Goal: Task Accomplishment & Management: Complete application form

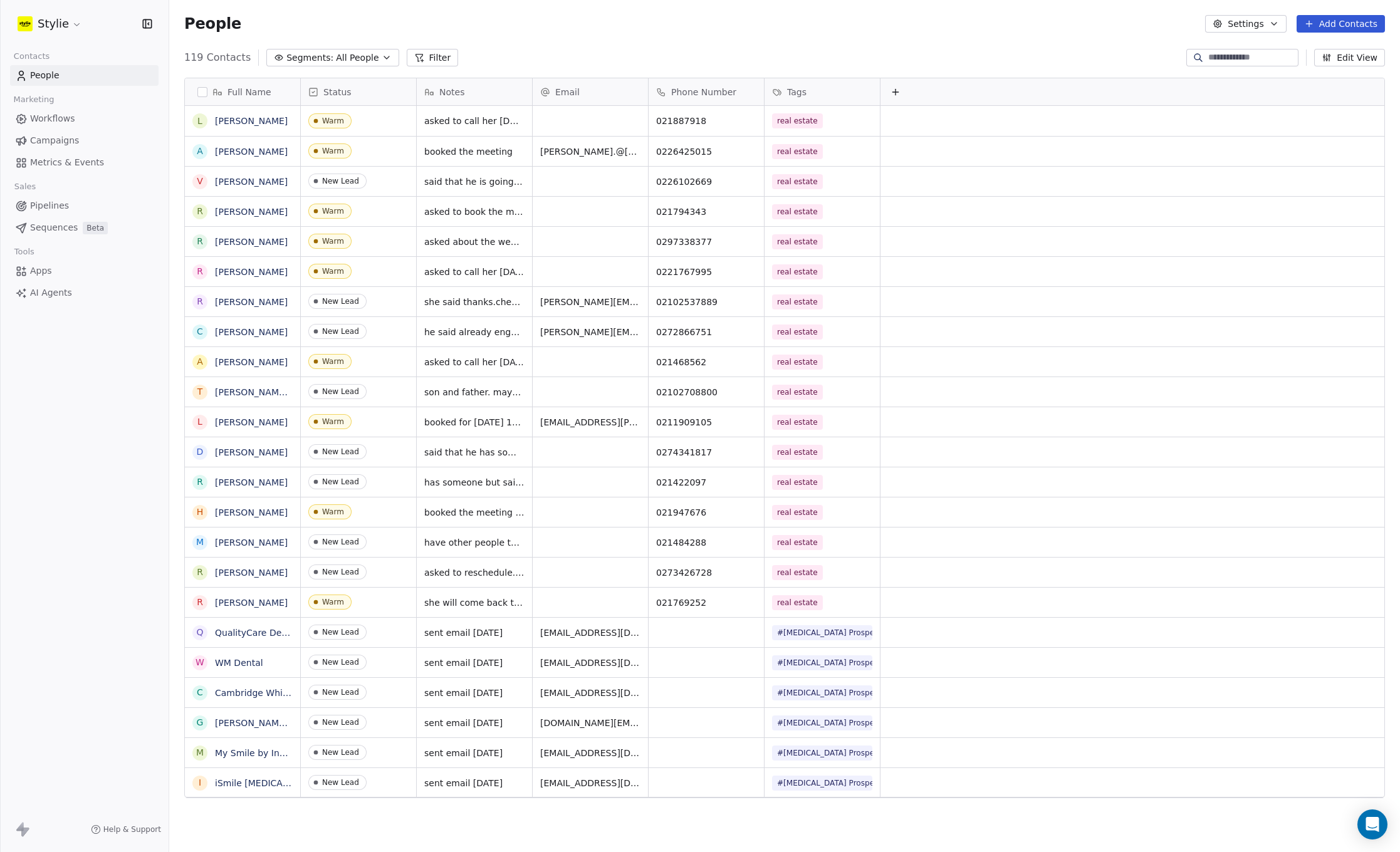
scroll to position [741, 1221]
click at [1325, 18] on button "Add Contacts" at bounding box center [1340, 23] width 88 height 18
click at [1334, 51] on span "Create new contact" at bounding box center [1344, 51] width 86 height 13
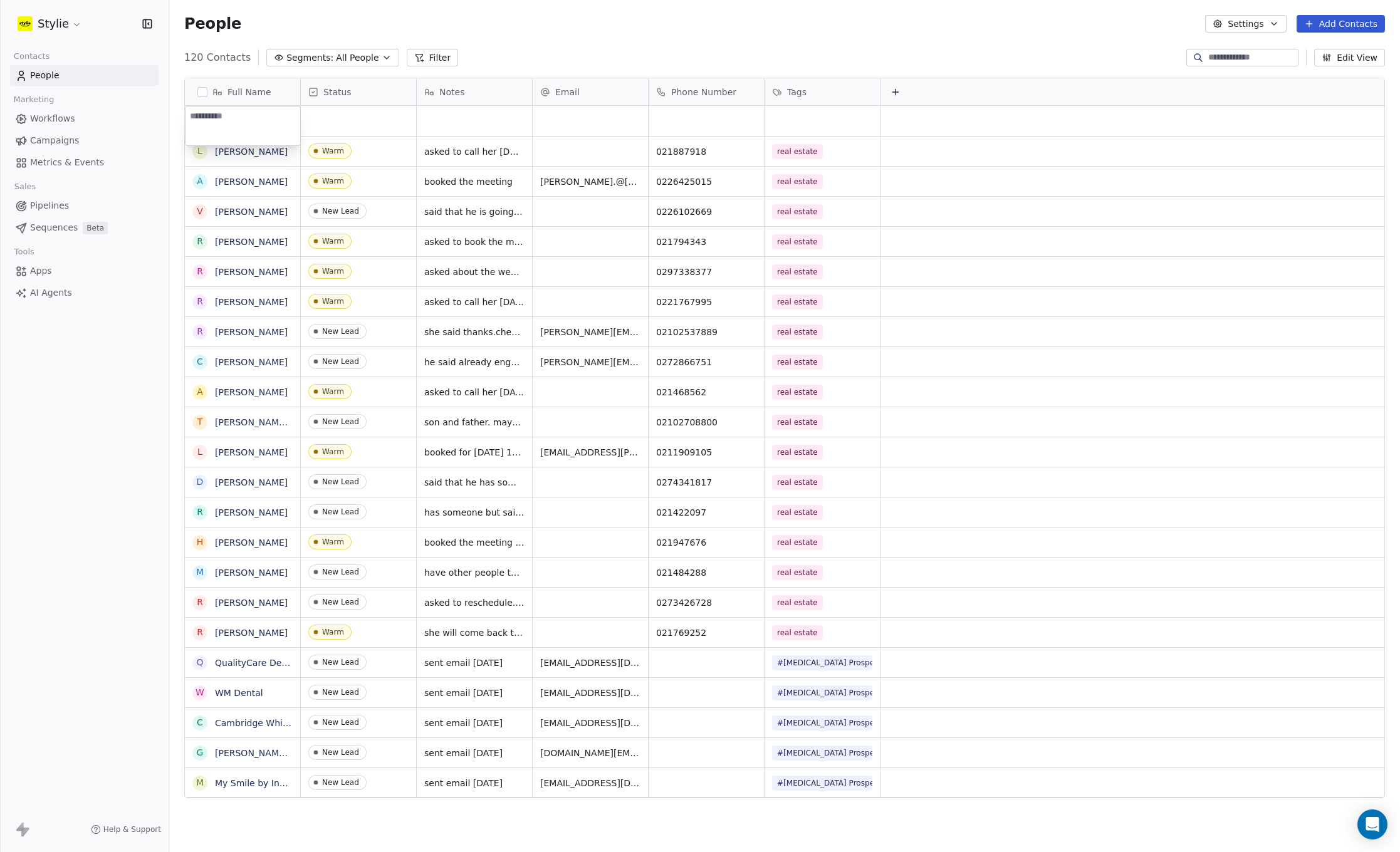
type textarea "**********"
click at [336, 114] on html "Stylie Contacts People Marketing Workflows Campaigns Metrics & Events Sales Pip…" at bounding box center [700, 426] width 1400 height 852
click at [336, 114] on div "grid" at bounding box center [358, 121] width 116 height 30
click at [471, 120] on div "grid" at bounding box center [475, 121] width 116 height 30
click at [460, 118] on textarea at bounding box center [475, 126] width 114 height 39
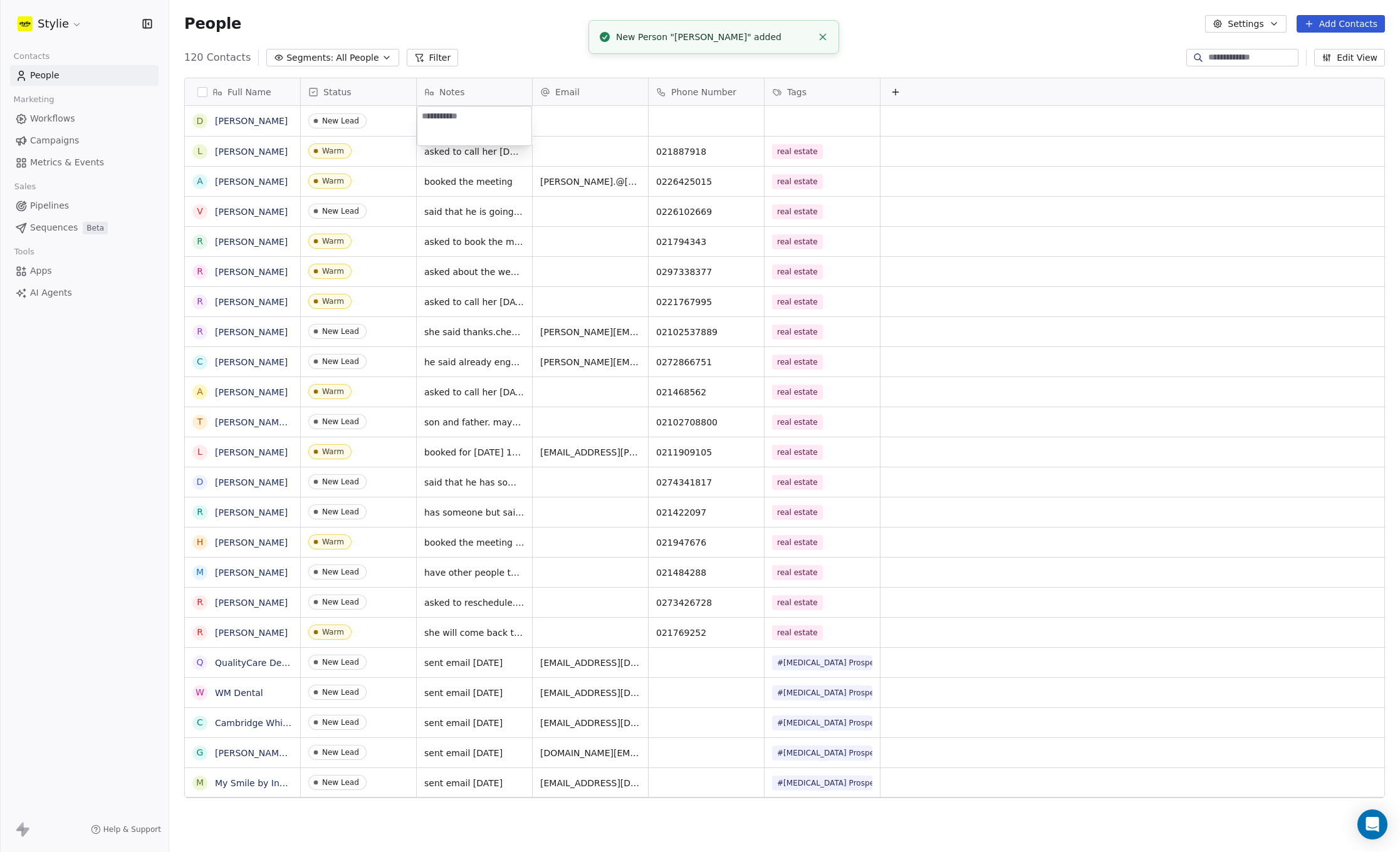
click at [460, 118] on textarea at bounding box center [475, 126] width 114 height 39
type textarea "**********"
click at [669, 106] on html "Stylie Contacts People Marketing Workflows Campaigns Metrics & Events Sales Pip…" at bounding box center [700, 426] width 1400 height 852
click at [671, 111] on div "grid" at bounding box center [706, 121] width 116 height 30
click at [671, 111] on input at bounding box center [706, 121] width 110 height 25
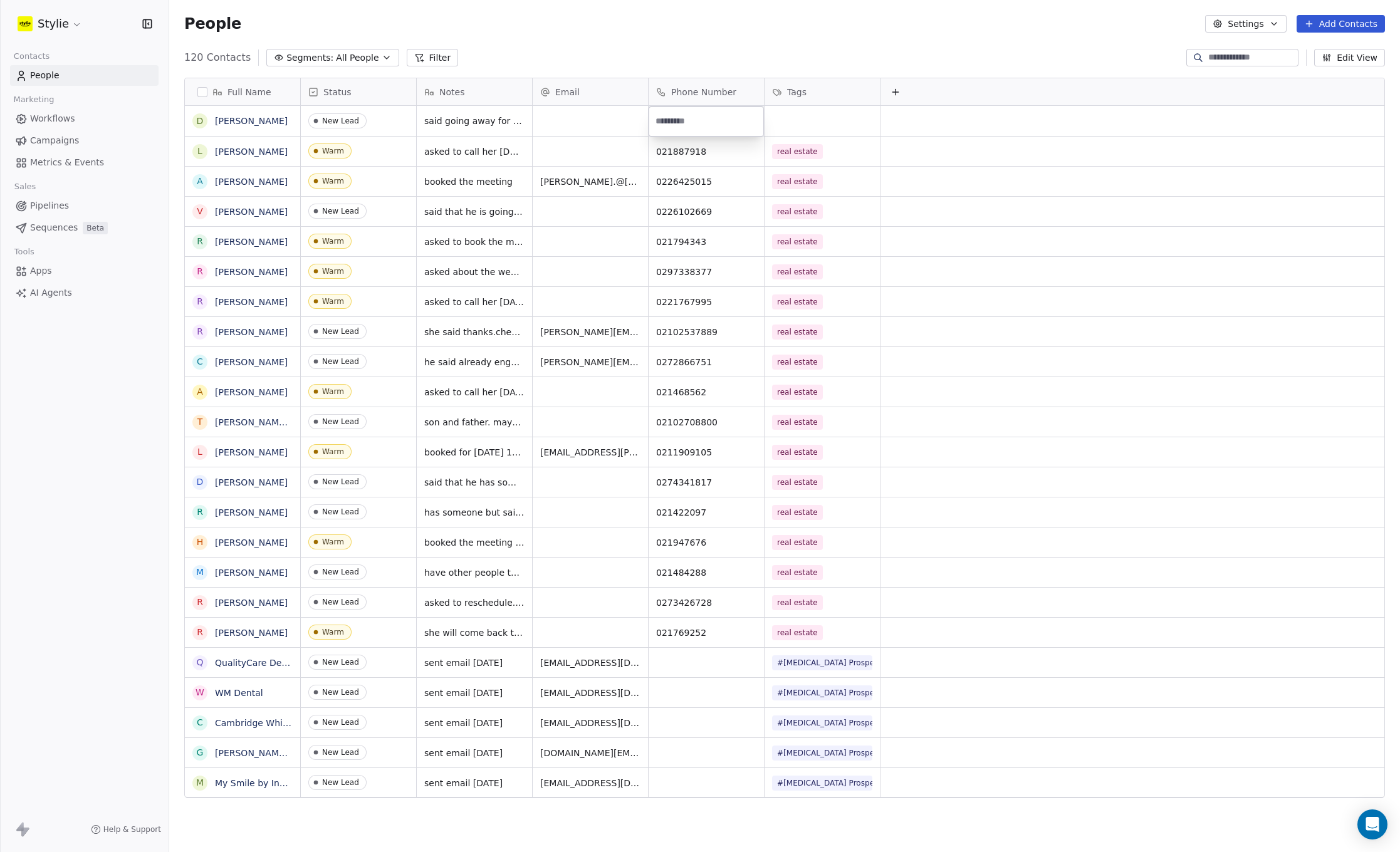
click at [670, 113] on input at bounding box center [706, 121] width 110 height 25
type input "**********"
click at [796, 123] on html "Stylie Contacts People Marketing Workflows Campaigns Metrics & Events Sales Pip…" at bounding box center [700, 426] width 1400 height 852
click at [796, 119] on div "grid" at bounding box center [822, 121] width 116 height 30
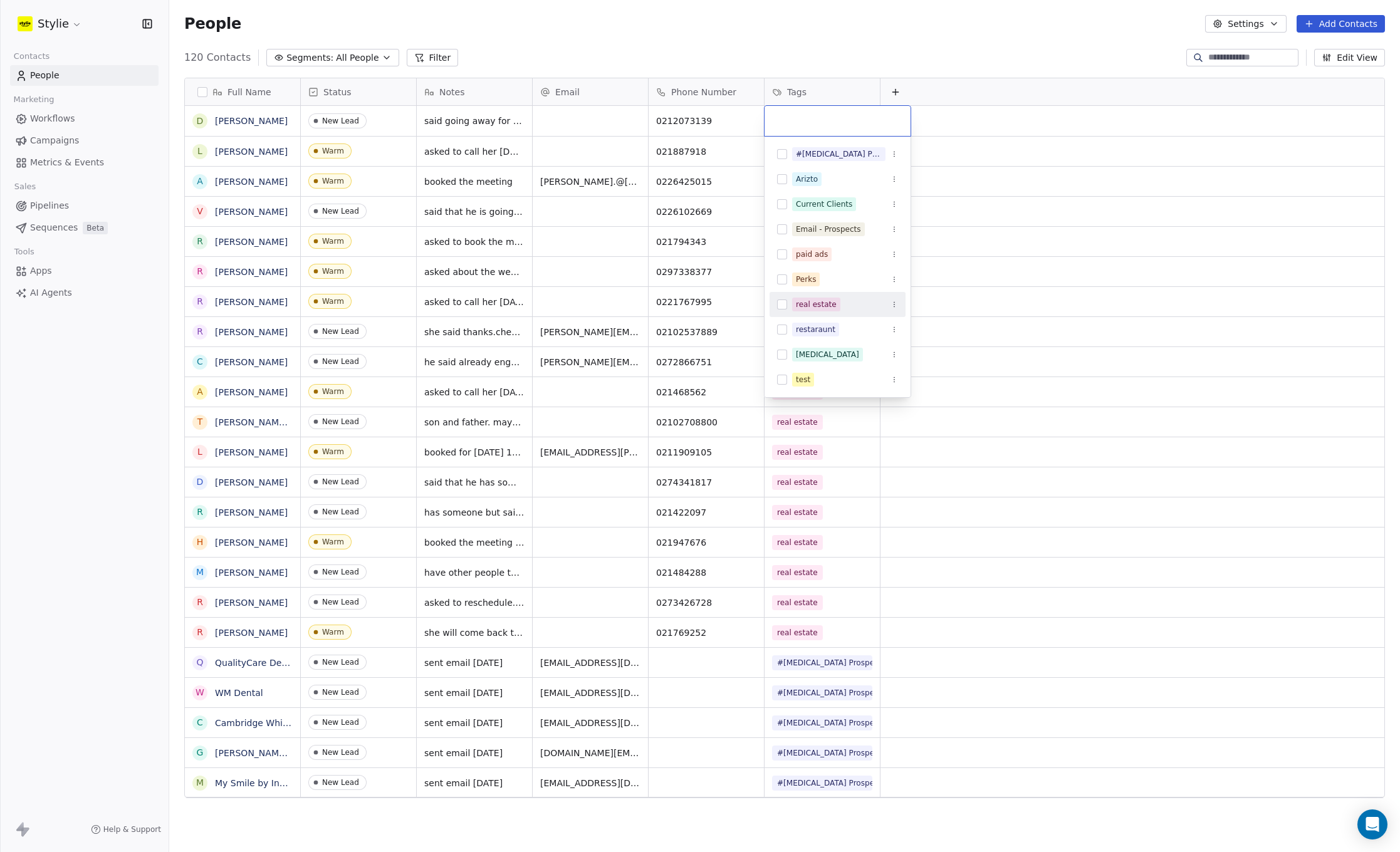
click at [799, 308] on div "real estate" at bounding box center [816, 304] width 41 height 11
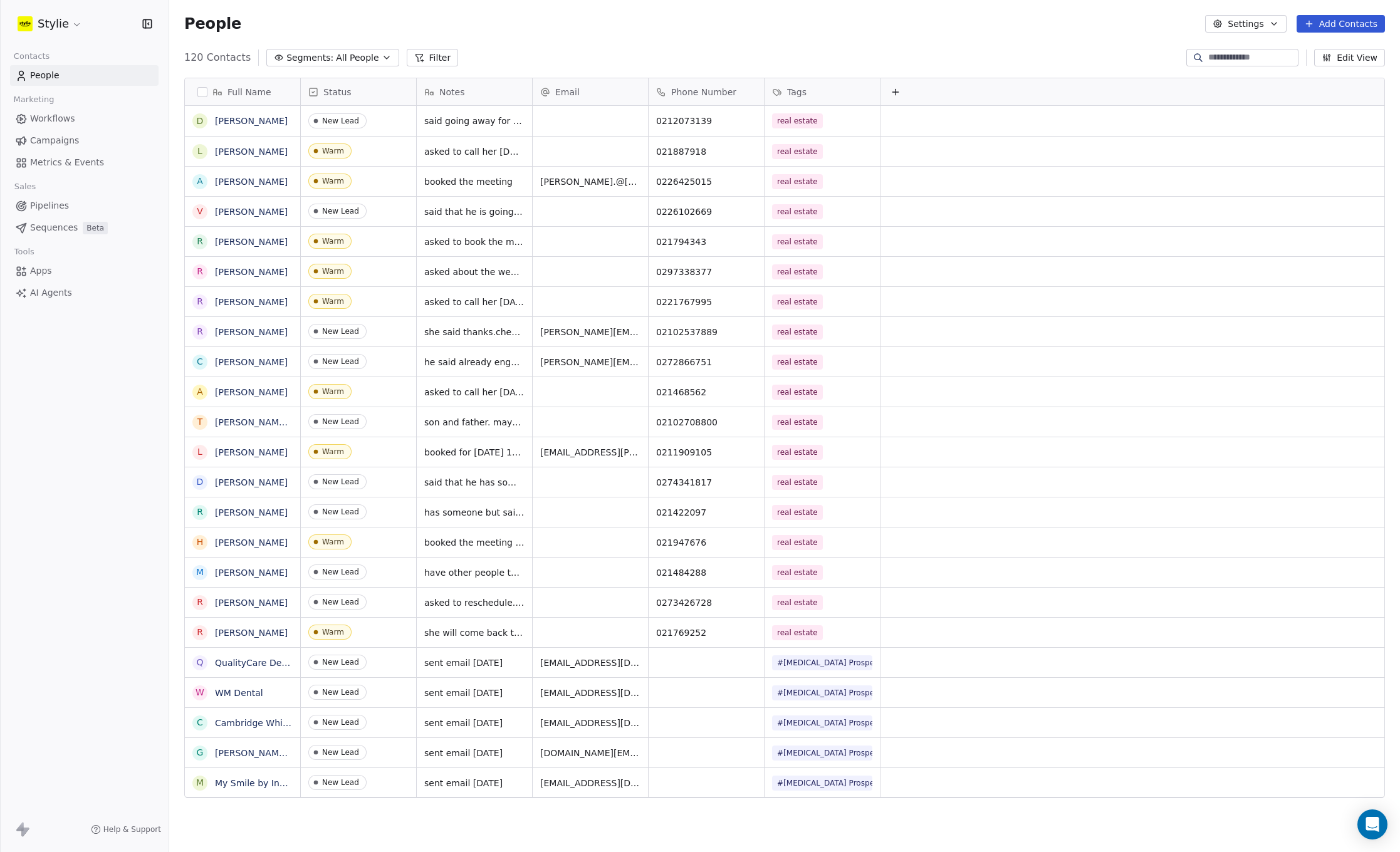
click at [571, 122] on html "Stylie Contacts People Marketing Workflows Campaigns Metrics & Events Sales Pip…" at bounding box center [700, 426] width 1400 height 852
click at [1345, 27] on button "Add Contacts" at bounding box center [1340, 23] width 88 height 18
click at [1310, 53] on span "Create new contact" at bounding box center [1344, 51] width 86 height 13
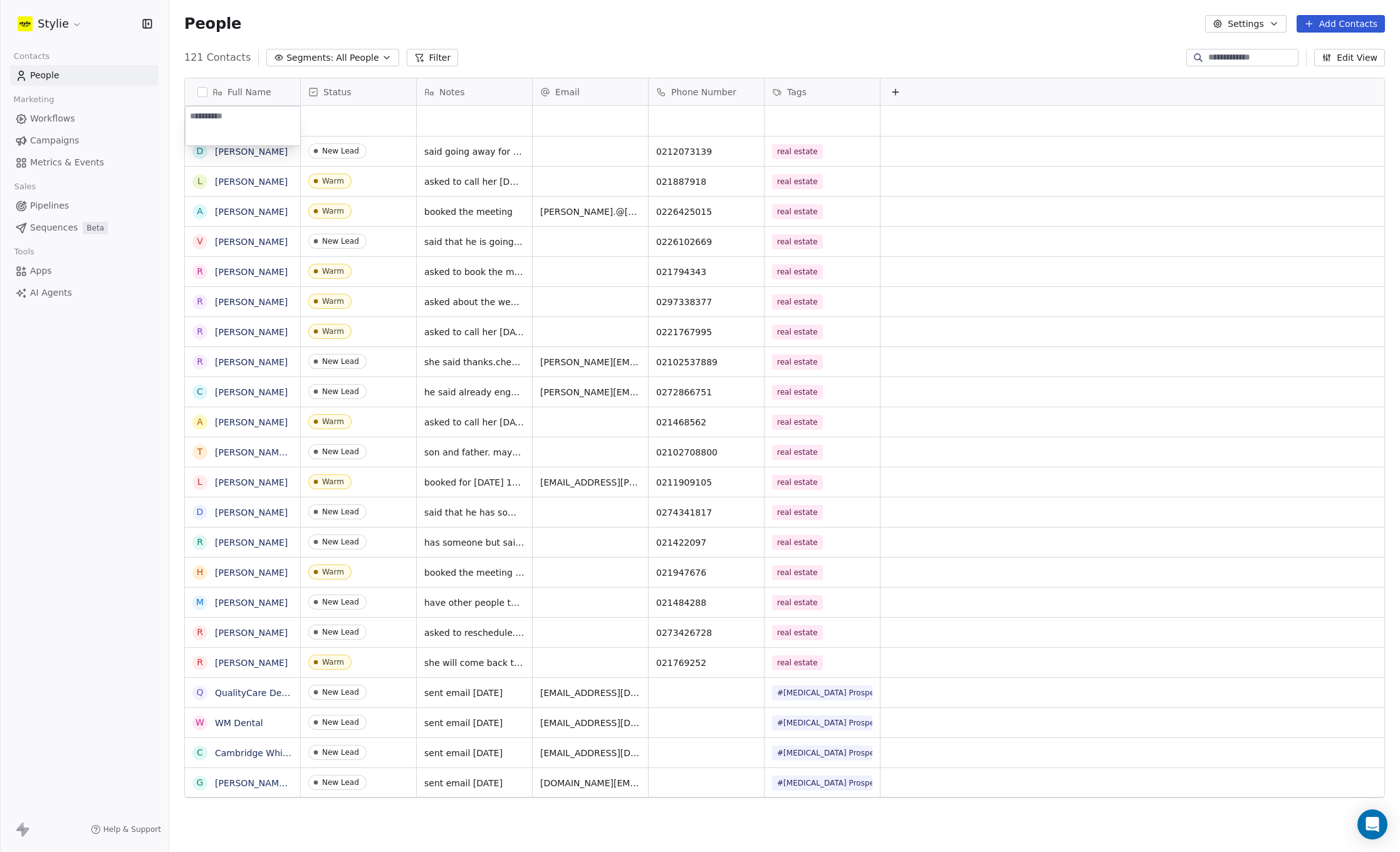
click at [236, 127] on textarea at bounding box center [243, 126] width 115 height 39
type textarea "**********"
click at [353, 113] on html "Stylie Contacts People Marketing Workflows Campaigns Metrics & Events Sales Pip…" at bounding box center [700, 426] width 1400 height 852
click at [584, 118] on div "grid" at bounding box center [590, 121] width 116 height 30
click at [575, 117] on input "email" at bounding box center [591, 121] width 110 height 25
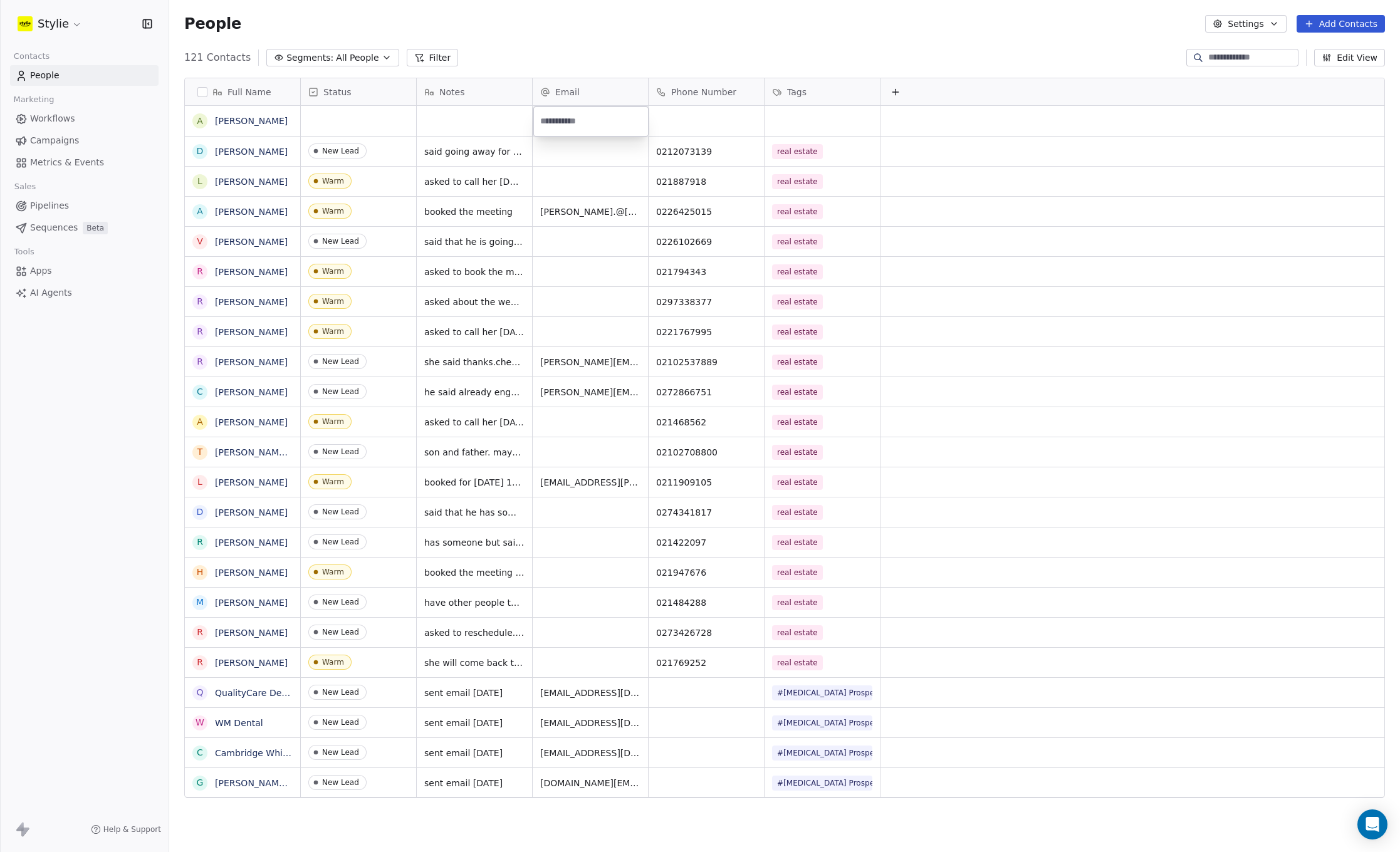
click at [575, 117] on input "email" at bounding box center [591, 121] width 110 height 25
click at [571, 118] on input "email" at bounding box center [591, 121] width 110 height 25
type input "**********"
drag, startPoint x: 458, startPoint y: 108, endPoint x: 366, endPoint y: 114, distance: 92.2
click at [458, 108] on html "Stylie Contacts People Marketing Workflows Campaigns Metrics & Events Sales Pip…" at bounding box center [700, 426] width 1400 height 852
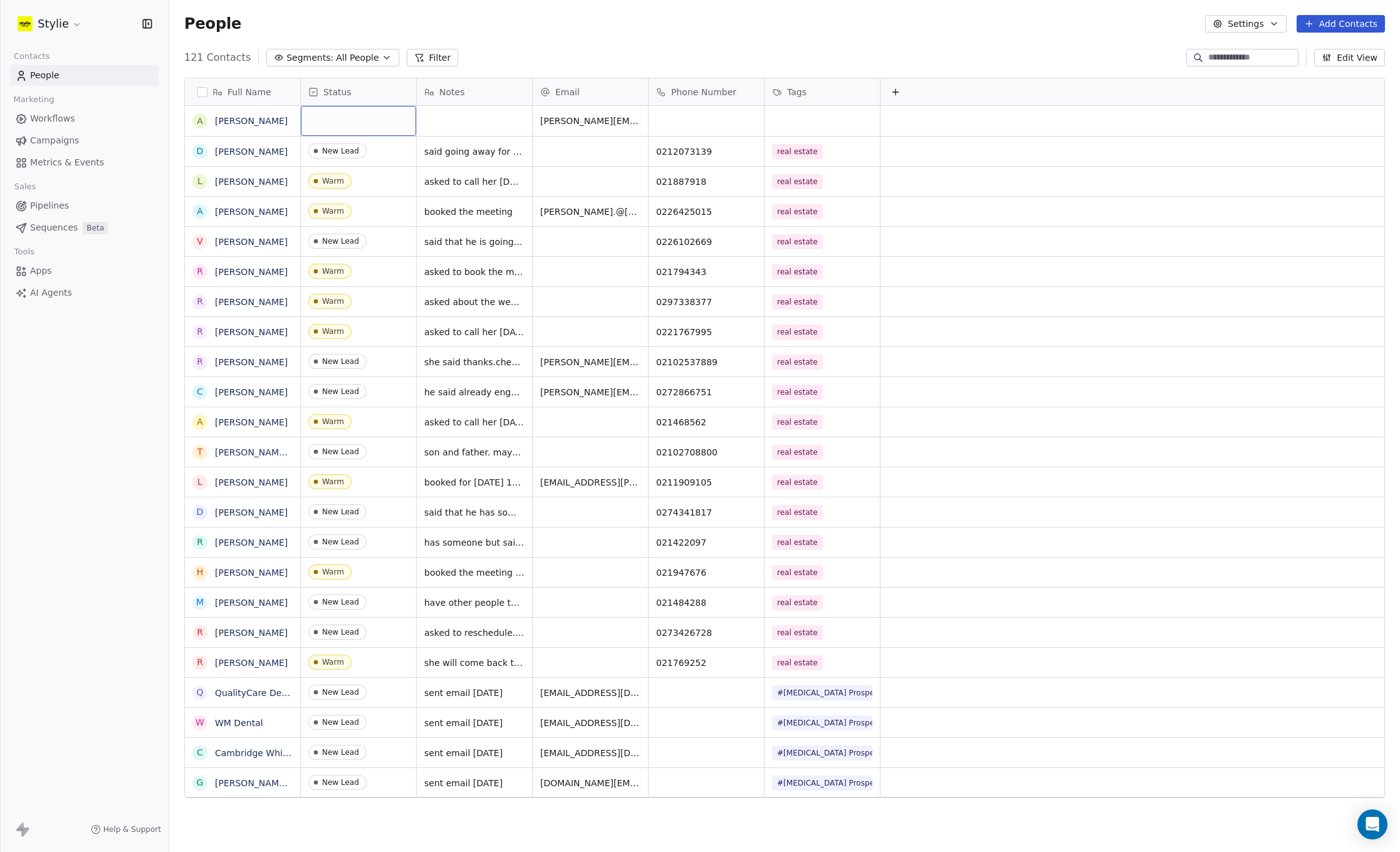
click at [336, 112] on div "grid" at bounding box center [358, 121] width 116 height 30
click at [344, 220] on span "Warm" at bounding box center [334, 227] width 44 height 14
click at [363, 119] on span "Warm" at bounding box center [347, 121] width 77 height 16
click at [358, 120] on span "Warm" at bounding box center [336, 121] width 55 height 14
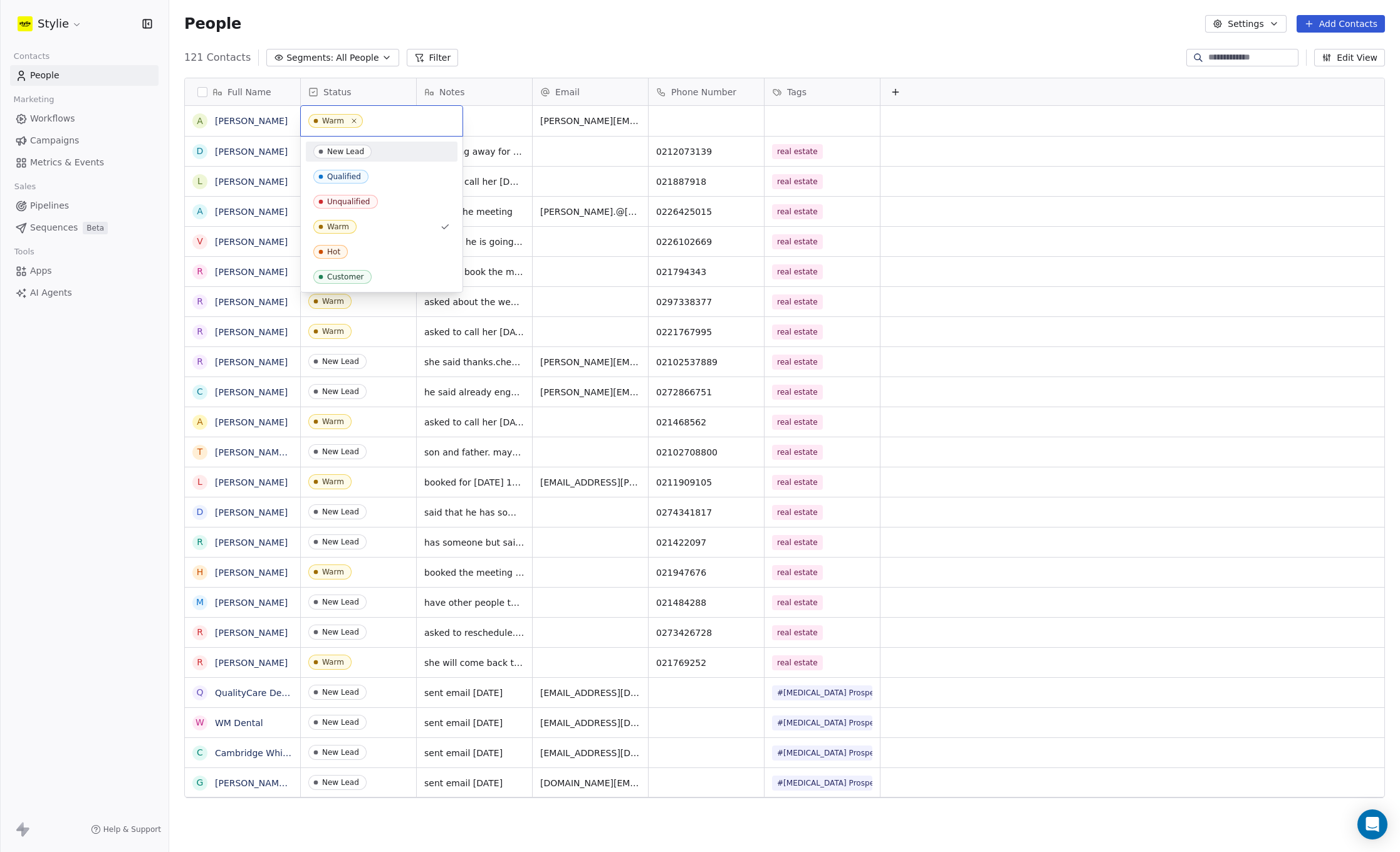
click at [348, 147] on span "New Lead" at bounding box center [342, 151] width 58 height 14
click at [496, 119] on div "grid" at bounding box center [475, 121] width 116 height 30
click at [475, 120] on textarea at bounding box center [475, 126] width 114 height 39
type textarea "*"
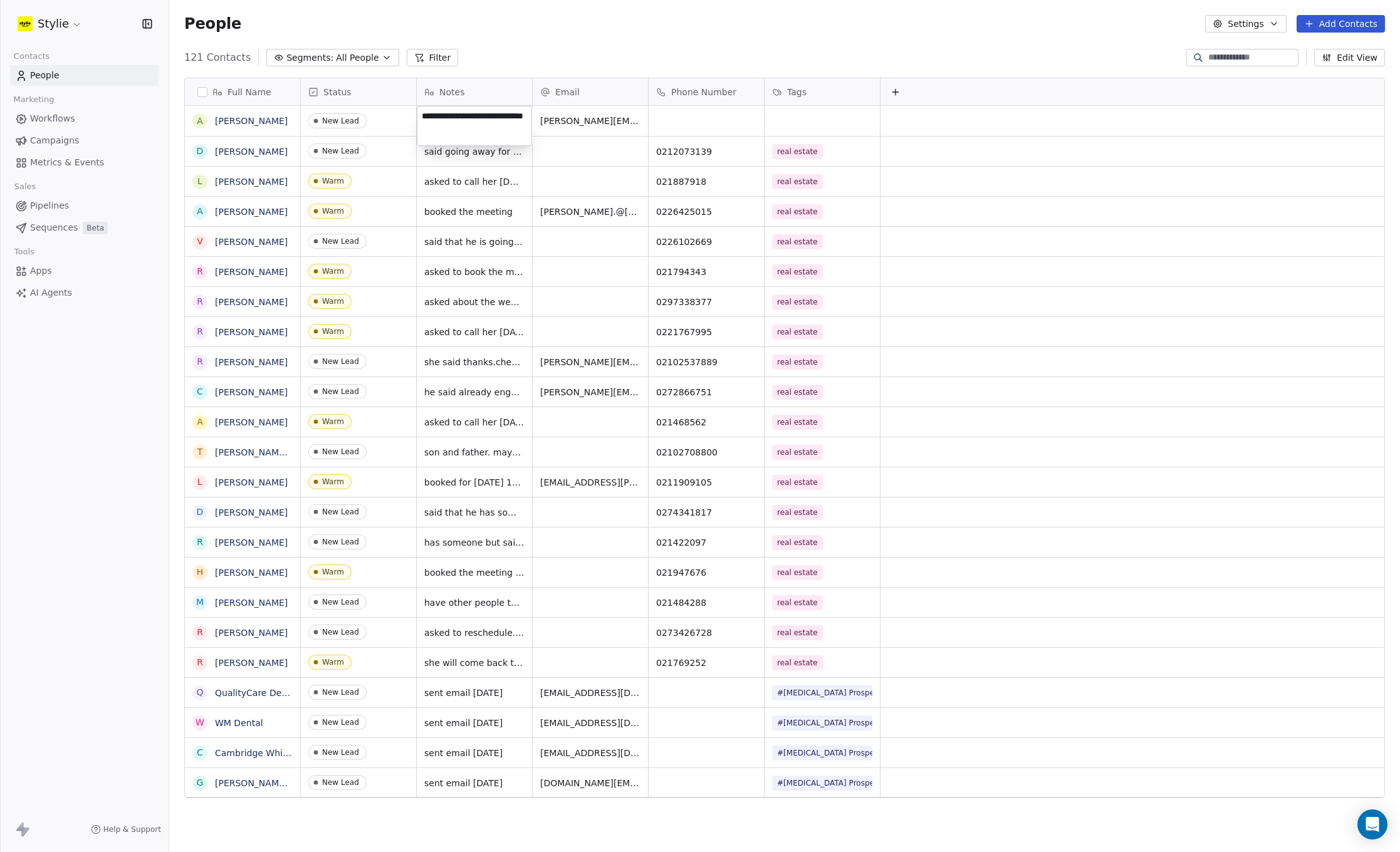
type textarea "**********"
drag, startPoint x: 695, startPoint y: 124, endPoint x: 540, endPoint y: 90, distance: 158.7
click at [695, 124] on html "Stylie Contacts People Marketing Workflows Campaigns Metrics & Events Sales Pip…" at bounding box center [700, 426] width 1400 height 852
click at [403, 1] on div "People Settings Add Contacts" at bounding box center [784, 23] width 1231 height 47
click at [664, 123] on div "grid" at bounding box center [706, 121] width 116 height 30
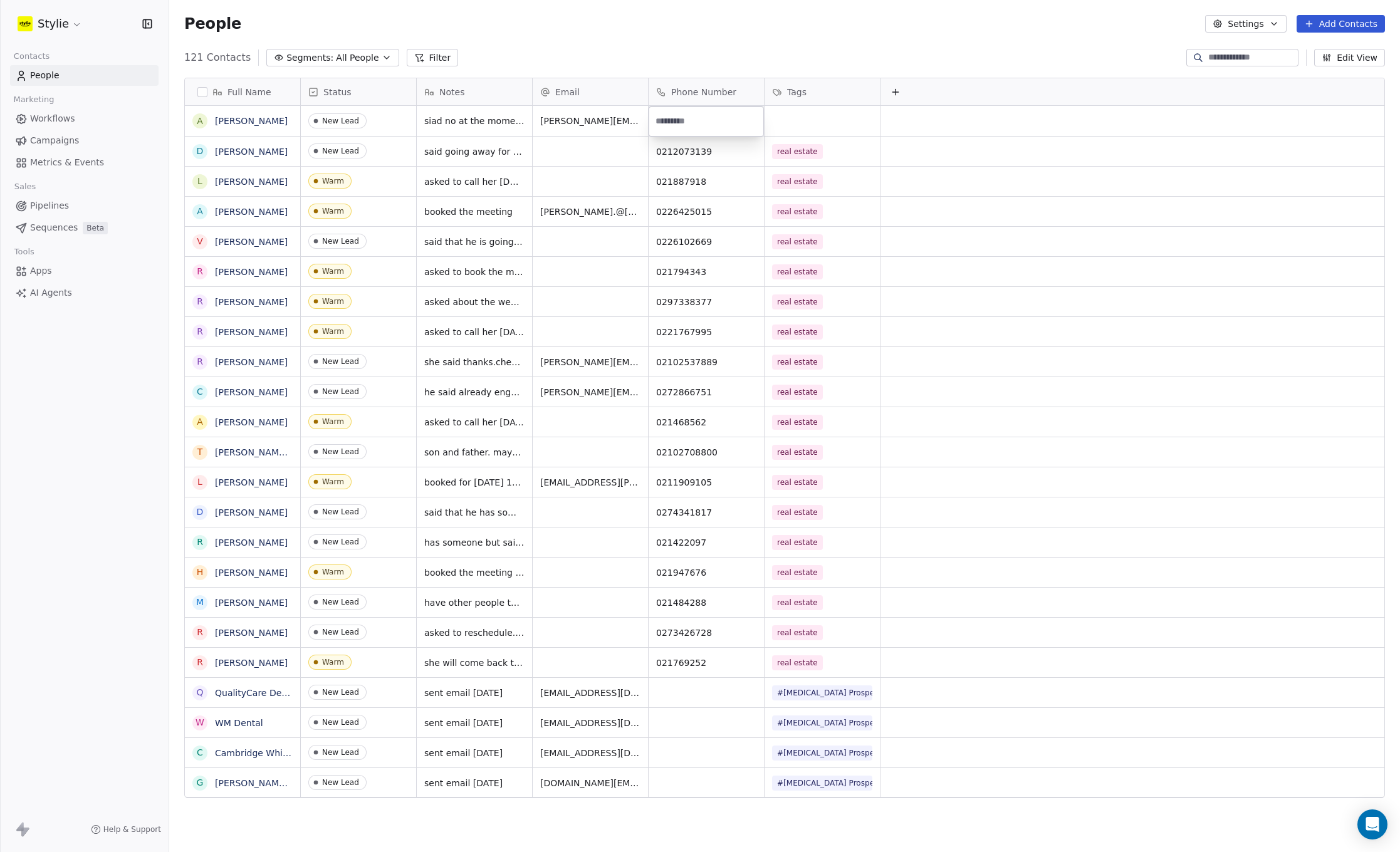
click at [695, 123] on input at bounding box center [706, 121] width 110 height 25
type input "*********"
click at [790, 114] on html "Stylie Contacts People Marketing Workflows Campaigns Metrics & Events Sales Pip…" at bounding box center [700, 426] width 1400 height 852
click at [790, 114] on div "grid" at bounding box center [822, 121] width 116 height 30
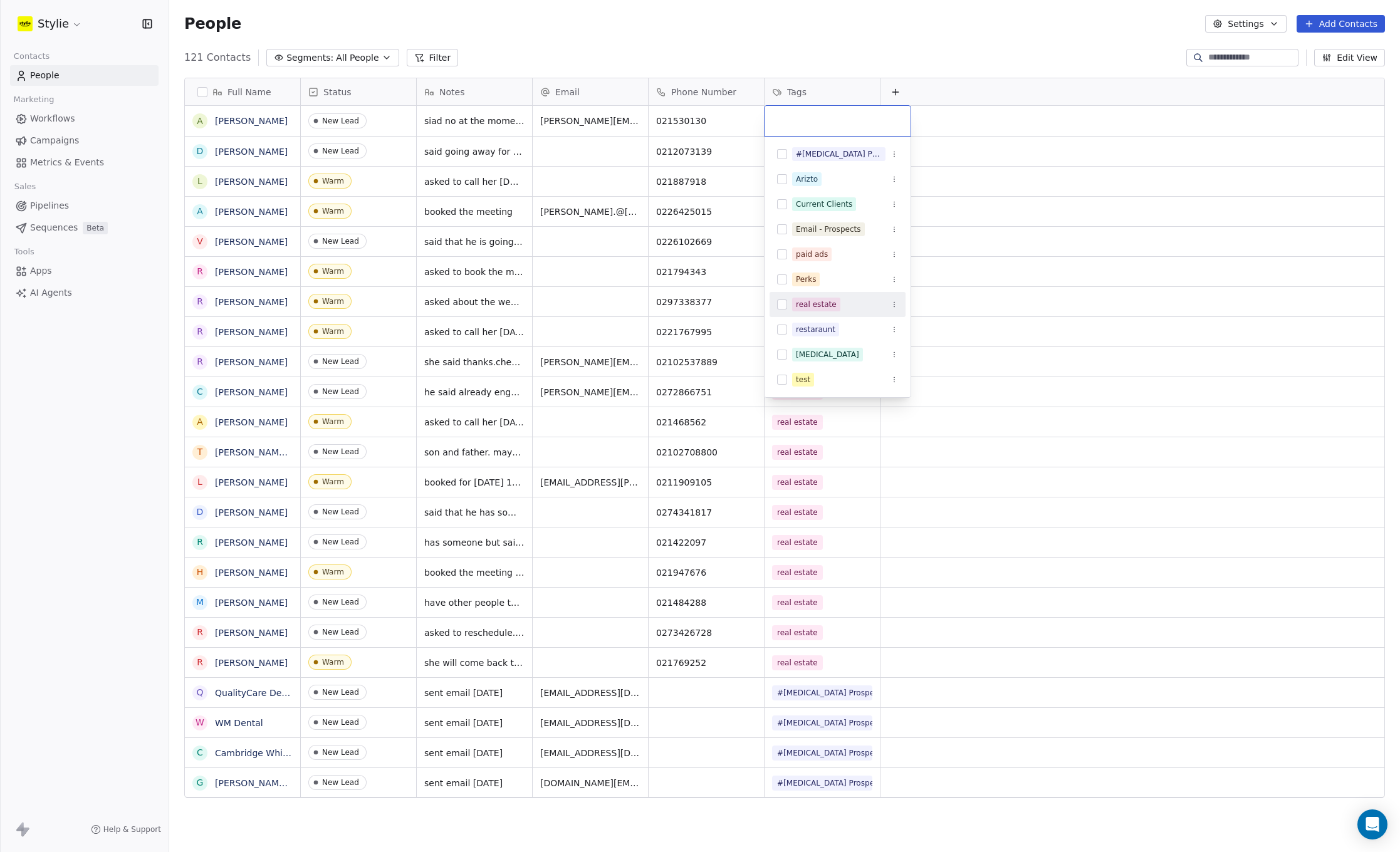
click at [814, 309] on span "real estate" at bounding box center [816, 304] width 48 height 14
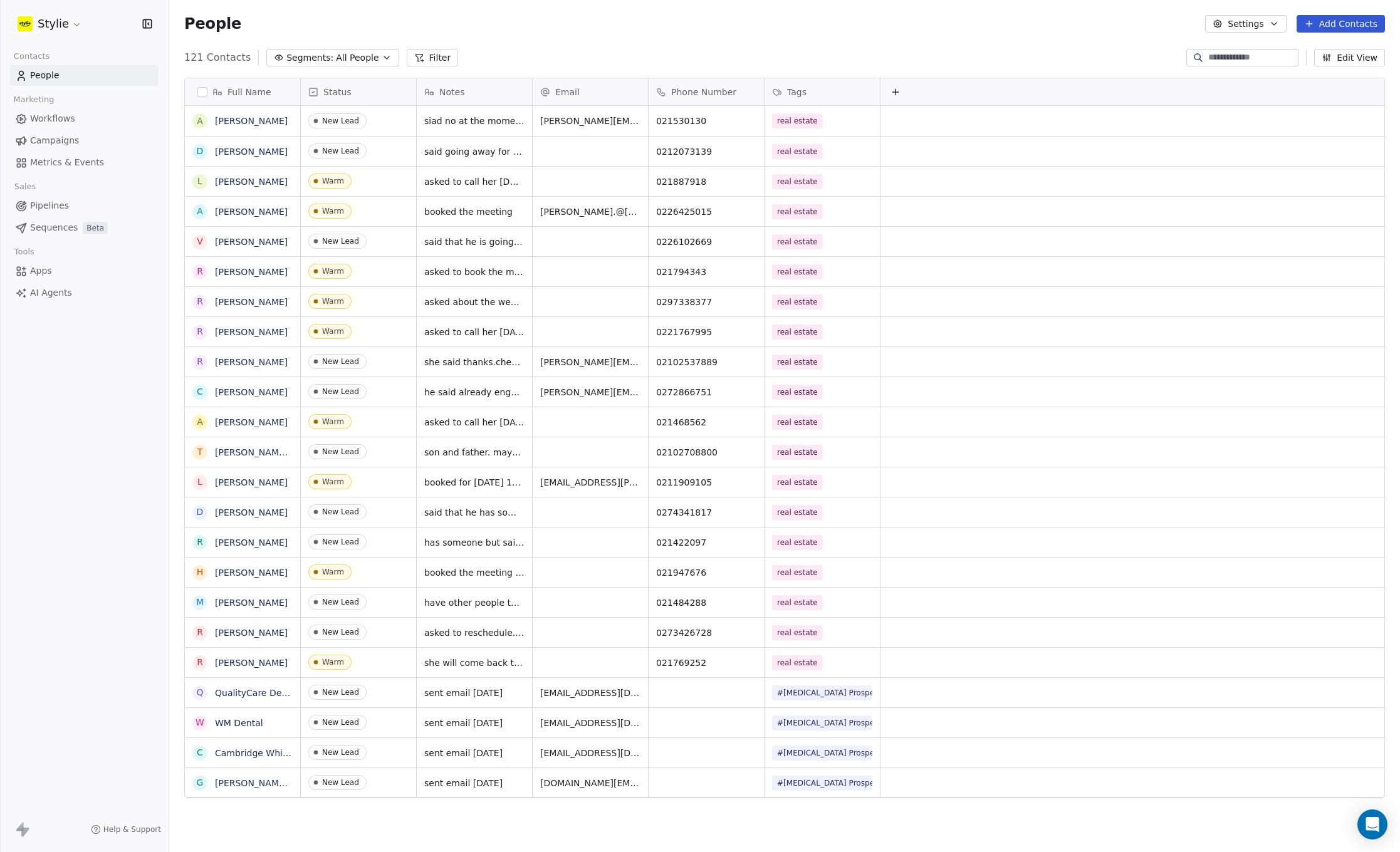
click at [845, 40] on html "Stylie Contacts People Marketing Workflows Campaigns Metrics & Events Sales Pip…" at bounding box center [700, 426] width 1400 height 852
click at [958, 30] on div "People Settings Add Contacts" at bounding box center [784, 23] width 1201 height 18
click at [1335, 22] on button "Add Contacts" at bounding box center [1340, 23] width 88 height 18
click at [1317, 48] on span "Create new contact" at bounding box center [1344, 51] width 86 height 13
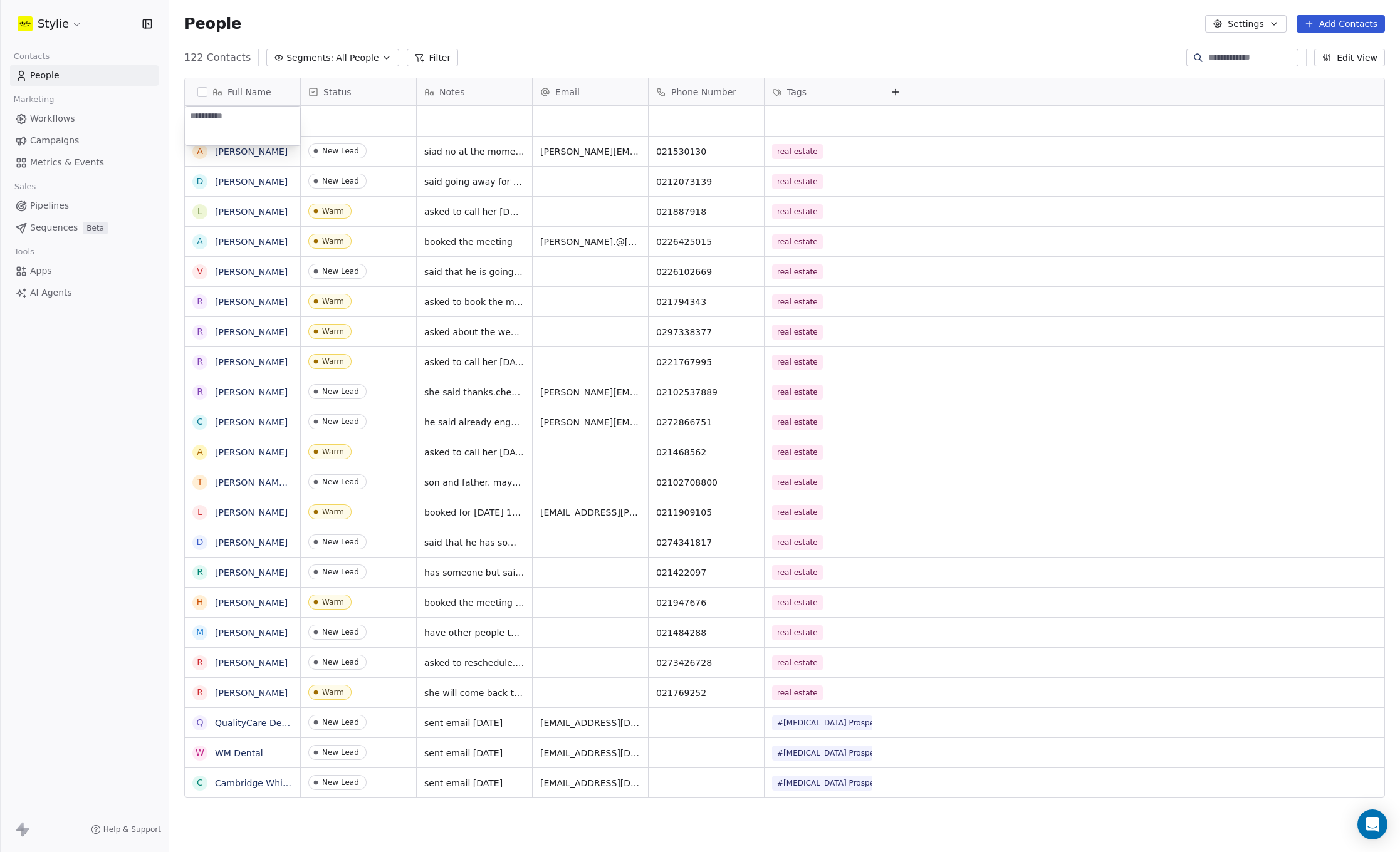
paste textarea "**********"
type textarea "**********"
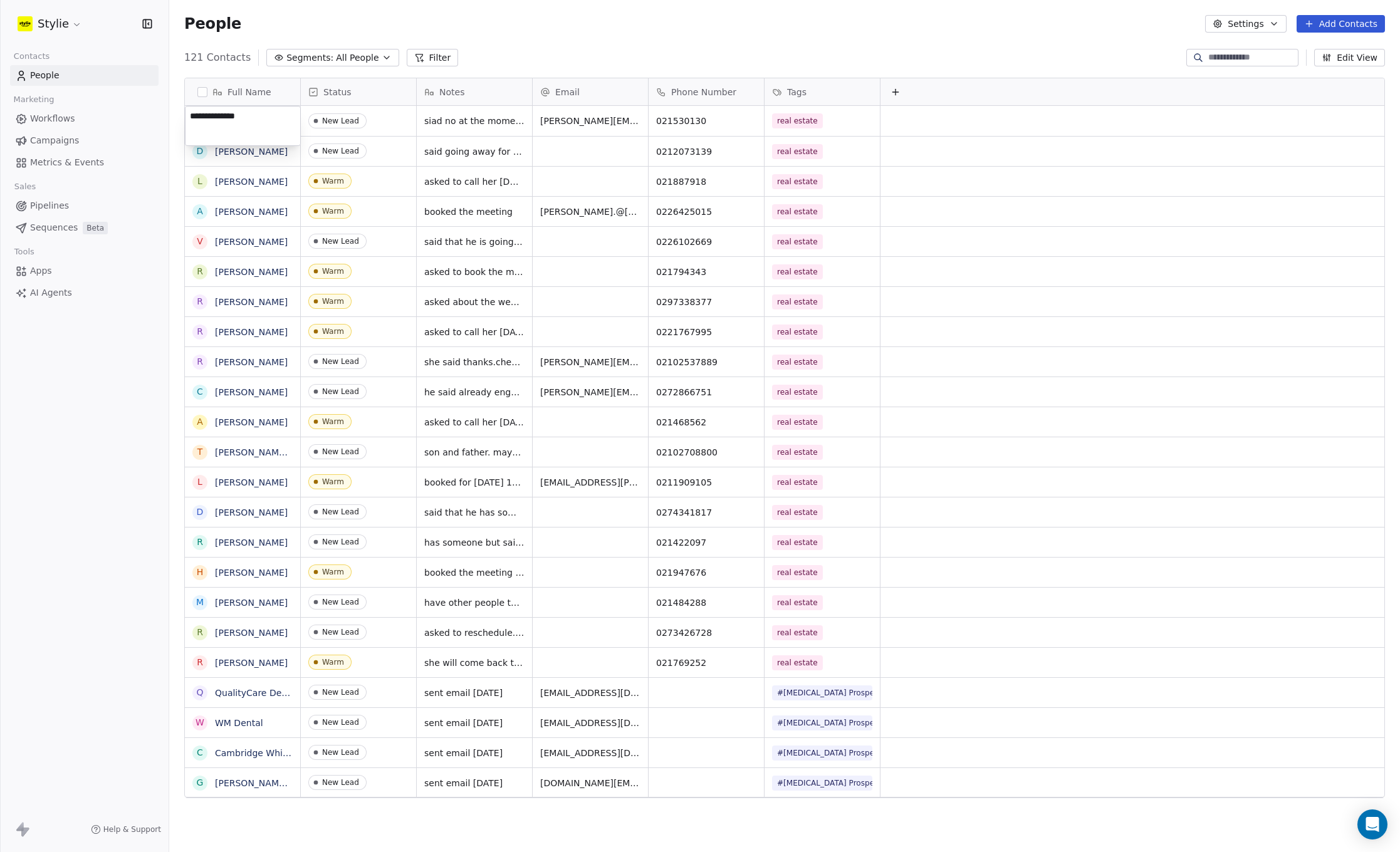
click at [342, 119] on html "Stylie Contacts People Marketing Workflows Campaigns Metrics & Events Sales Pip…" at bounding box center [700, 426] width 1400 height 852
click at [375, 36] on html "Stylie Contacts People Marketing Workflows Campaigns Metrics & Events Sales Pip…" at bounding box center [700, 426] width 1400 height 852
click at [1331, 26] on button "Add Contacts" at bounding box center [1340, 23] width 88 height 18
click at [1307, 46] on span "Create new contact" at bounding box center [1344, 51] width 86 height 13
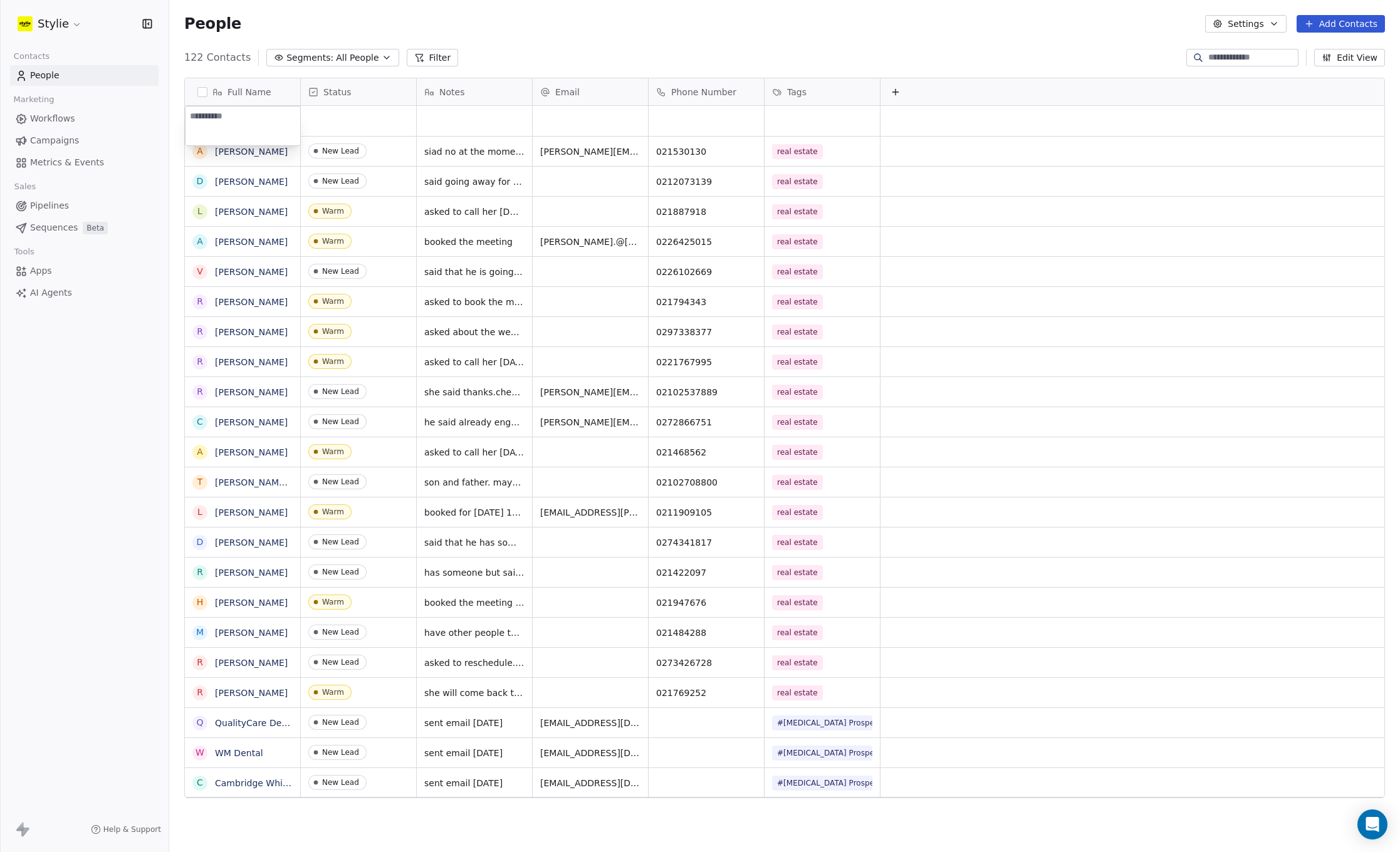
type textarea "**********"
click at [370, 121] on html "Stylie Contacts People Marketing Workflows Campaigns Metrics & Events Sales Pip…" at bounding box center [700, 426] width 1400 height 852
click at [368, 120] on div "grid" at bounding box center [358, 121] width 116 height 30
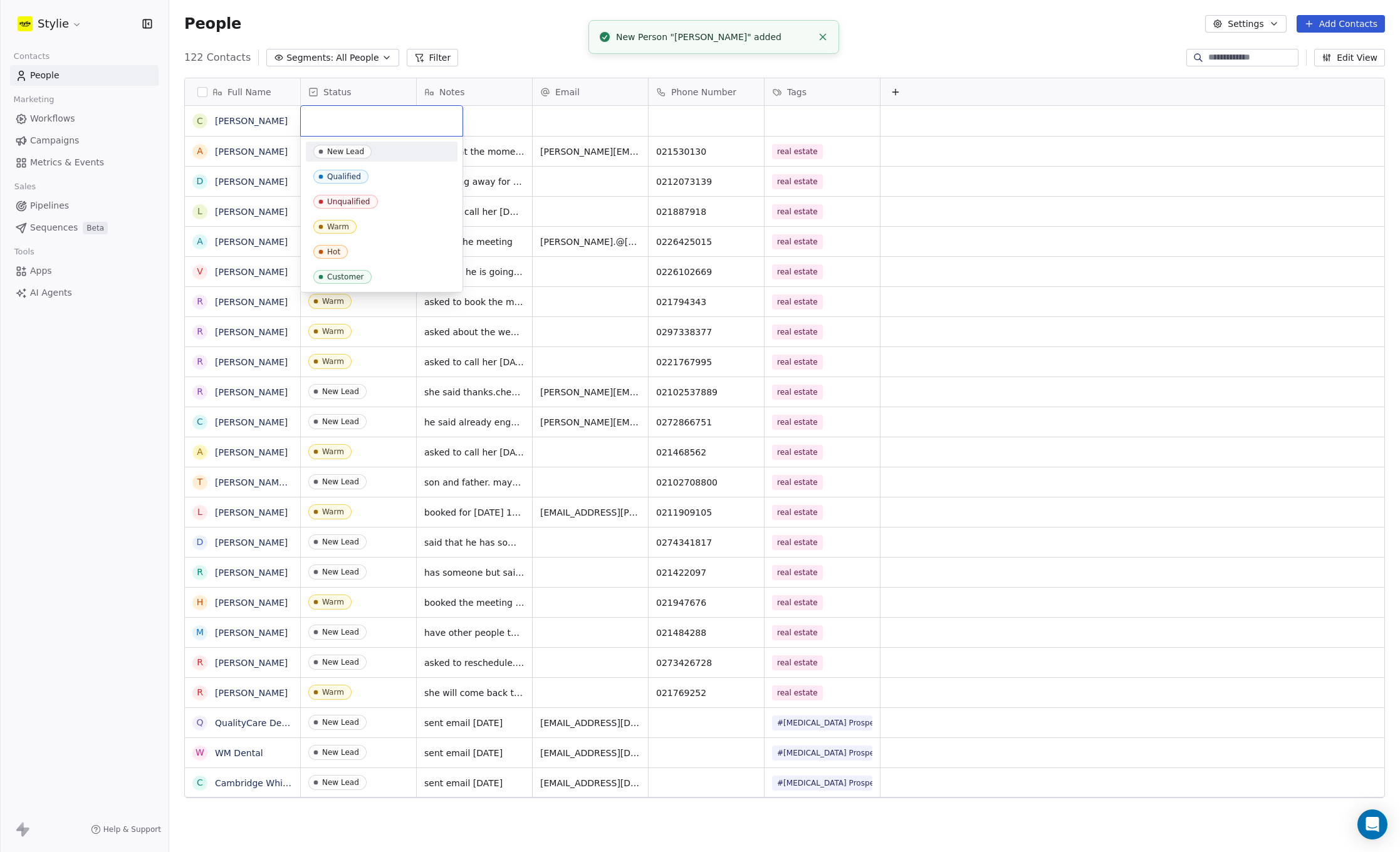
click at [367, 120] on input "text" at bounding box center [382, 121] width 147 height 14
click at [350, 153] on div "New Lead" at bounding box center [345, 152] width 37 height 9
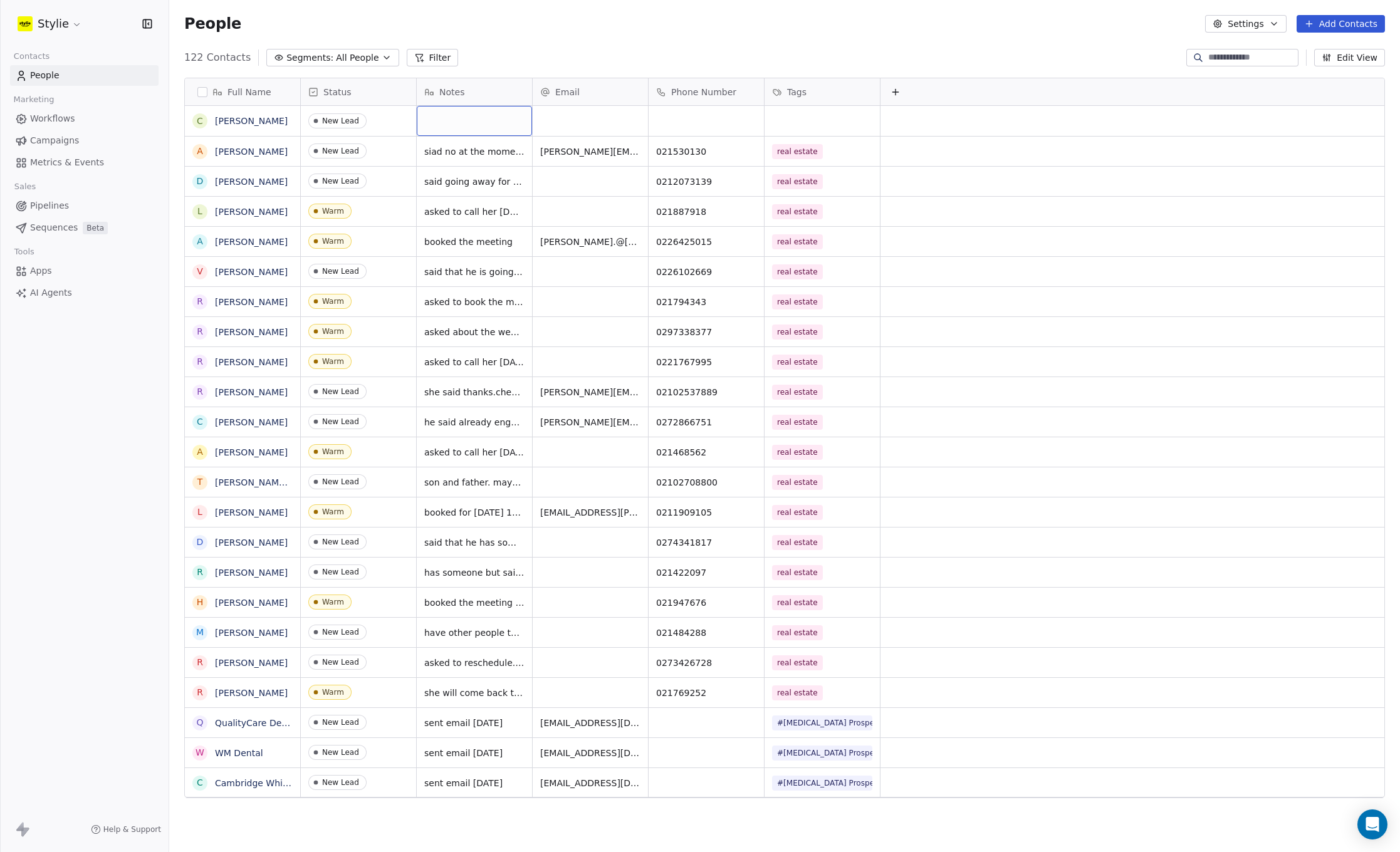
click at [464, 120] on div "grid" at bounding box center [475, 121] width 116 height 30
click at [464, 120] on textarea at bounding box center [475, 126] width 114 height 39
type textarea "**********"
click at [589, 110] on html "Stylie Contacts People Marketing Workflows Campaigns Metrics & Events Sales Pip…" at bounding box center [700, 426] width 1400 height 852
click at [588, 119] on div "grid" at bounding box center [590, 121] width 116 height 30
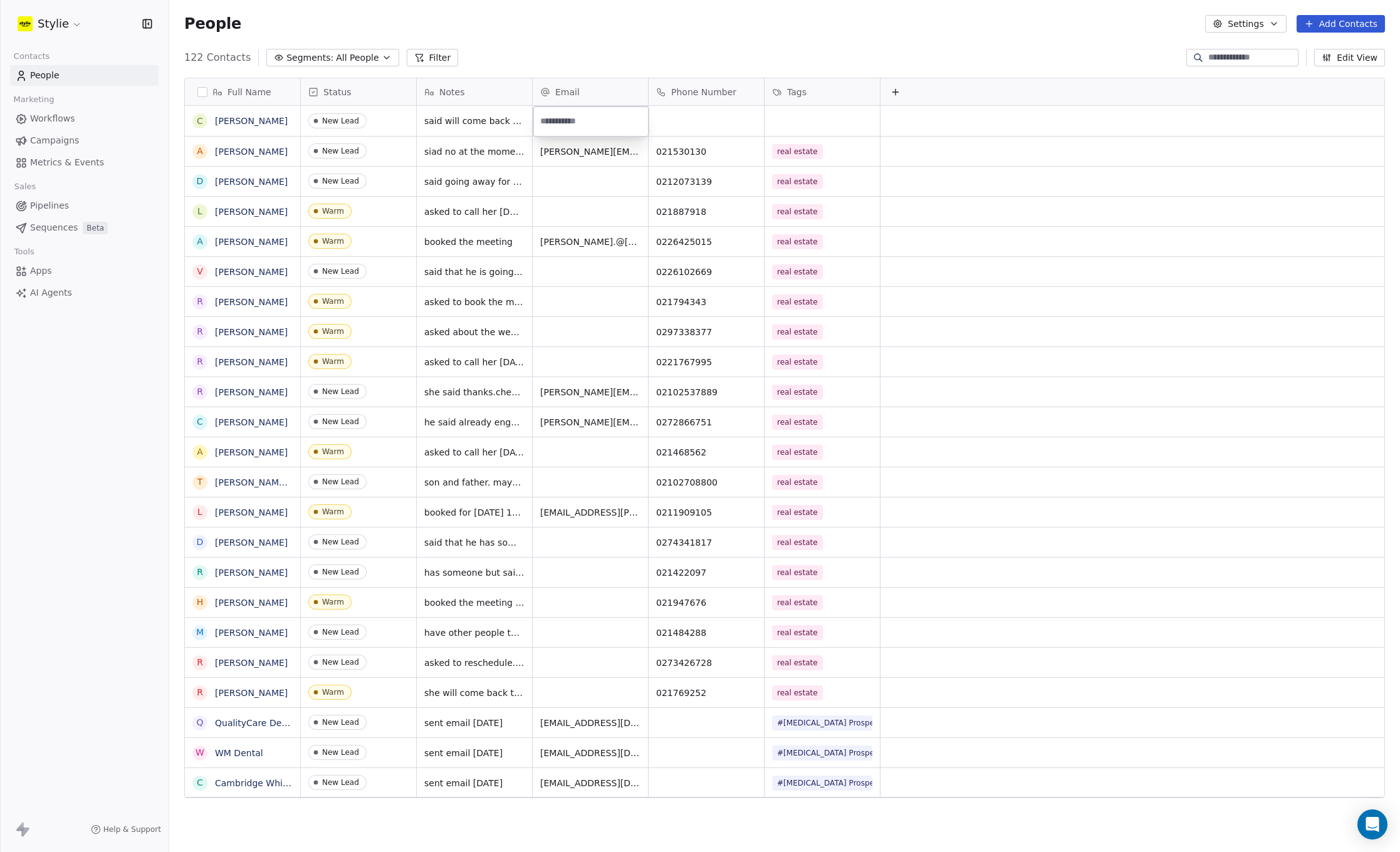
click at [588, 119] on input "email" at bounding box center [591, 121] width 110 height 25
drag, startPoint x: 588, startPoint y: 119, endPoint x: 581, endPoint y: 118, distance: 7.1
click at [588, 119] on input "email" at bounding box center [591, 121] width 110 height 25
click at [554, 120] on input "email" at bounding box center [591, 121] width 110 height 25
type input "**********"
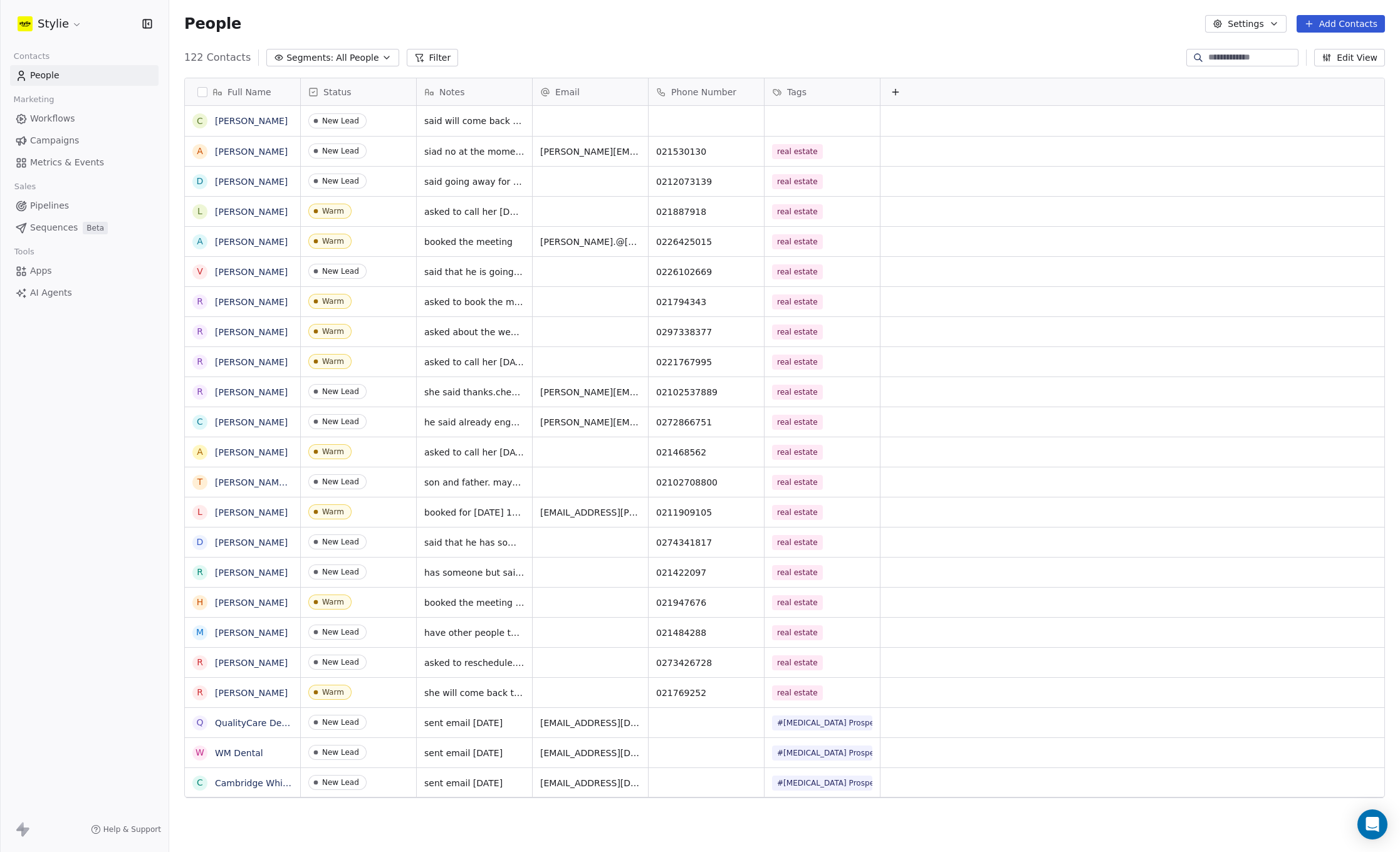
click at [687, 123] on html "Stylie Contacts People Marketing Workflows Campaigns Metrics & Events Sales Pip…" at bounding box center [700, 426] width 1400 height 852
click at [595, 122] on div "grid" at bounding box center [590, 121] width 116 height 30
click at [571, 121] on input "email" at bounding box center [591, 121] width 110 height 25
type input "**********"
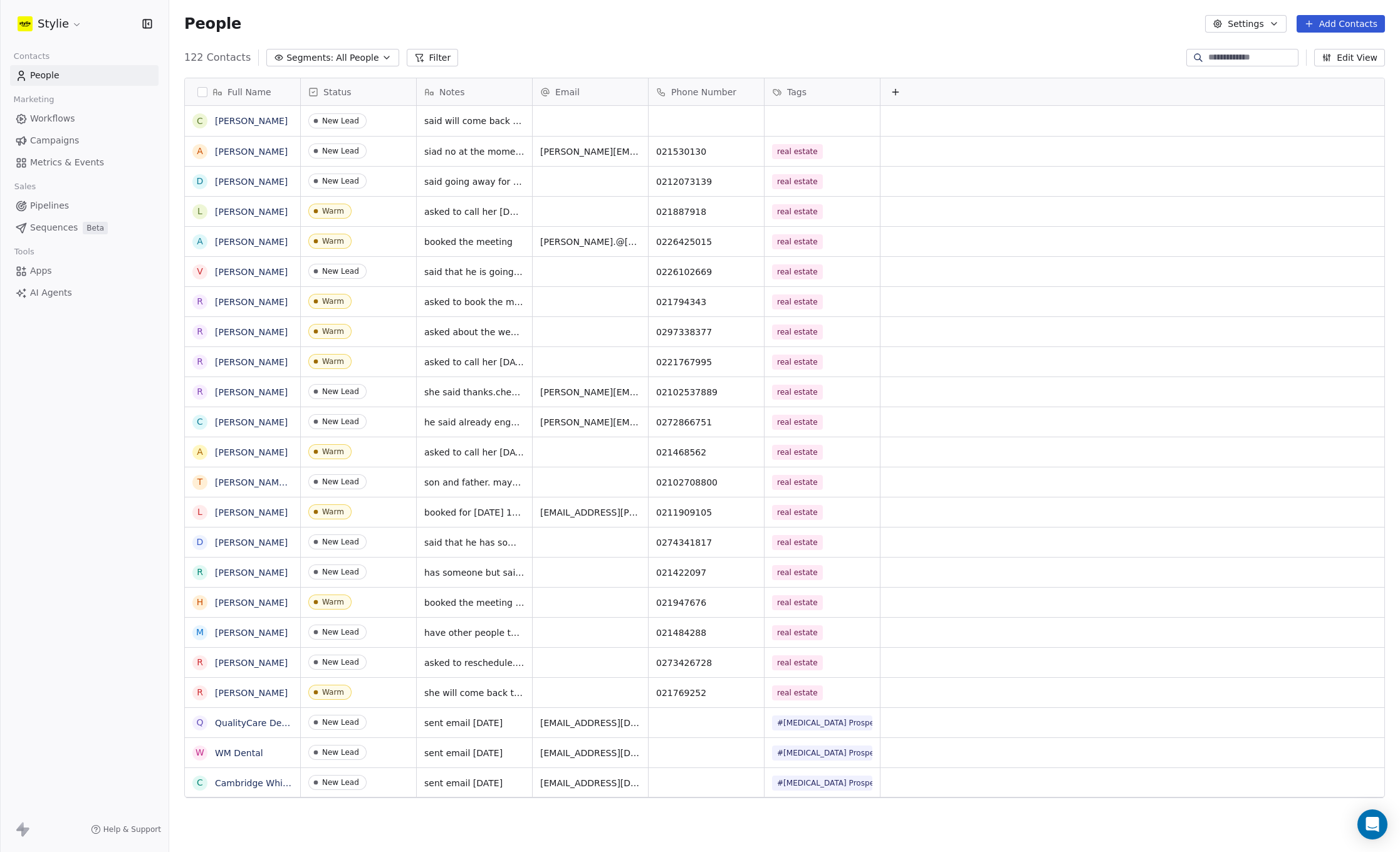
click at [686, 118] on html "Stylie Contacts People Marketing Workflows Campaigns Metrics & Events Sales Pip…" at bounding box center [700, 426] width 1400 height 852
click at [569, 121] on div "grid" at bounding box center [590, 121] width 116 height 30
click at [569, 121] on input "email" at bounding box center [591, 121] width 110 height 25
type input "**********"
click at [539, 122] on input "**********" at bounding box center [591, 121] width 110 height 25
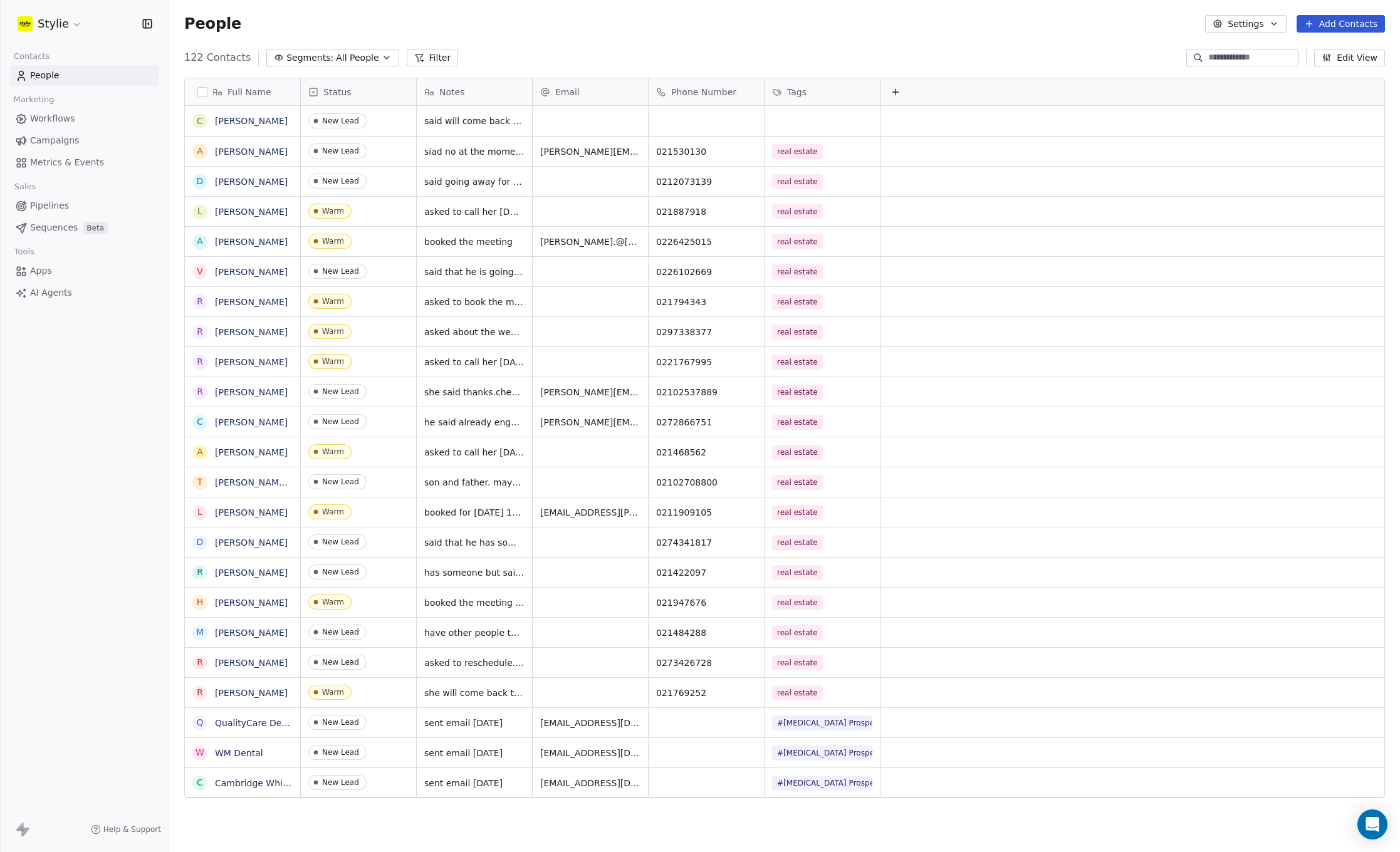
click at [721, 116] on html "Stylie Contacts People Marketing Workflows Campaigns Metrics & Events Sales Pip…" at bounding box center [700, 426] width 1400 height 852
click at [688, 119] on div "grid" at bounding box center [706, 121] width 116 height 30
click at [688, 119] on input at bounding box center [706, 121] width 110 height 25
type input "*********"
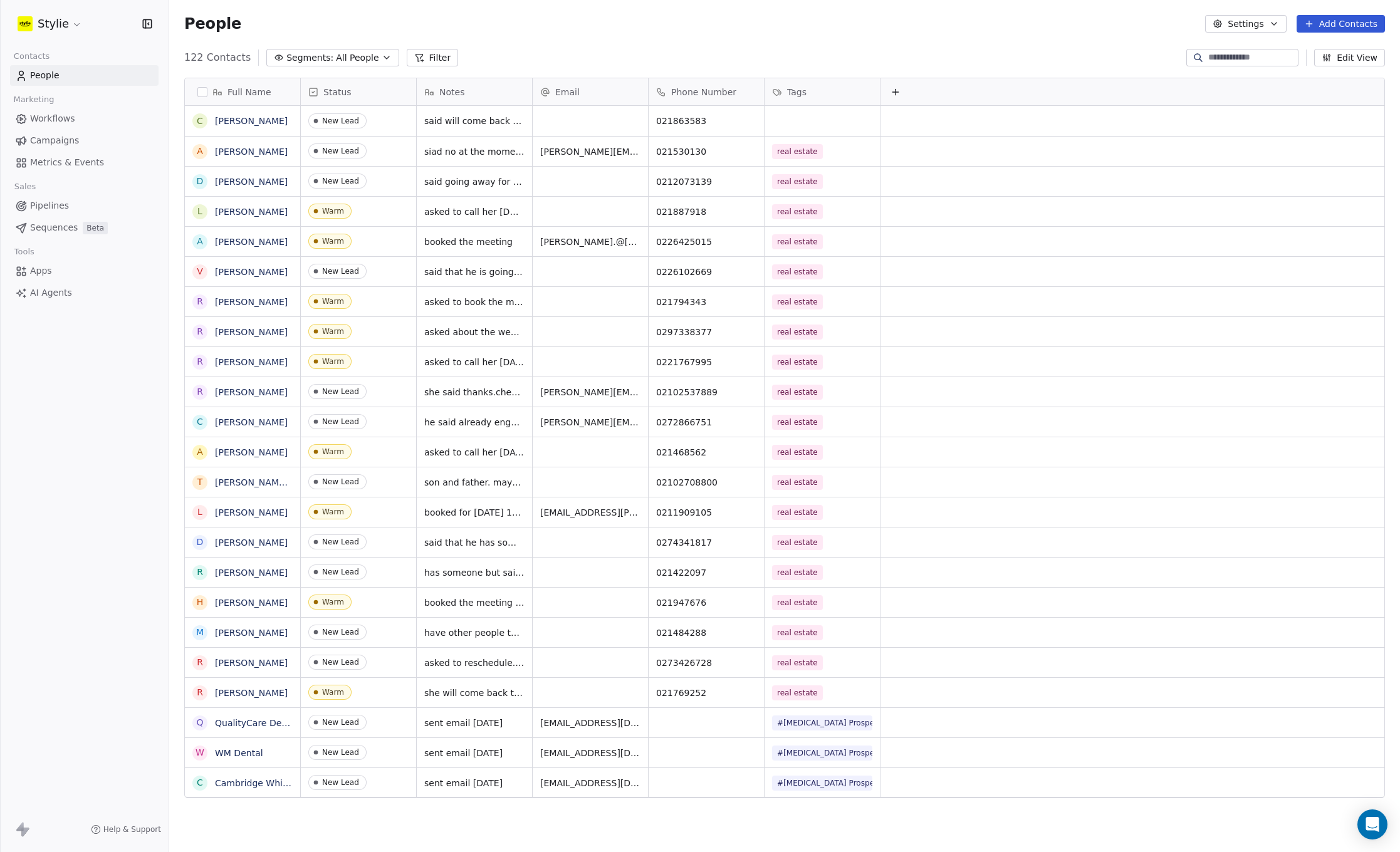
click at [785, 117] on html "Stylie Contacts People Marketing Workflows Campaigns Metrics & Events Sales Pip…" at bounding box center [700, 426] width 1400 height 852
click at [786, 118] on div "grid" at bounding box center [822, 121] width 116 height 30
click at [785, 118] on div "grid" at bounding box center [822, 121] width 116 height 30
click at [814, 118] on div "grid" at bounding box center [822, 121] width 116 height 30
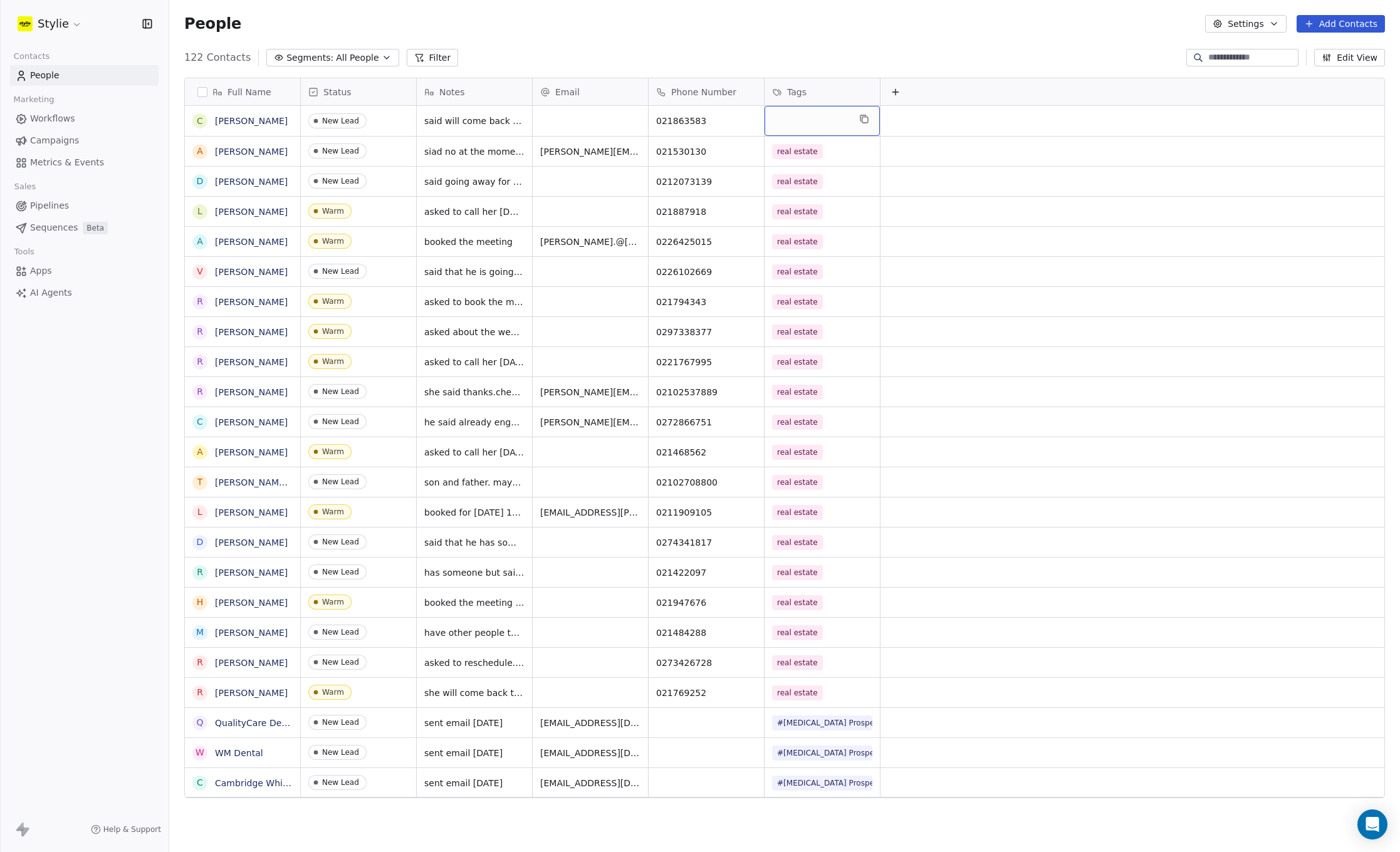
click at [814, 118] on div "grid" at bounding box center [822, 121] width 116 height 30
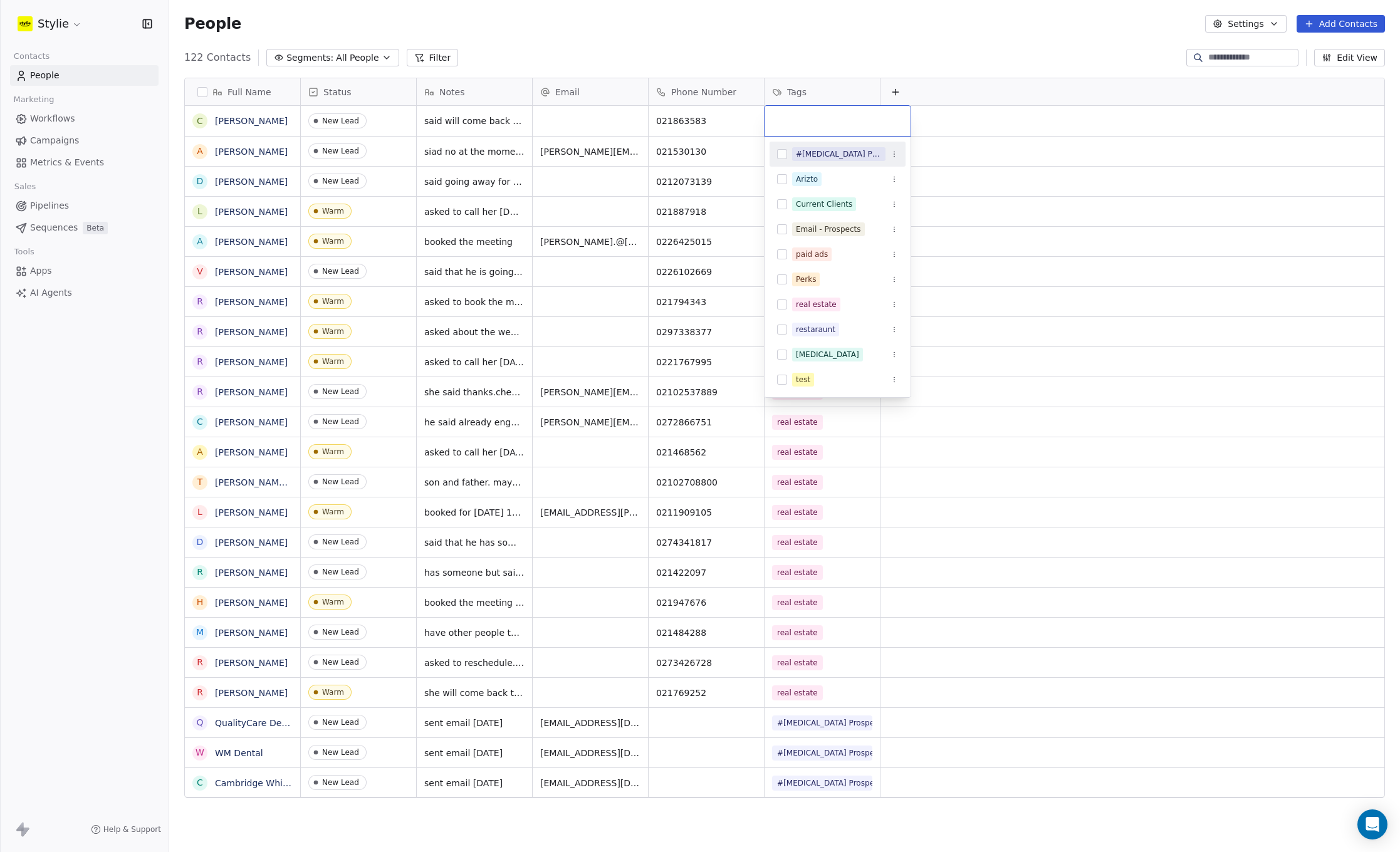
click at [805, 120] on input "text" at bounding box center [838, 121] width 131 height 14
click at [804, 310] on span "real estate" at bounding box center [816, 304] width 48 height 14
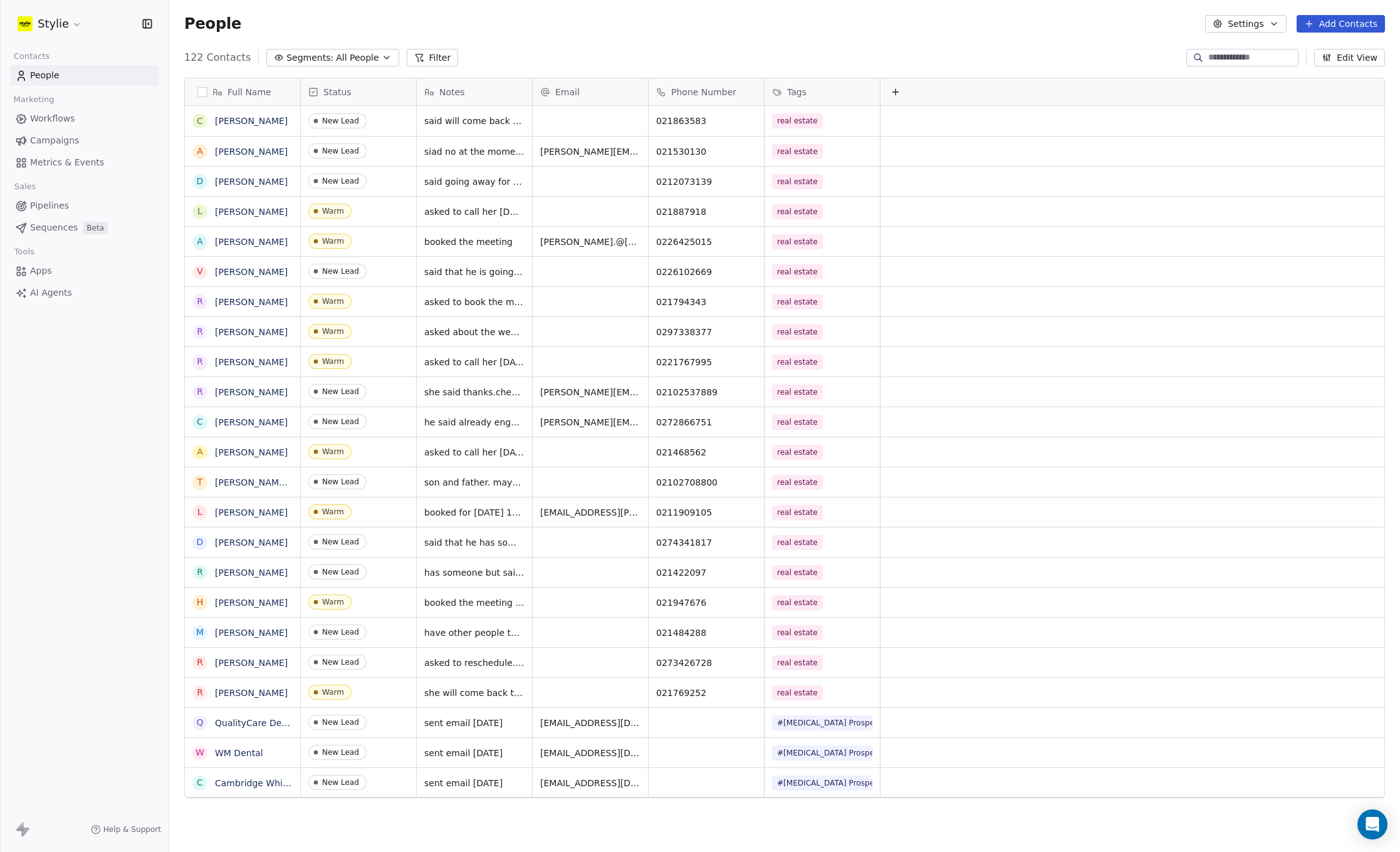
click at [881, 47] on html "Stylie Contacts People Marketing Workflows Campaigns Metrics & Events Sales Pip…" at bounding box center [700, 426] width 1400 height 852
click at [1326, 24] on button "Add Contacts" at bounding box center [1340, 23] width 88 height 18
click at [1338, 51] on span "Create new contact" at bounding box center [1344, 51] width 86 height 13
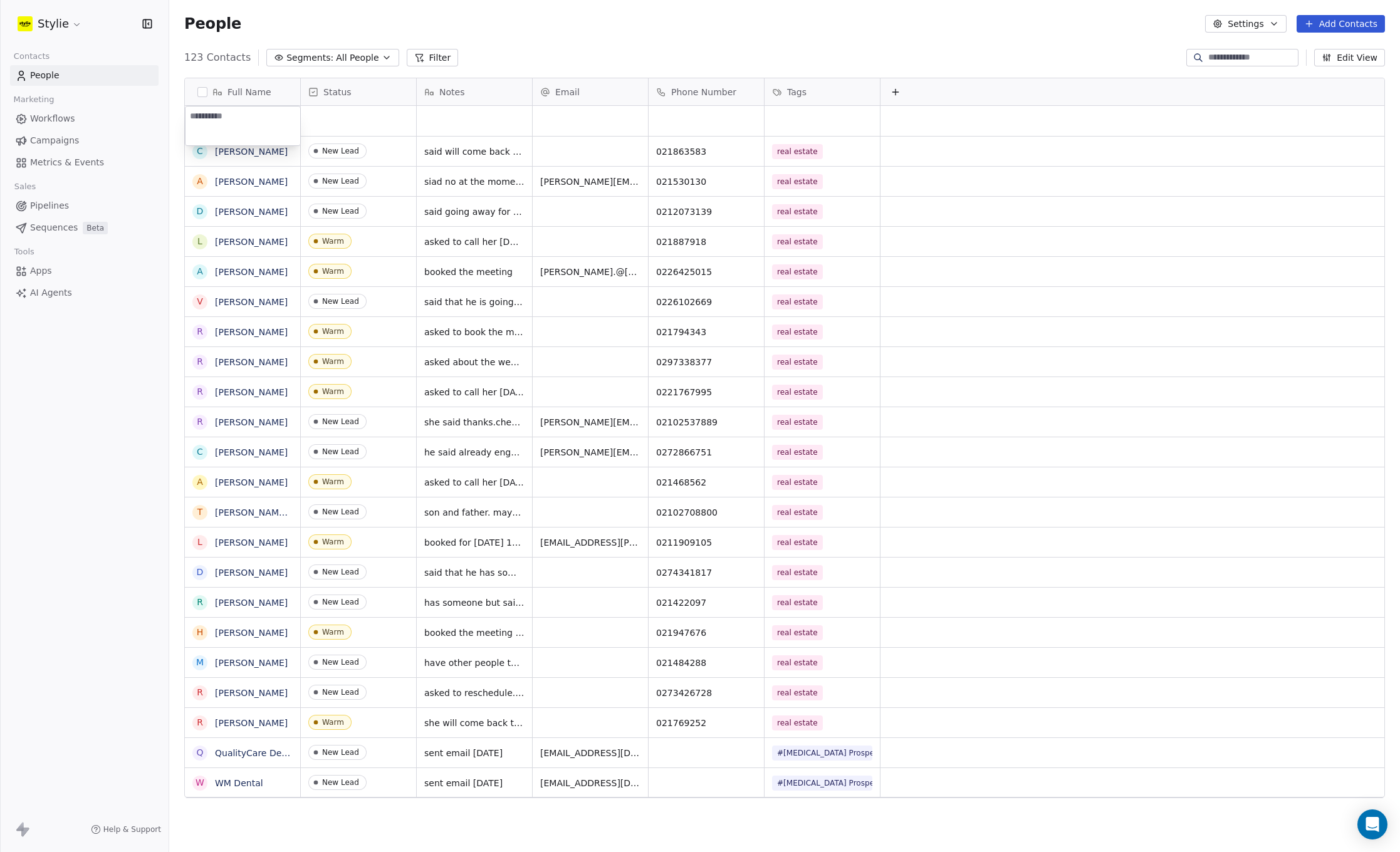
click at [234, 123] on textarea at bounding box center [243, 126] width 115 height 39
type textarea "**********"
click at [338, 118] on html "Stylie Contacts People Marketing Workflows Campaigns Metrics & Events Sales Pip…" at bounding box center [700, 426] width 1400 height 852
click at [334, 116] on div "grid" at bounding box center [358, 121] width 116 height 30
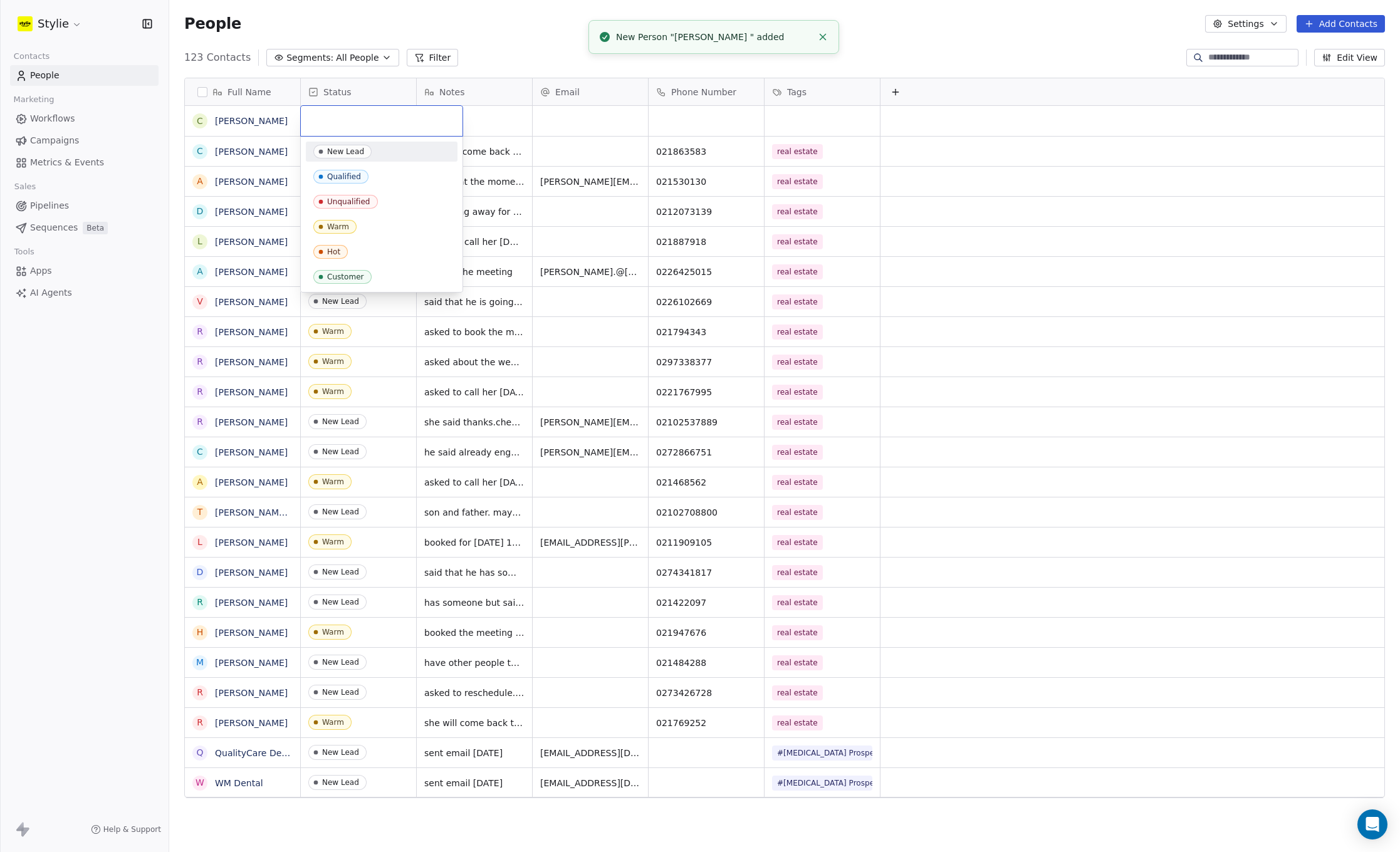
click at [334, 116] on input "text" at bounding box center [382, 121] width 147 height 14
click at [338, 145] on span "New Lead" at bounding box center [342, 151] width 58 height 14
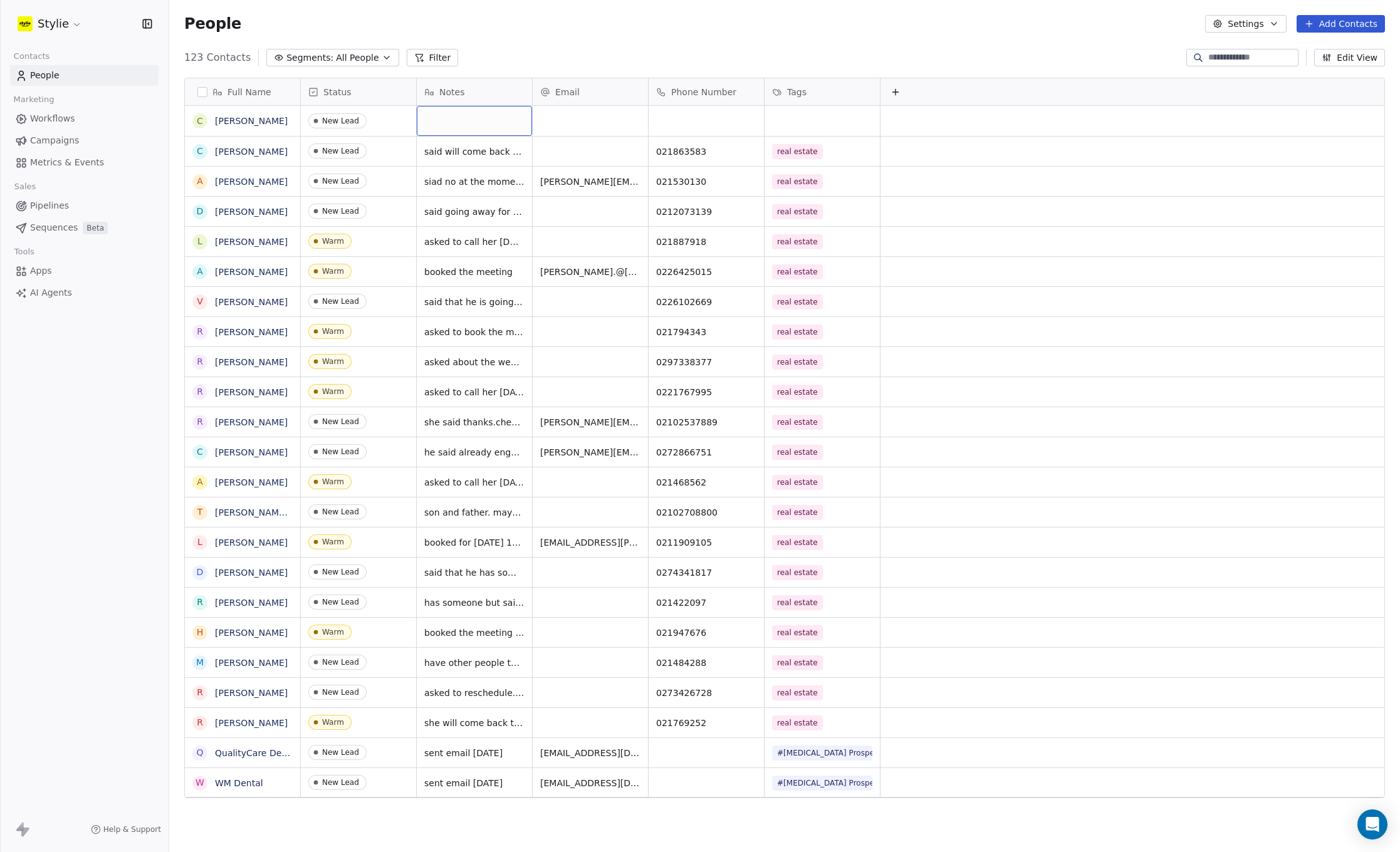
click at [482, 120] on div "grid" at bounding box center [475, 121] width 116 height 30
click at [482, 120] on textarea at bounding box center [475, 126] width 114 height 39
type textarea "**********"
drag, startPoint x: 482, startPoint y: 120, endPoint x: 585, endPoint y: 116, distance: 103.1
click at [585, 116] on html "Stylie Contacts People Marketing Workflows Campaigns Metrics & Events Sales Pip…" at bounding box center [700, 426] width 1400 height 852
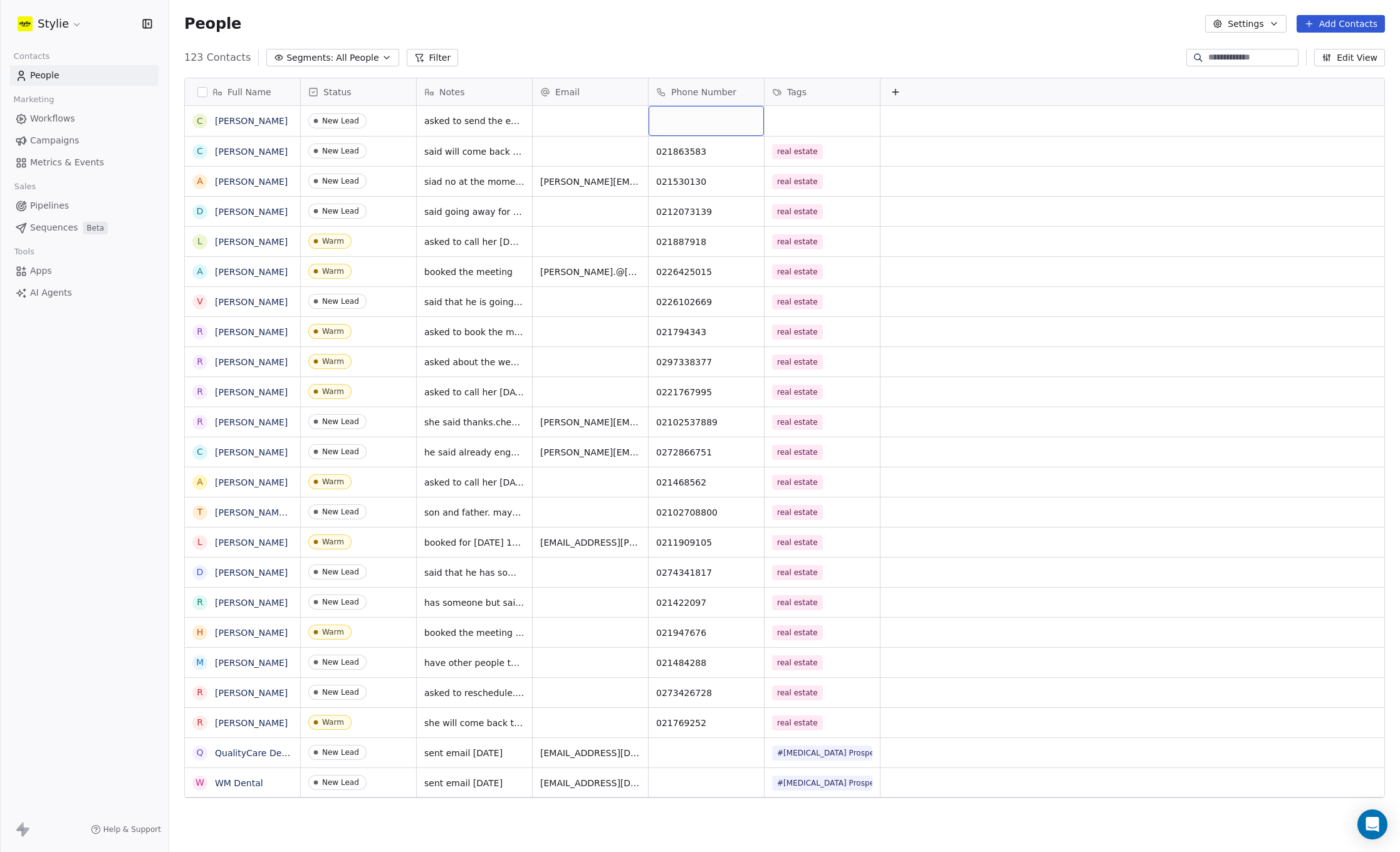
click at [696, 114] on div "grid" at bounding box center [706, 121] width 116 height 30
click at [696, 114] on input at bounding box center [706, 121] width 110 height 25
click at [708, 115] on input at bounding box center [706, 121] width 110 height 25
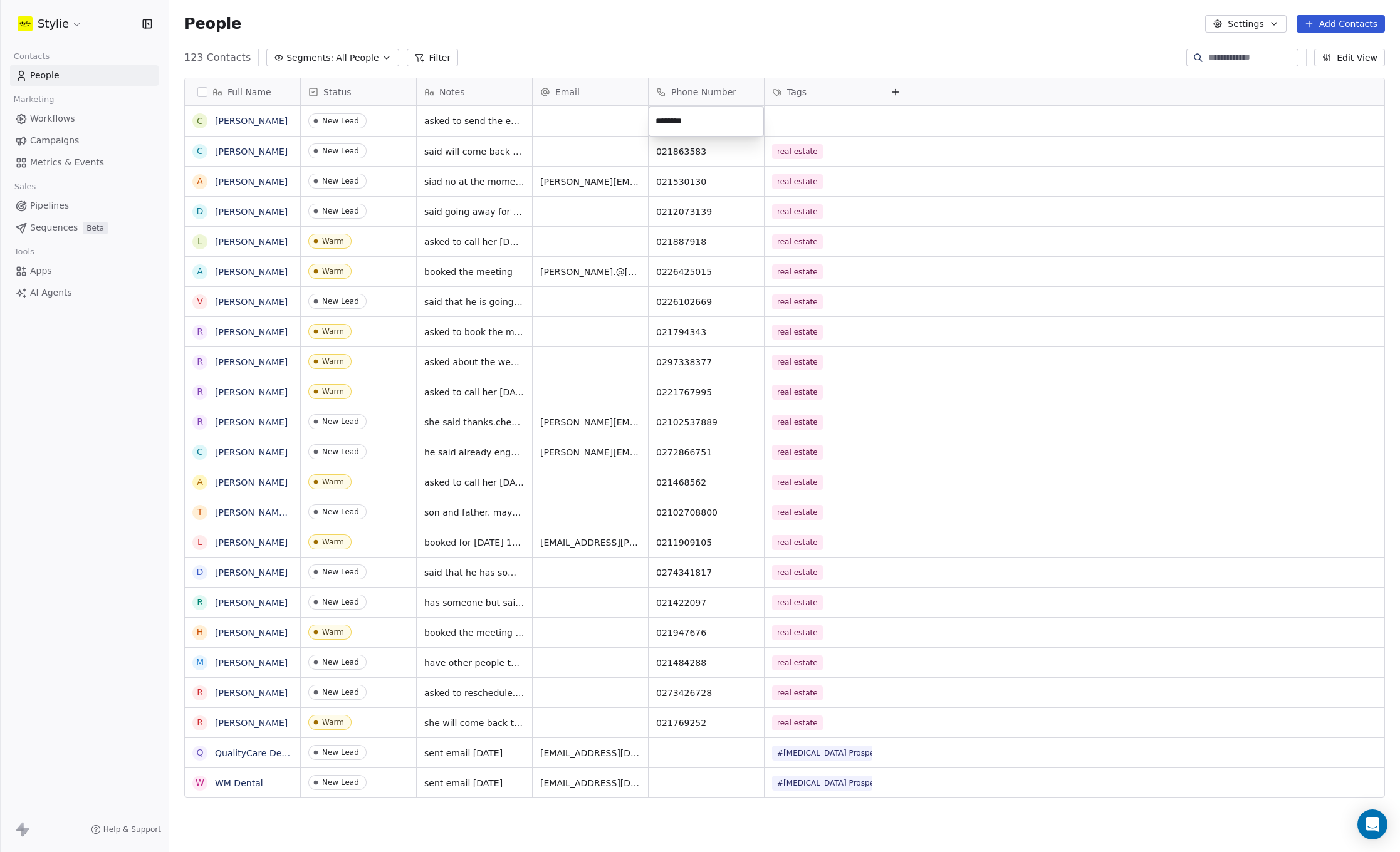
type input "*********"
click at [786, 119] on html "Stylie Contacts People Marketing Workflows Campaigns Metrics & Events Sales Pip…" at bounding box center [700, 426] width 1400 height 852
click at [797, 119] on div "grid" at bounding box center [822, 121] width 116 height 30
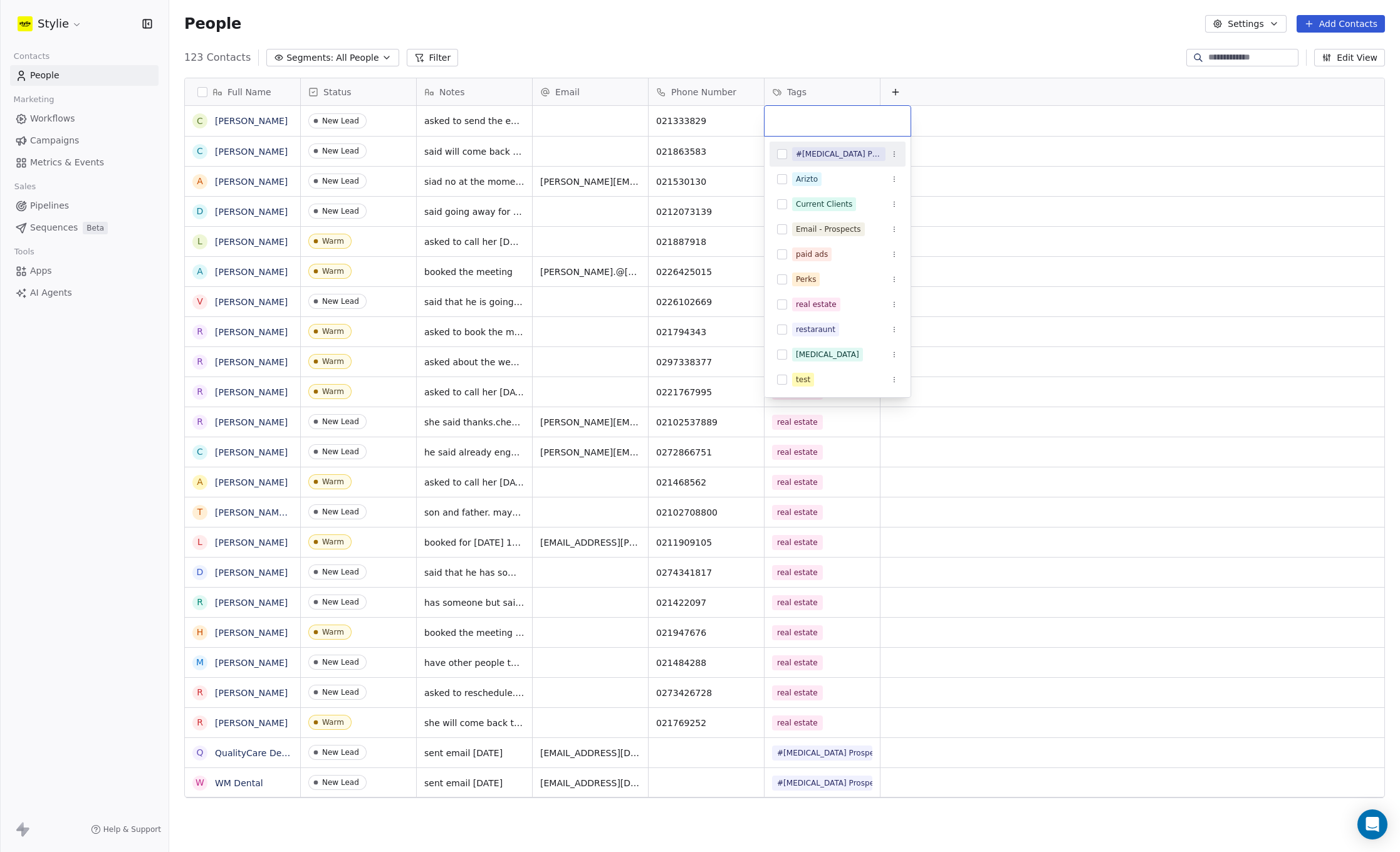
click at [797, 119] on input "text" at bounding box center [838, 121] width 131 height 14
click at [806, 119] on input "text" at bounding box center [838, 121] width 131 height 14
click at [816, 307] on div "real estate" at bounding box center [816, 304] width 41 height 11
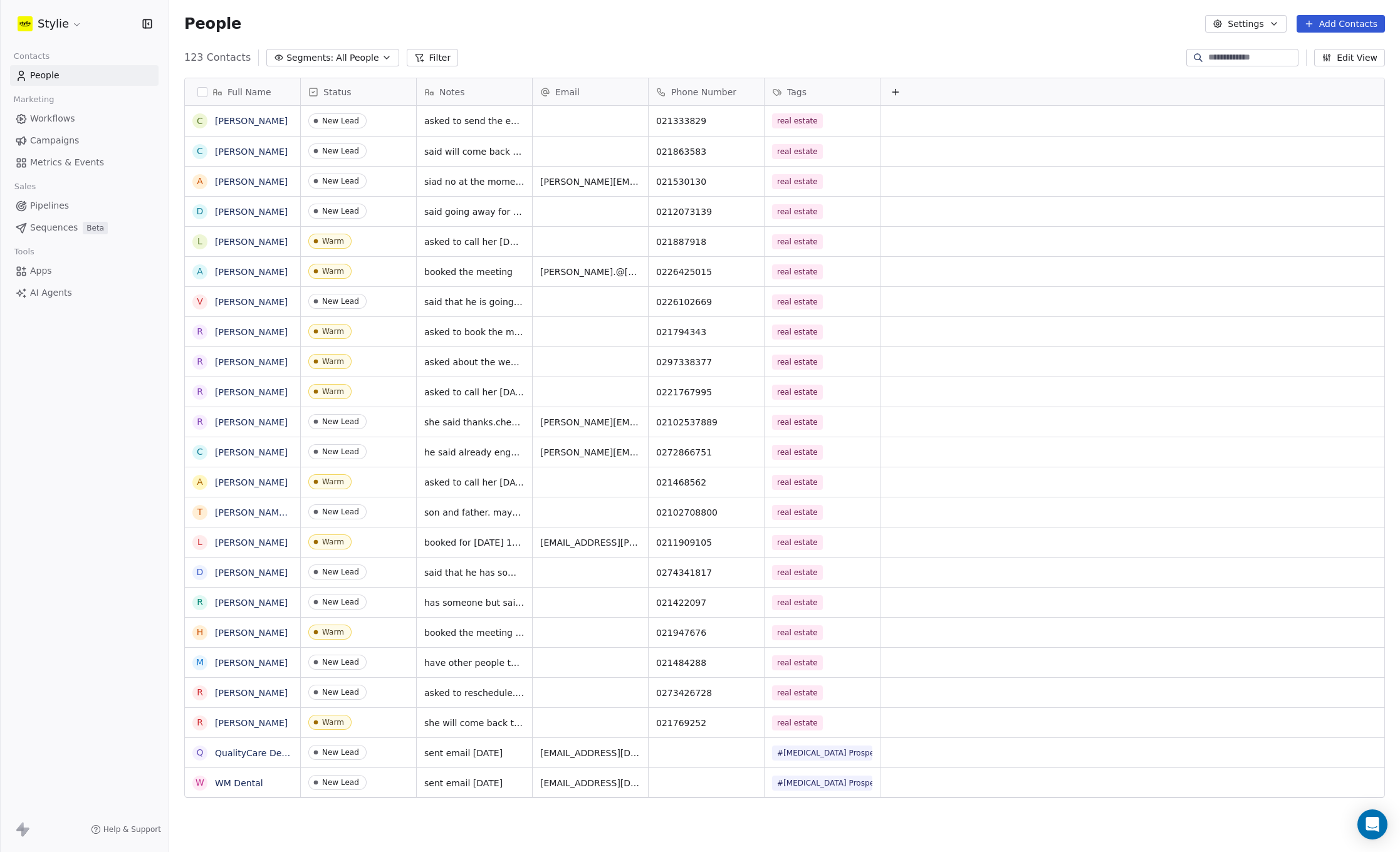
click at [823, 36] on html "Stylie Contacts People Marketing Workflows Campaigns Metrics & Events Sales Pip…" at bounding box center [700, 426] width 1400 height 852
click at [706, 45] on div "People Settings Add Contacts" at bounding box center [784, 23] width 1231 height 47
click at [1325, 19] on button "Add Contacts" at bounding box center [1340, 23] width 88 height 18
click at [1324, 48] on span "Create new contact" at bounding box center [1344, 51] width 86 height 13
drag, startPoint x: 249, startPoint y: 116, endPoint x: 290, endPoint y: 132, distance: 44.0
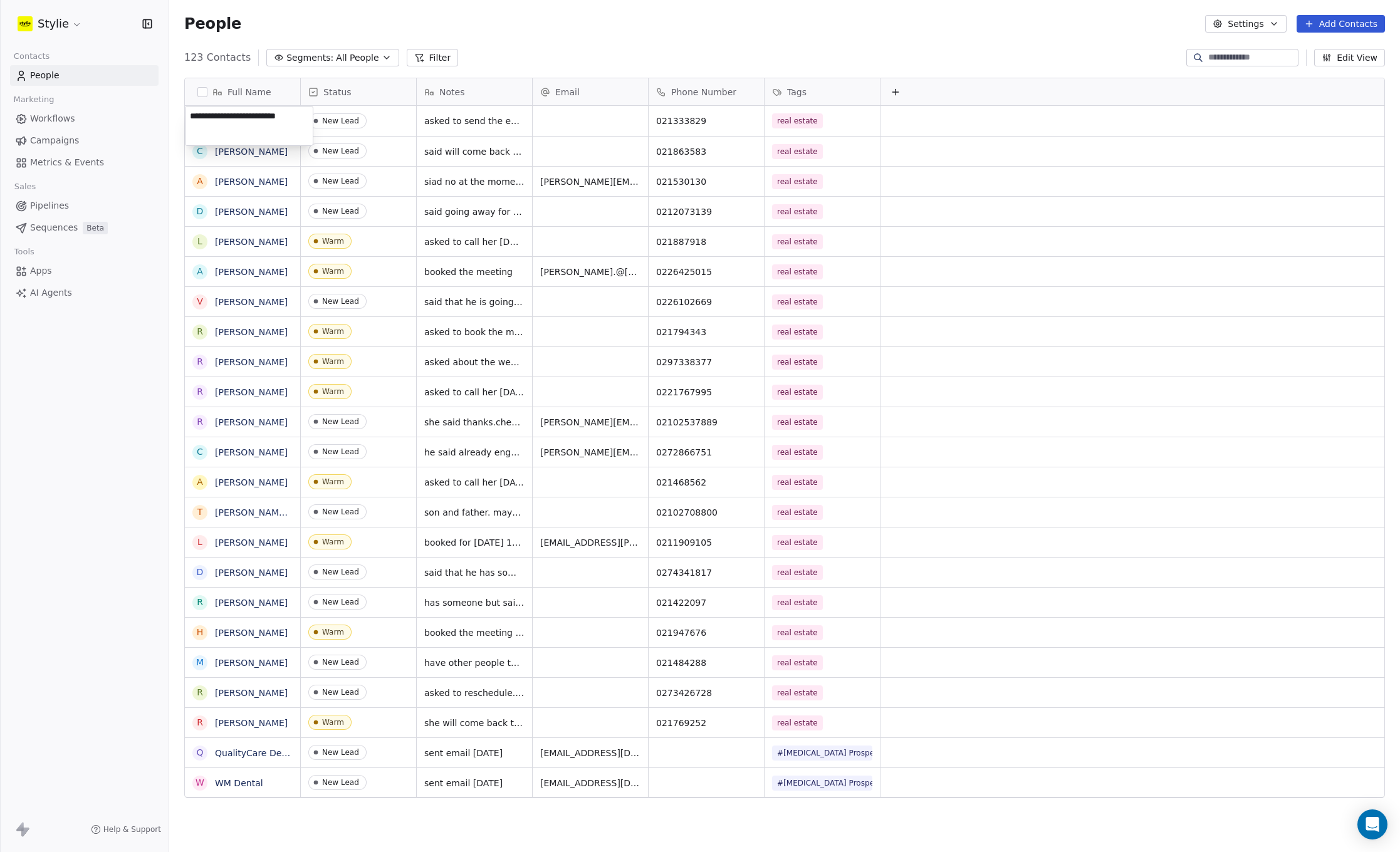
click at [290, 132] on textarea "**********" at bounding box center [249, 126] width 127 height 39
type textarea "**********"
drag, startPoint x: 564, startPoint y: 32, endPoint x: 576, endPoint y: 34, distance: 12.2
click at [564, 32] on html "Stylie Contacts People Marketing Workflows Campaigns Metrics & Events Sales Pip…" at bounding box center [700, 426] width 1400 height 852
click at [1369, 25] on button "Add Contacts" at bounding box center [1340, 23] width 88 height 18
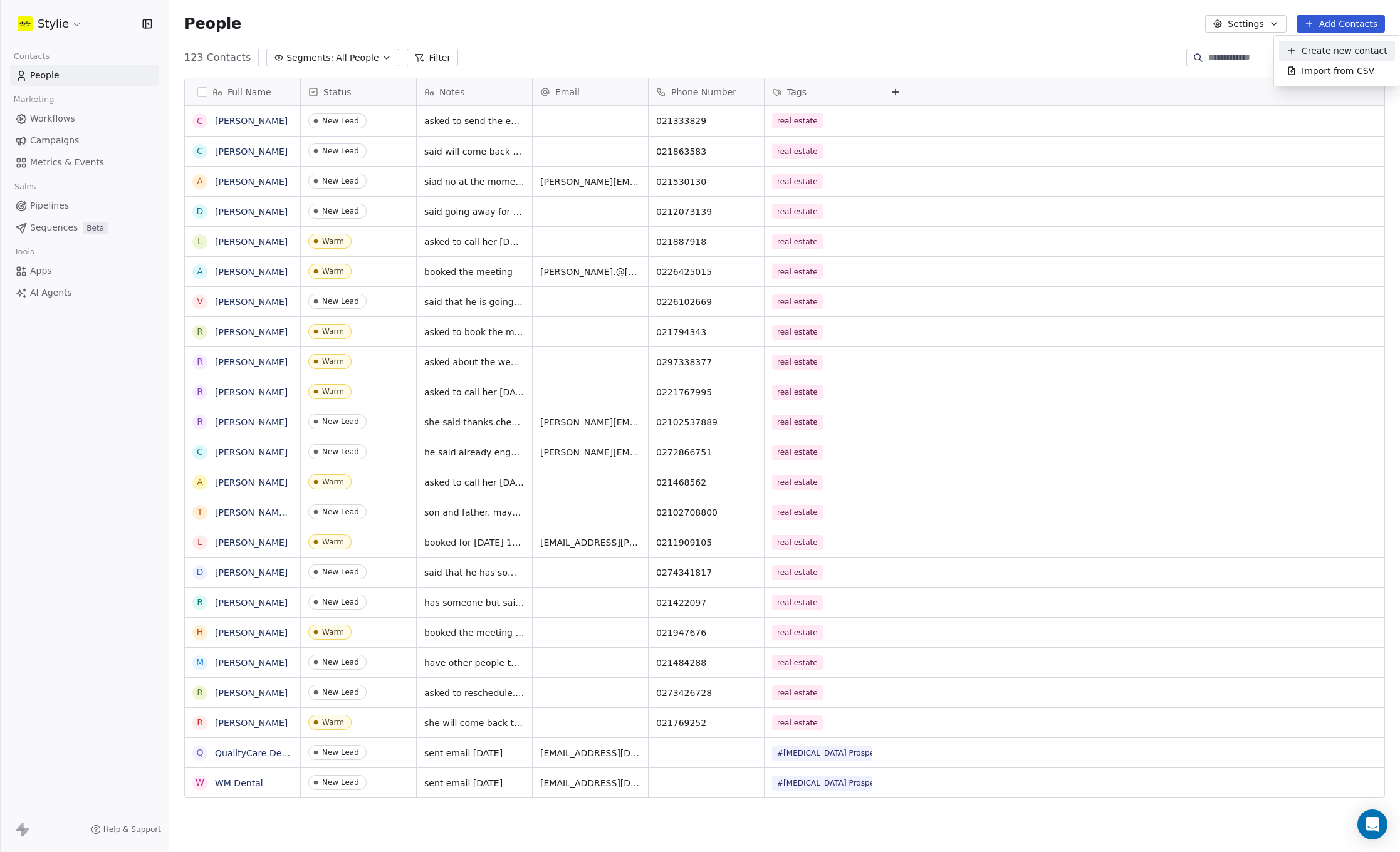
click at [1304, 52] on span "Create new contact" at bounding box center [1344, 51] width 86 height 13
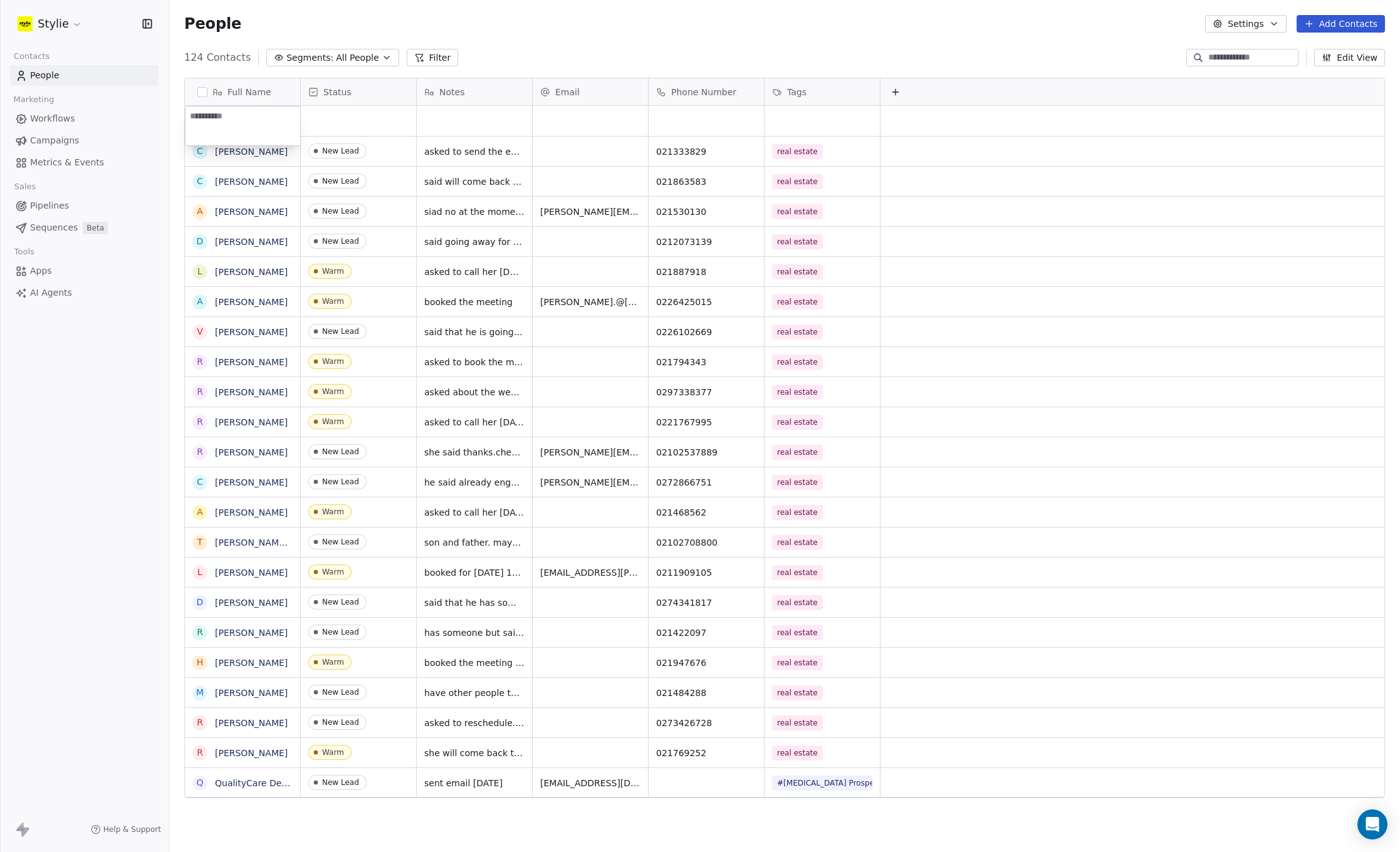
type textarea "**********"
click at [362, 123] on html "Stylie Contacts People Marketing Workflows Campaigns Metrics & Events Sales Pip…" at bounding box center [700, 426] width 1400 height 852
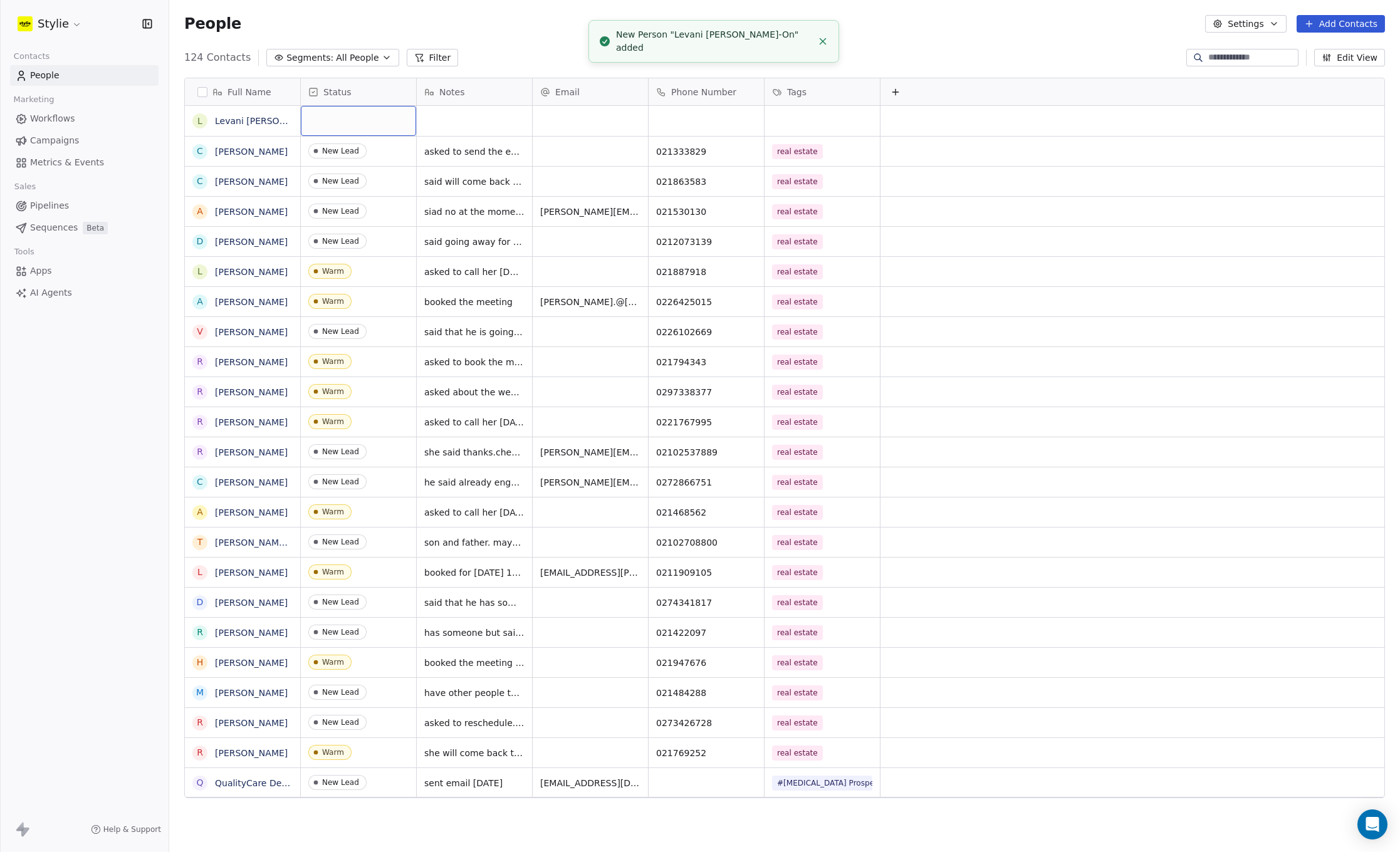
click at [340, 115] on div "grid" at bounding box center [358, 121] width 116 height 30
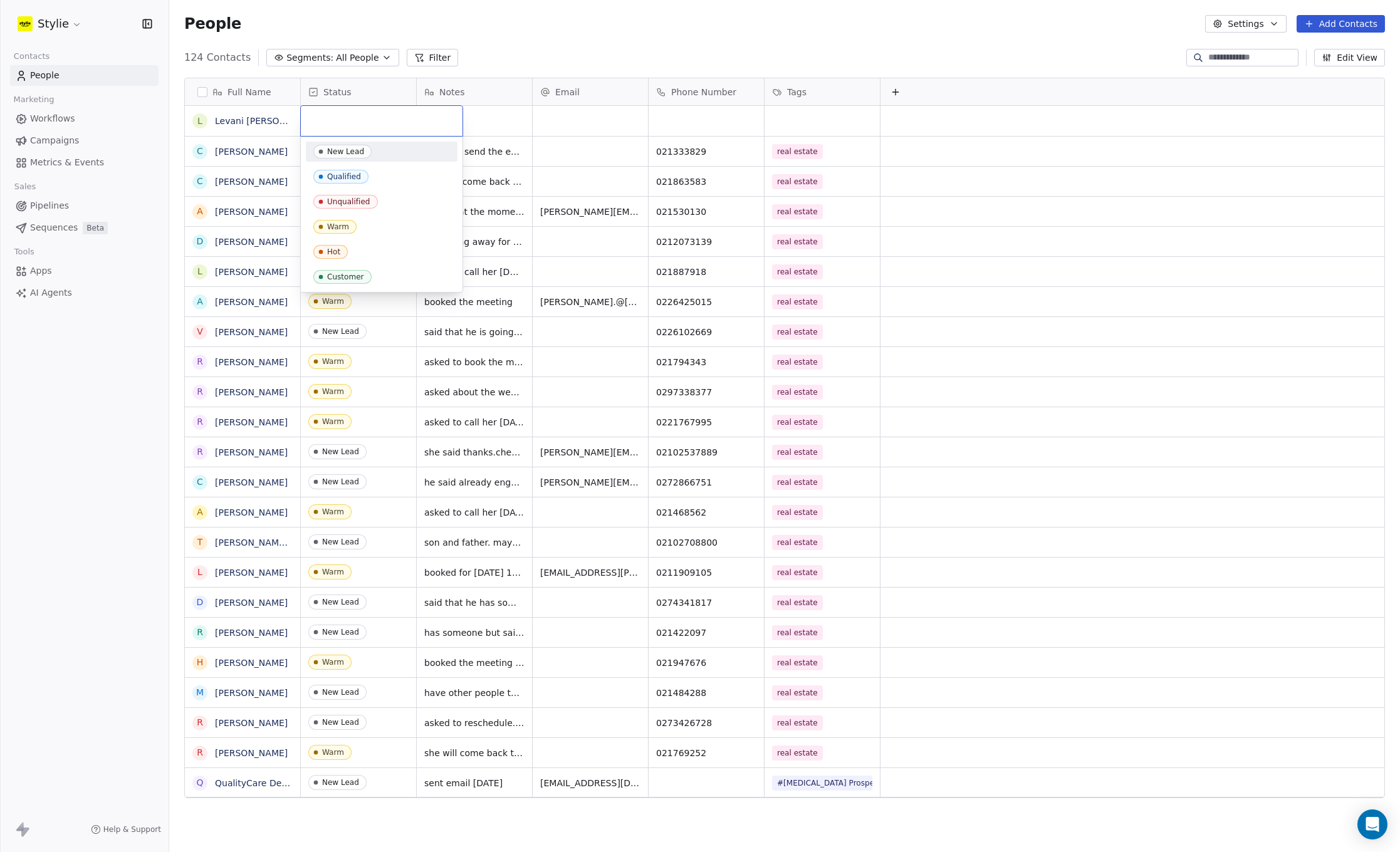
click at [351, 154] on div "New Lead" at bounding box center [345, 152] width 37 height 9
click at [482, 116] on textarea at bounding box center [475, 126] width 114 height 39
click at [482, 116] on textarea at bounding box center [475, 126] width 114 height 39
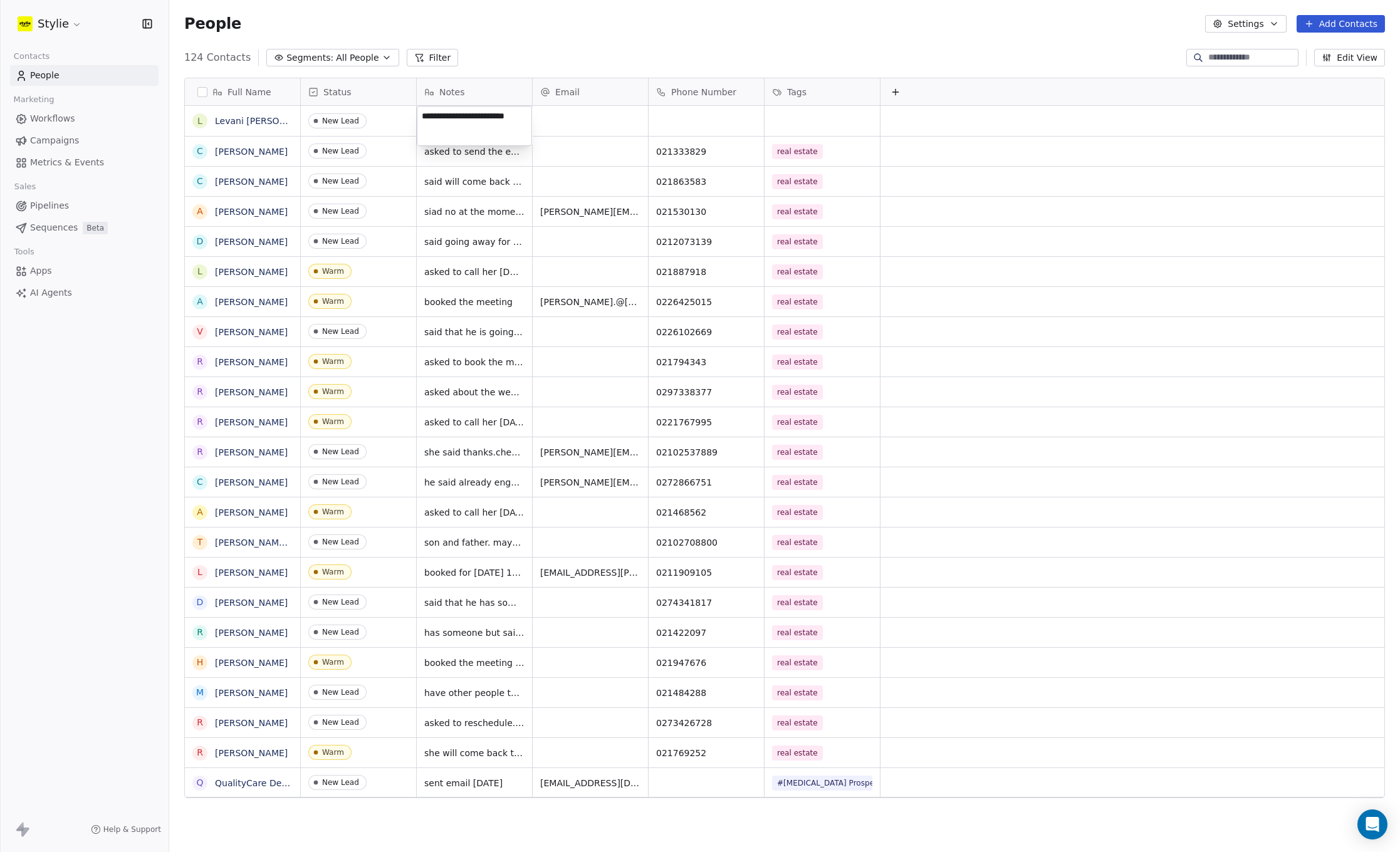
type textarea "**********"
click at [567, 109] on html "Stylie Contacts People Marketing Workflows Campaigns Metrics & Events Sales Pip…" at bounding box center [700, 426] width 1400 height 852
click at [695, 119] on div "grid" at bounding box center [706, 121] width 116 height 30
click at [695, 119] on input at bounding box center [706, 121] width 110 height 25
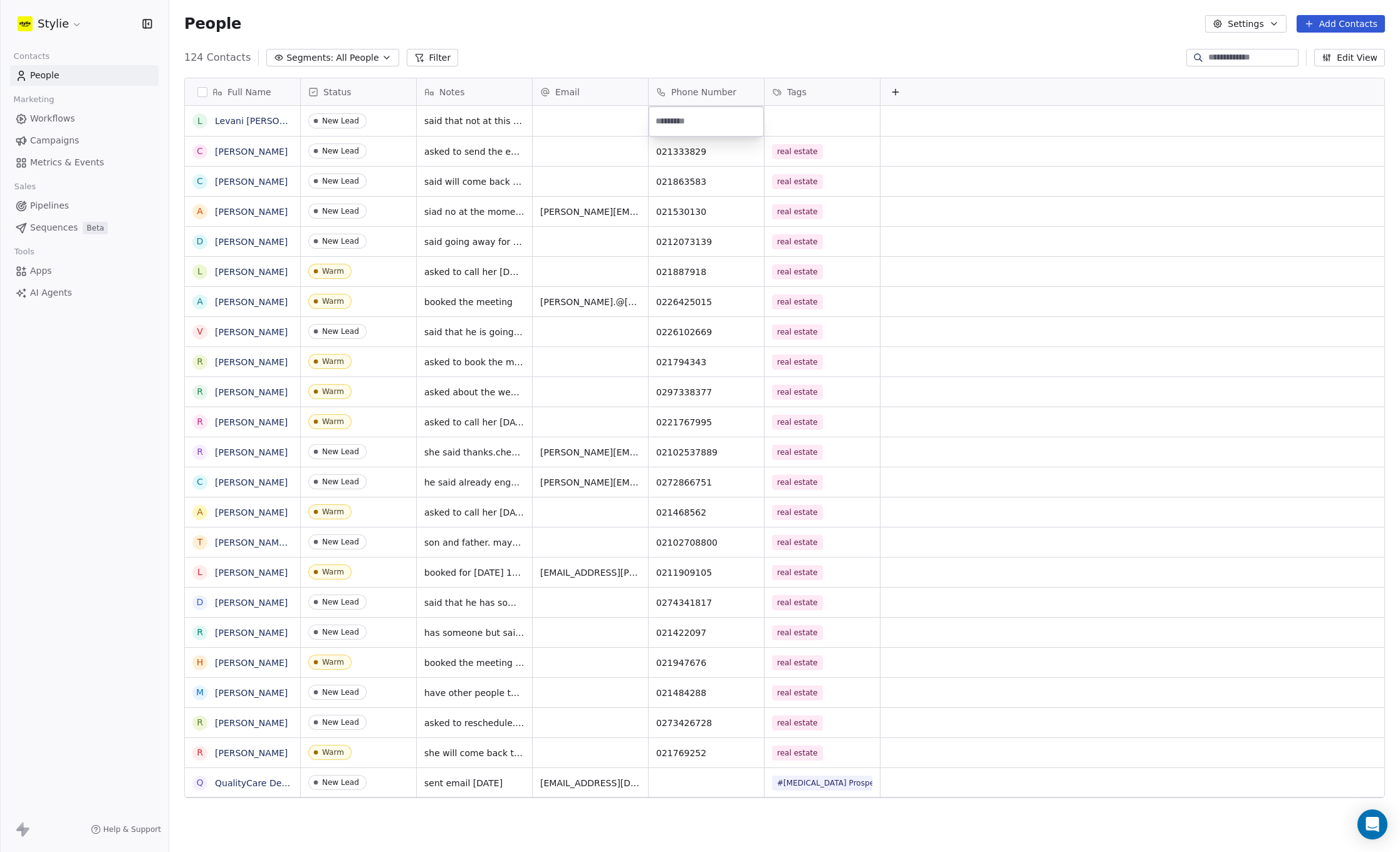
click at [694, 119] on input at bounding box center [706, 121] width 110 height 25
type input "*********"
click at [780, 129] on html "Stylie Contacts People Marketing Workflows Campaigns Metrics & Events Sales Pip…" at bounding box center [700, 426] width 1400 height 852
click at [800, 114] on div "grid" at bounding box center [822, 121] width 116 height 30
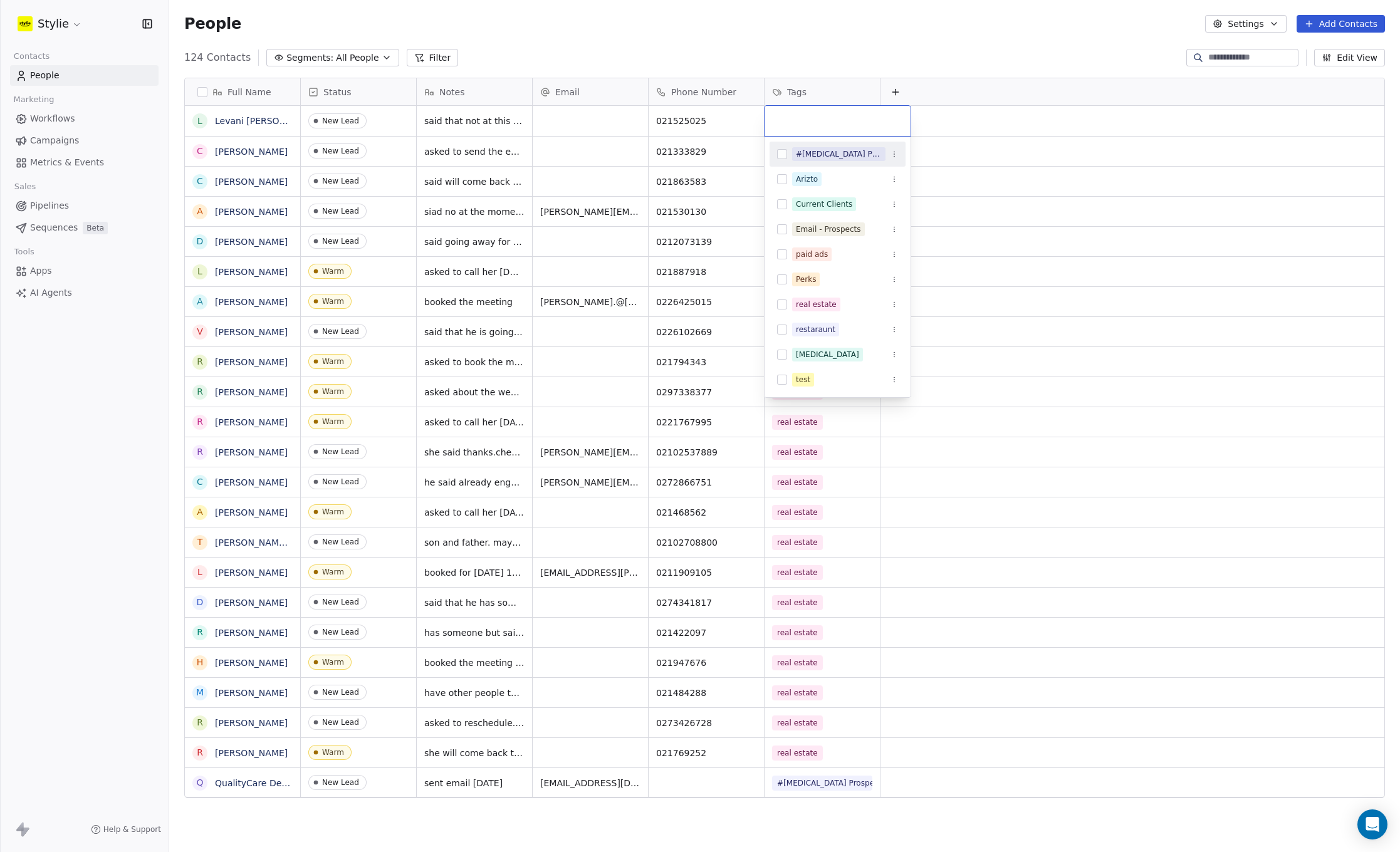
click at [800, 114] on input "text" at bounding box center [838, 121] width 131 height 14
click at [803, 307] on div "real estate" at bounding box center [816, 304] width 41 height 11
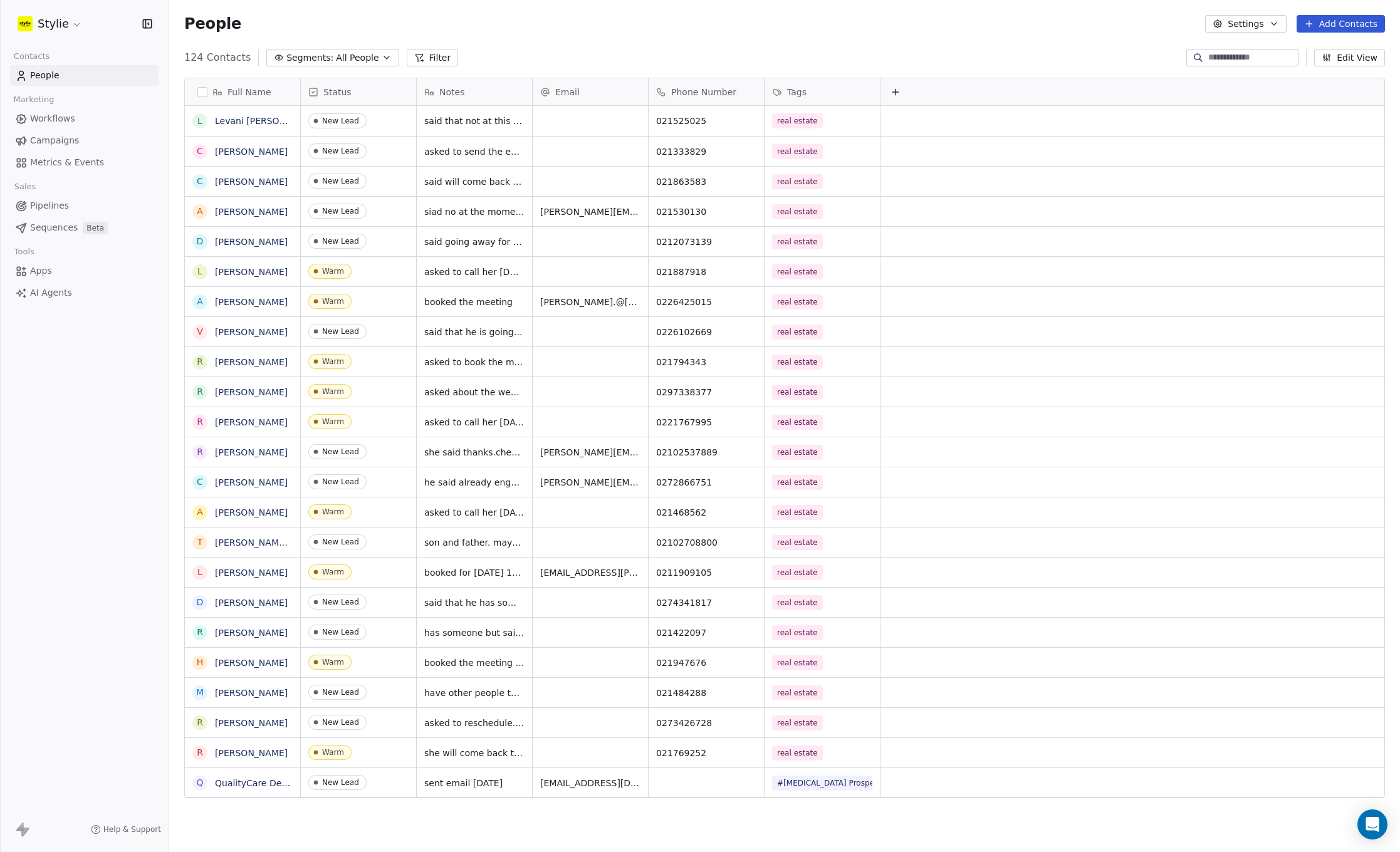
click at [819, 33] on html "Stylie Contacts People Marketing Workflows Campaigns Metrics & Events Sales Pip…" at bounding box center [700, 426] width 1400 height 852
click at [1336, 23] on button "Add Contacts" at bounding box center [1340, 23] width 88 height 18
click at [1315, 44] on div "Create new contact" at bounding box center [1336, 51] width 116 height 20
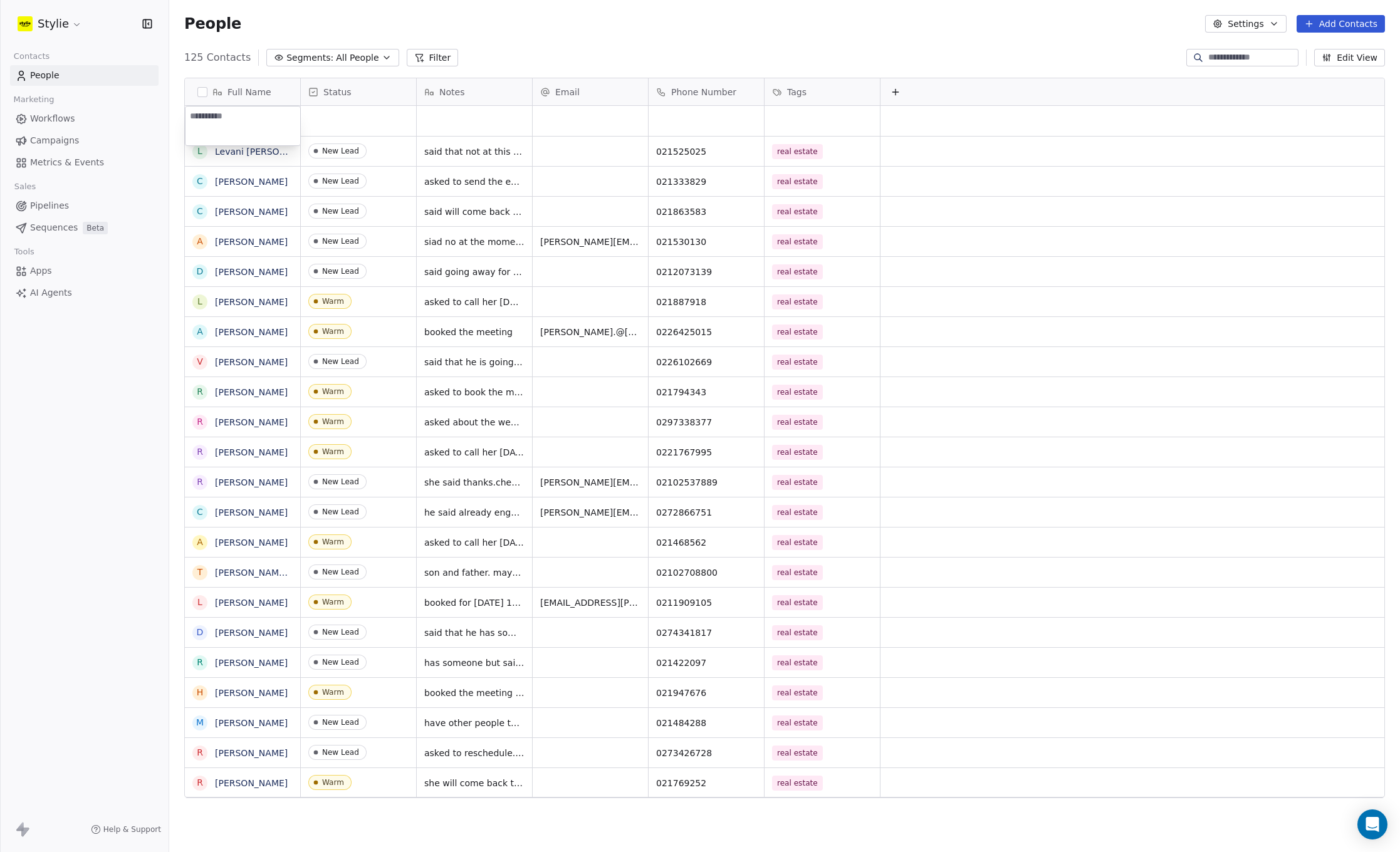
type textarea "**********"
click at [356, 118] on html "Stylie Contacts People Marketing Workflows Campaigns Metrics & Events Sales Pip…" at bounding box center [700, 426] width 1400 height 852
click at [350, 118] on div "grid" at bounding box center [358, 121] width 116 height 30
click at [350, 118] on input "text" at bounding box center [382, 121] width 147 height 14
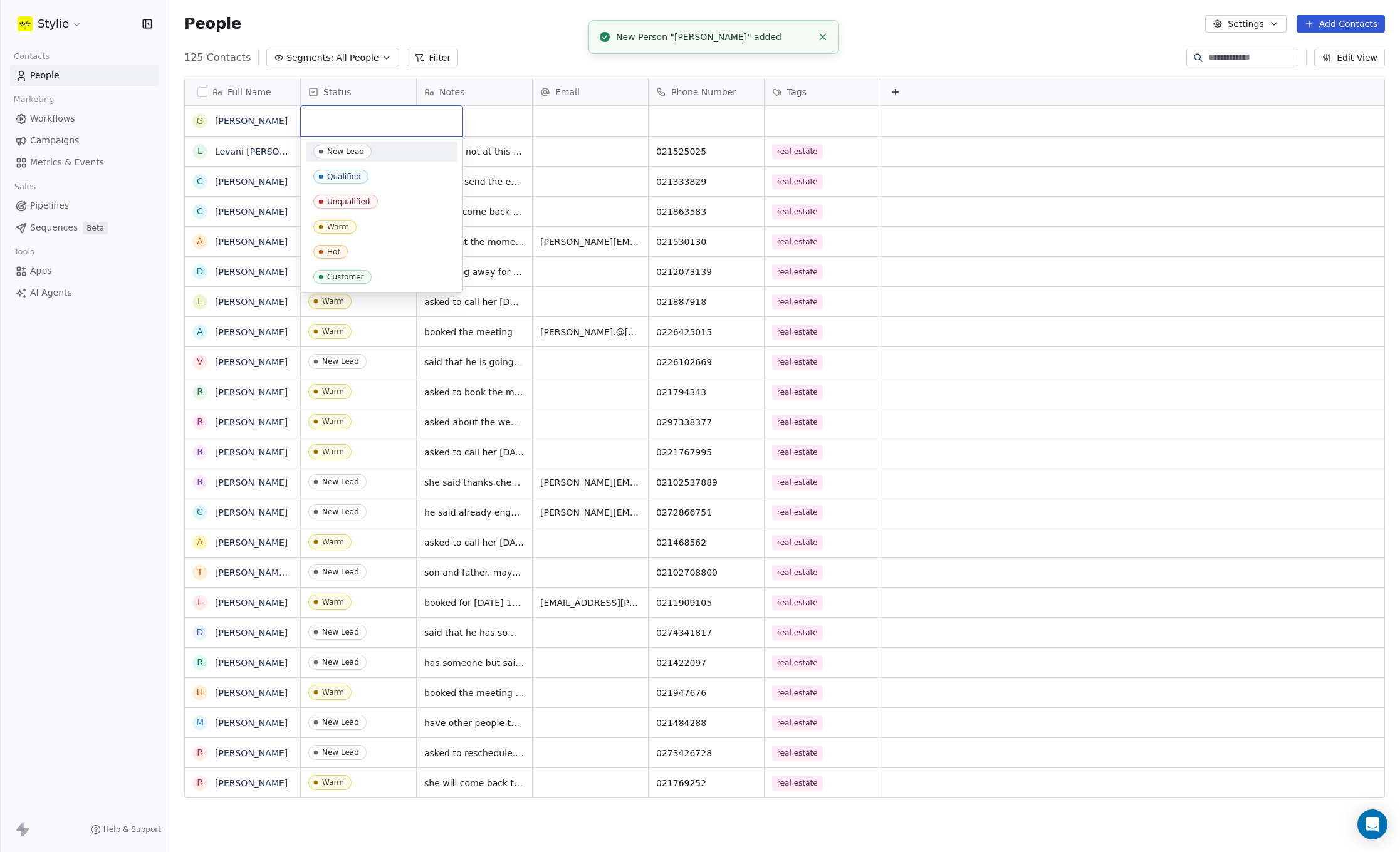
click at [345, 153] on div "New Lead" at bounding box center [345, 152] width 37 height 9
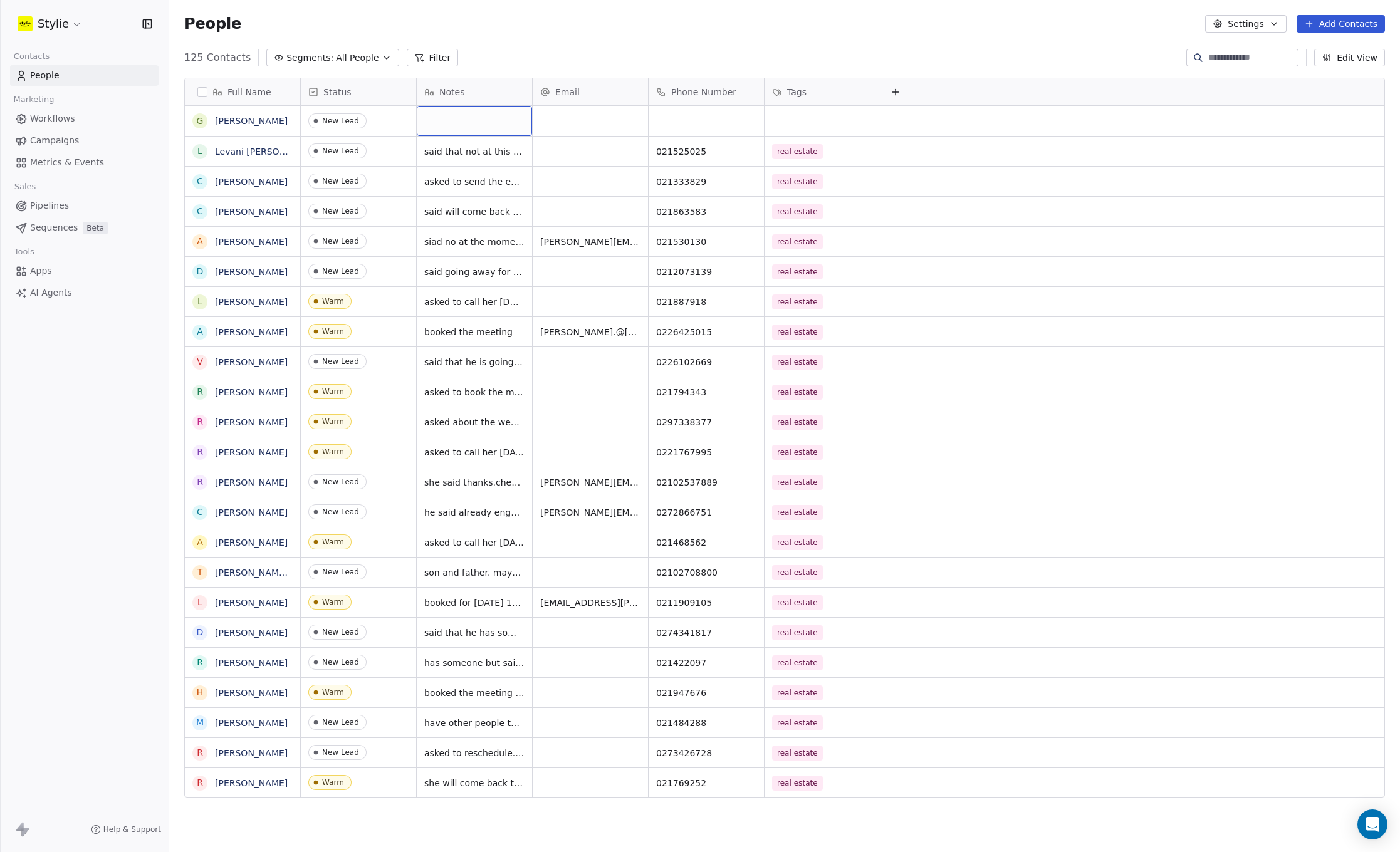
click at [446, 117] on div "grid" at bounding box center [475, 121] width 116 height 30
click at [446, 117] on textarea at bounding box center [475, 126] width 114 height 39
type textarea "**********"
click at [685, 115] on html "Stylie Contacts People Marketing Workflows Campaigns Metrics & Events Sales Pip…" at bounding box center [700, 426] width 1400 height 852
click at [684, 118] on div "grid" at bounding box center [706, 121] width 116 height 30
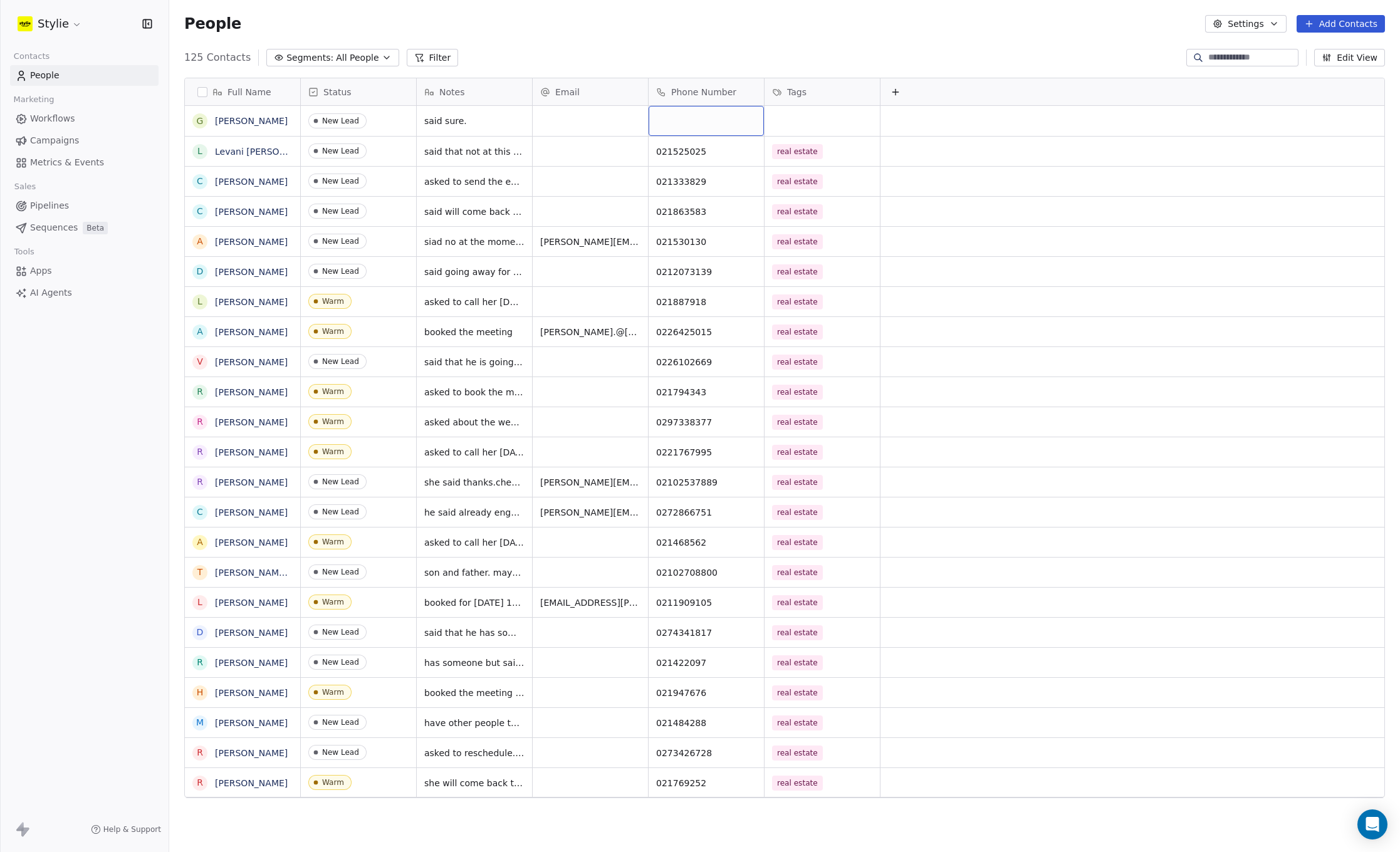
click at [684, 118] on div "grid" at bounding box center [706, 121] width 116 height 30
click at [682, 119] on input at bounding box center [706, 121] width 110 height 25
type input "**********"
click at [769, 115] on html "Stylie Contacts People Marketing Workflows Campaigns Metrics & Events Sales Pip…" at bounding box center [700, 426] width 1400 height 852
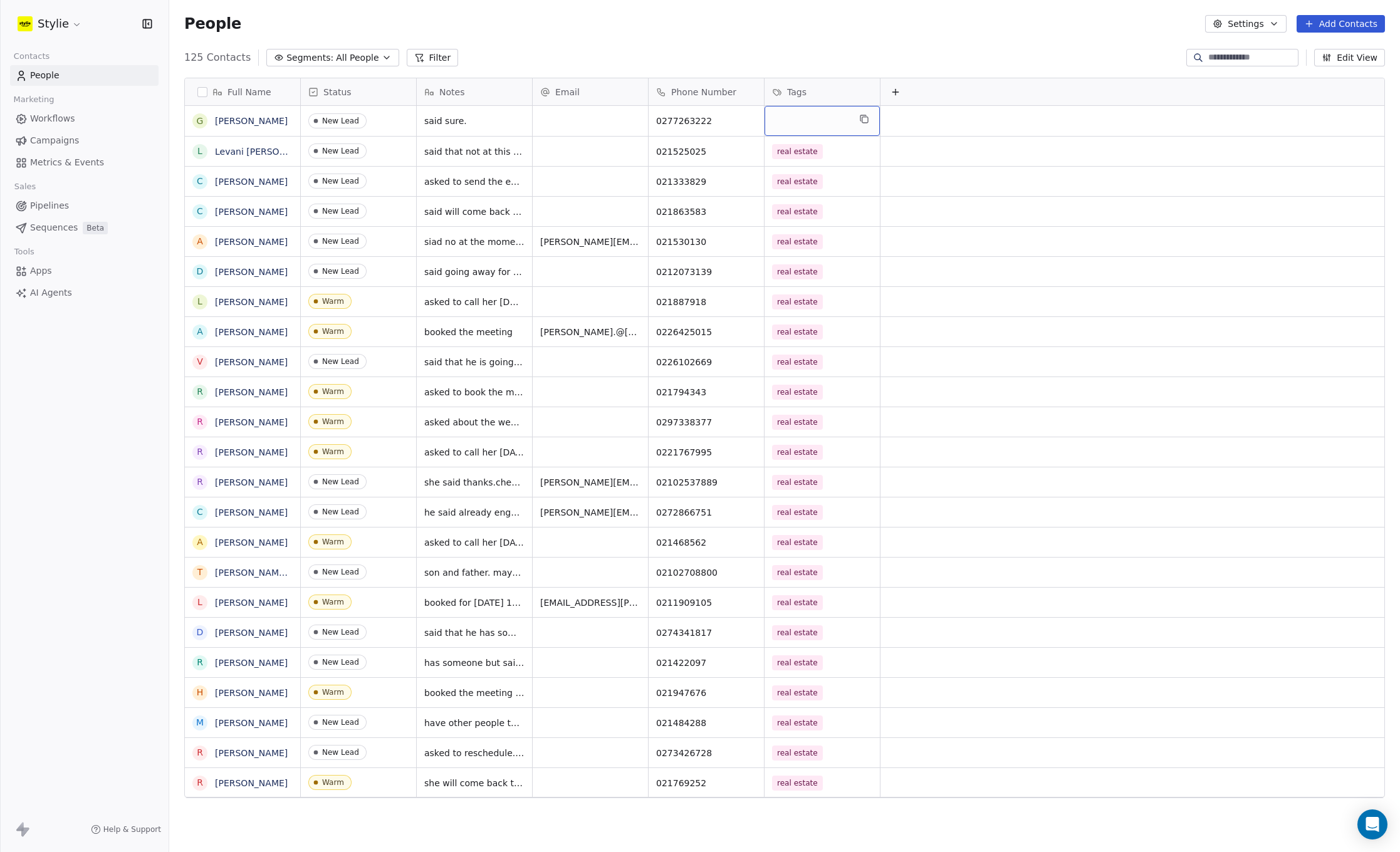
click at [794, 120] on div "grid" at bounding box center [822, 121] width 116 height 30
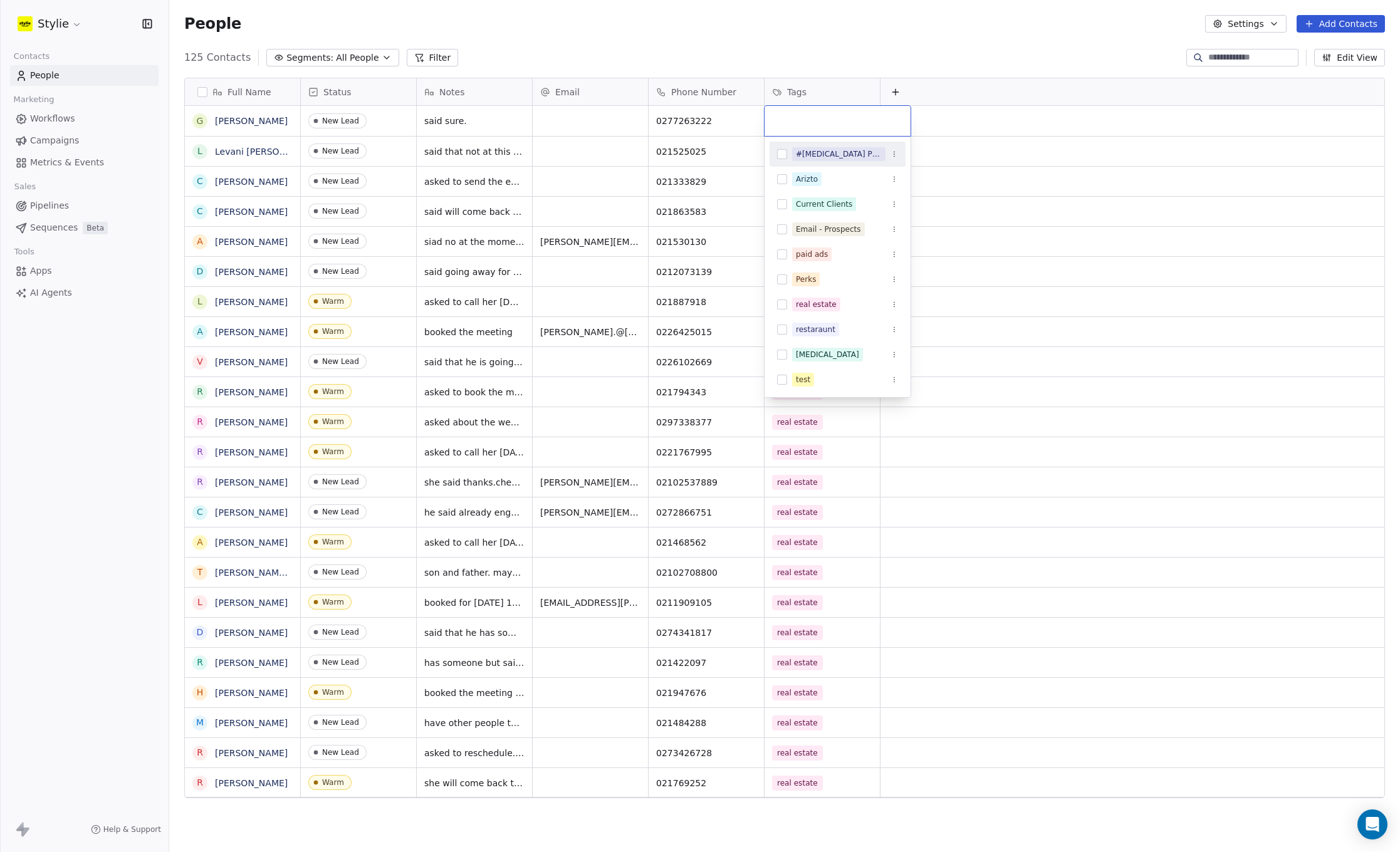
click at [805, 123] on input "text" at bounding box center [838, 121] width 131 height 14
click at [820, 295] on div "real estate" at bounding box center [837, 305] width 136 height 20
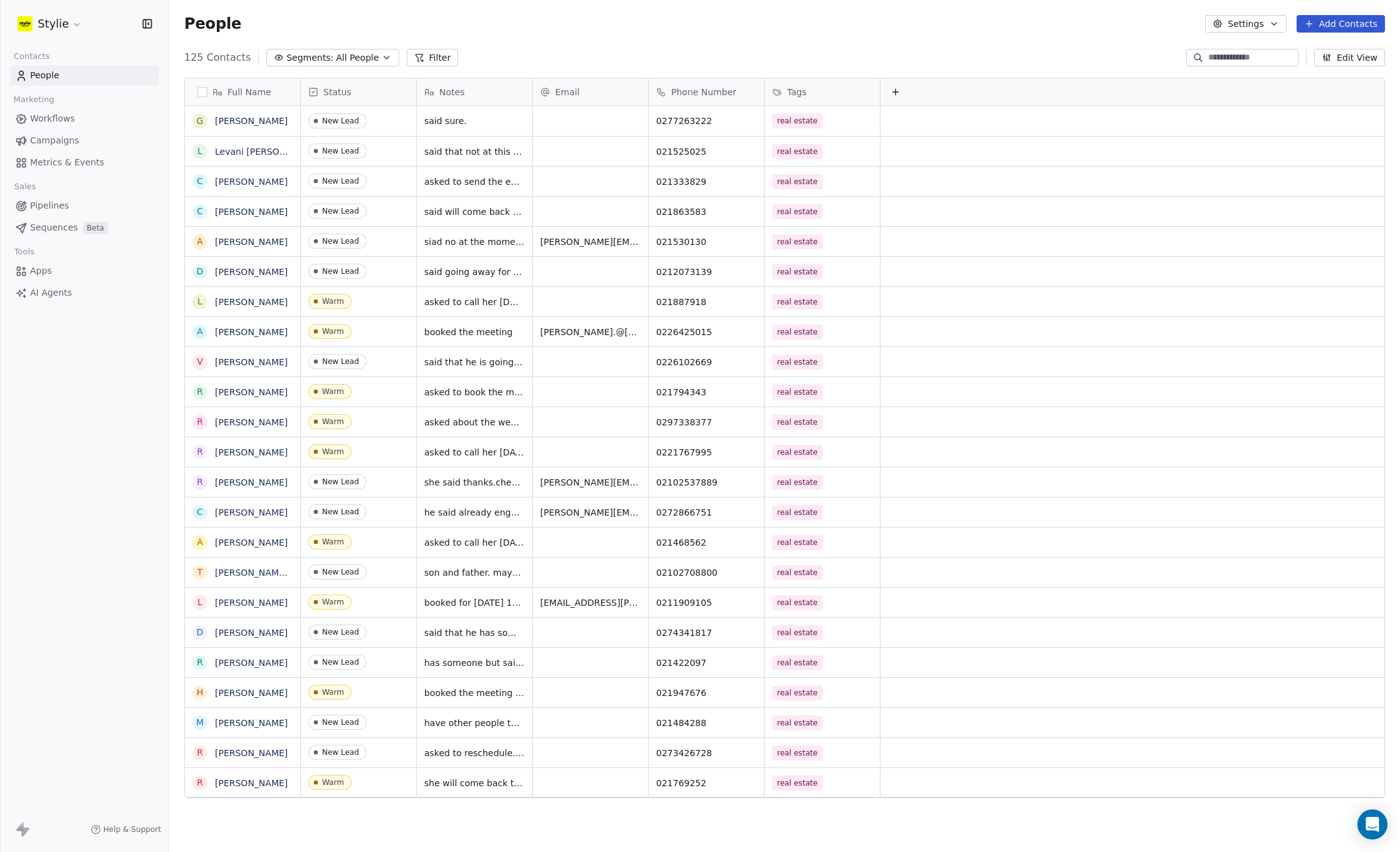
click at [928, 20] on html "Stylie Contacts People Marketing Workflows Campaigns Metrics & Events Sales Pip…" at bounding box center [700, 426] width 1400 height 852
click at [1312, 21] on icon at bounding box center [1308, 23] width 10 height 10
click at [1336, 51] on span "Create new contact" at bounding box center [1344, 51] width 86 height 13
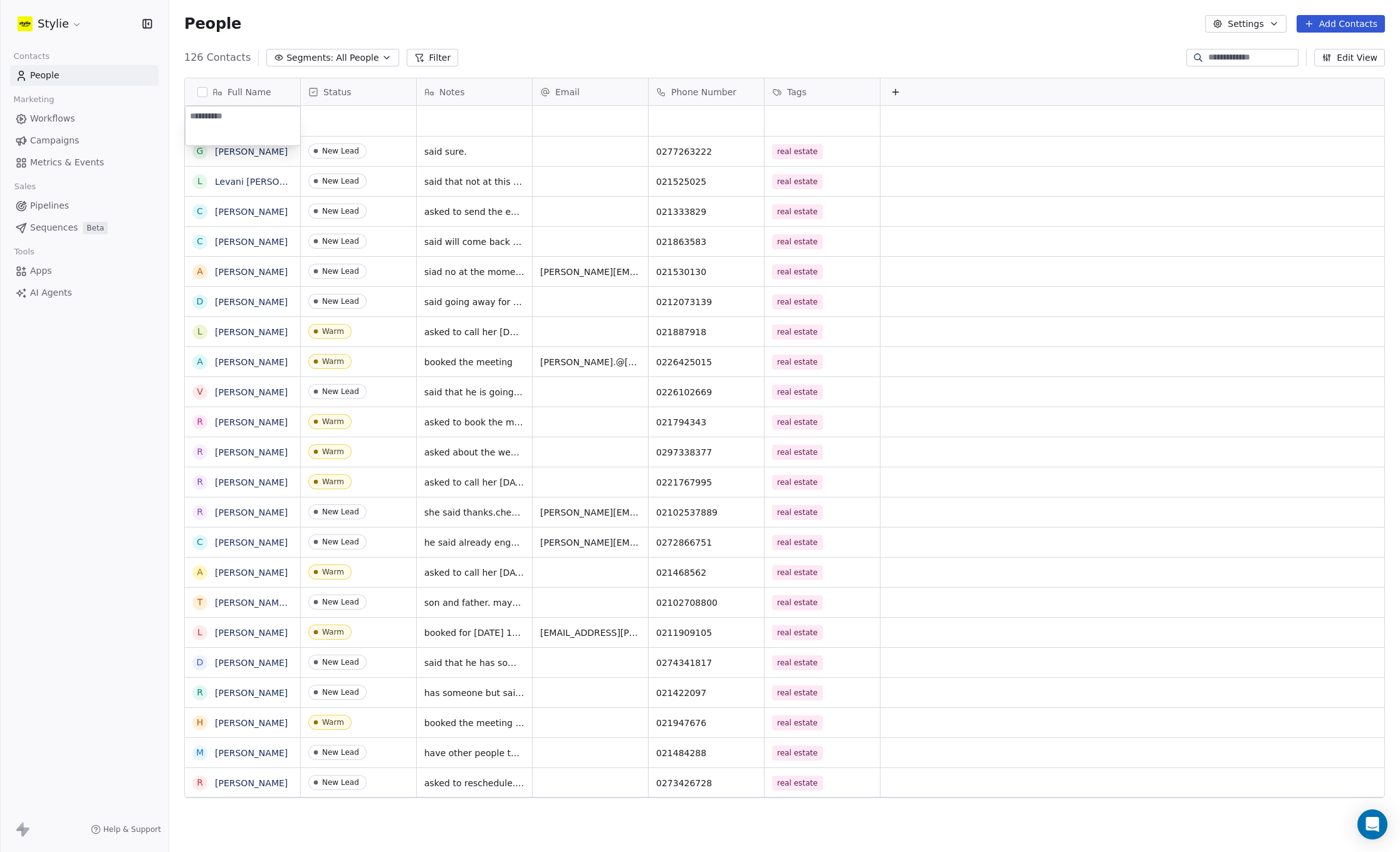
type textarea "**********"
click at [364, 114] on html "Stylie Contacts People Marketing Workflows Campaigns Metrics & Events Sales Pip…" at bounding box center [700, 426] width 1400 height 852
click at [334, 114] on div "grid" at bounding box center [358, 121] width 116 height 30
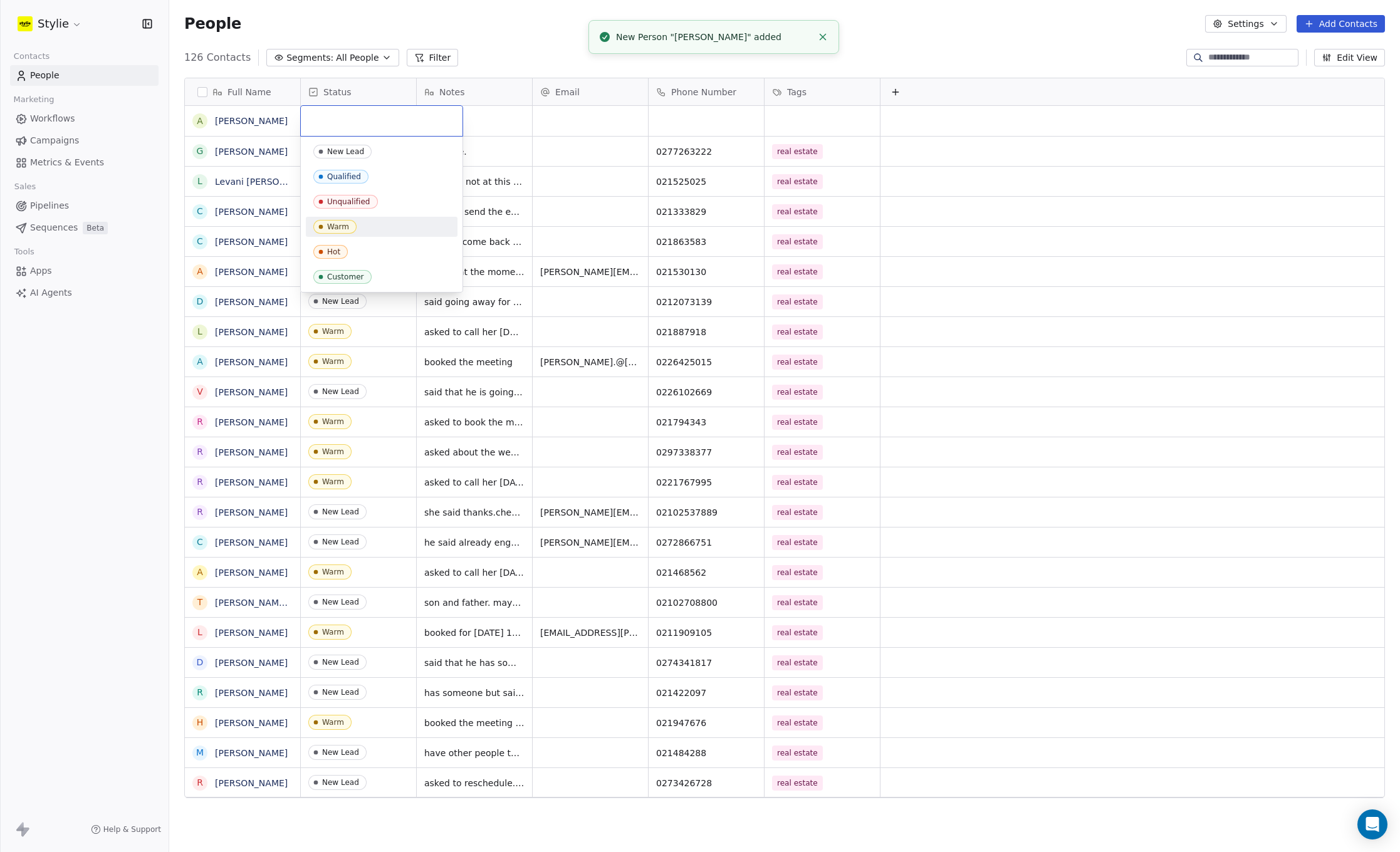
click at [345, 223] on div "Warm" at bounding box center [338, 227] width 22 height 9
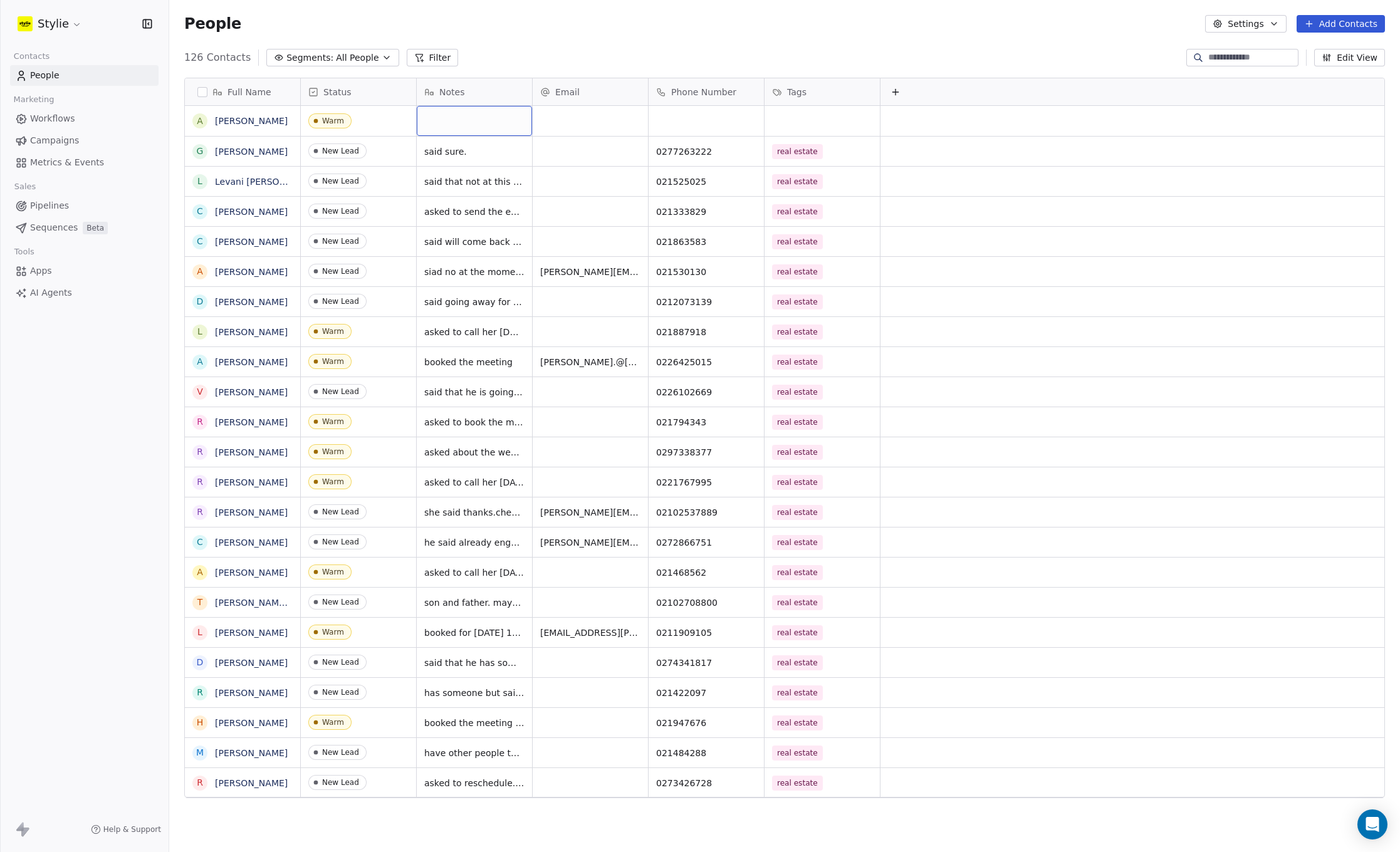
click at [494, 116] on div "grid" at bounding box center [475, 121] width 116 height 30
click at [492, 118] on textarea at bounding box center [475, 126] width 114 height 39
click at [491, 118] on textarea at bounding box center [475, 126] width 114 height 39
click at [490, 118] on textarea at bounding box center [475, 126] width 114 height 39
type textarea "**********"
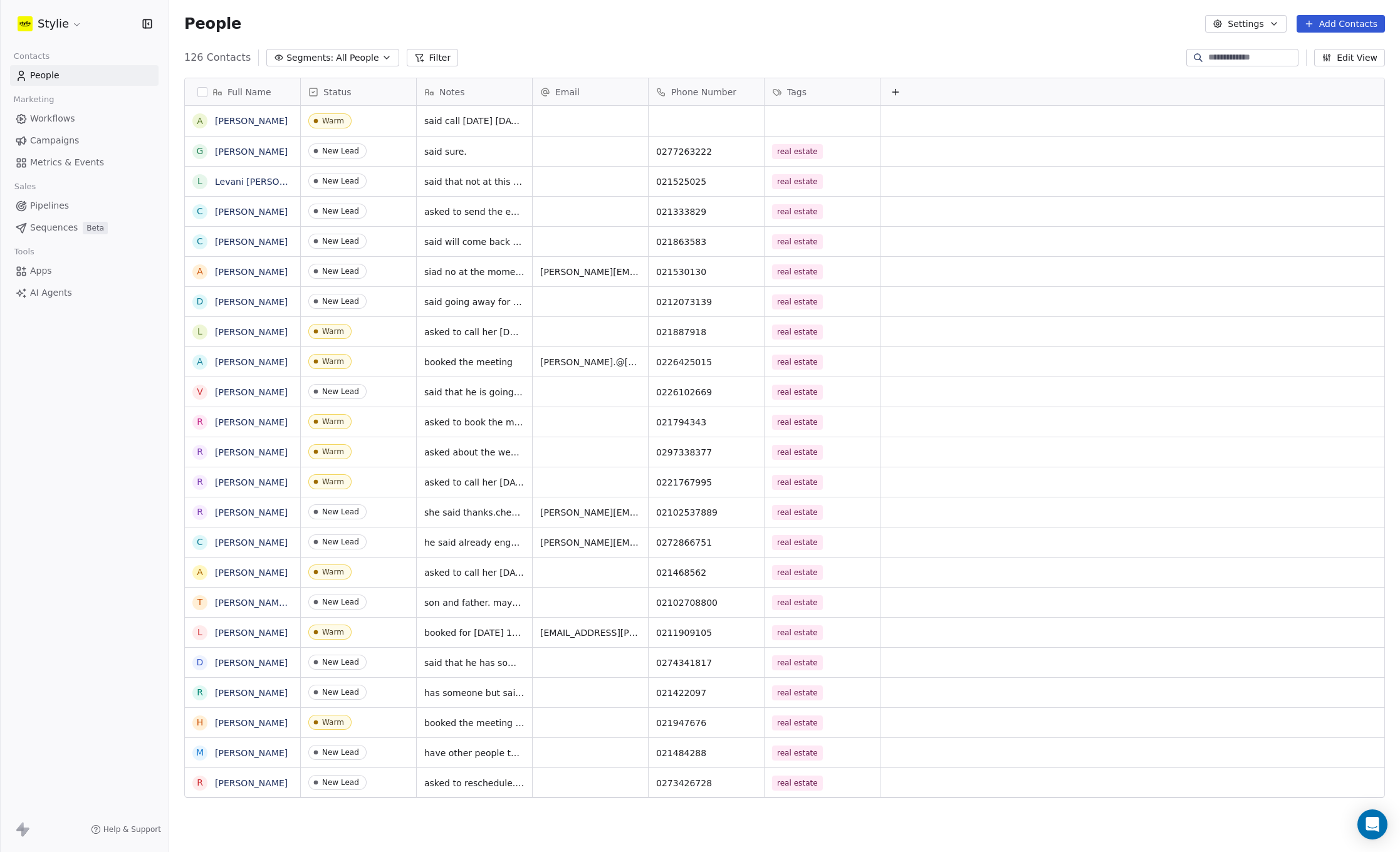
click at [655, 110] on html "Stylie Contacts People Marketing Workflows Campaigns Metrics & Events Sales Pip…" at bounding box center [700, 426] width 1400 height 852
click at [656, 113] on div "grid" at bounding box center [706, 121] width 116 height 30
click at [656, 113] on input at bounding box center [706, 121] width 110 height 25
type input "*********"
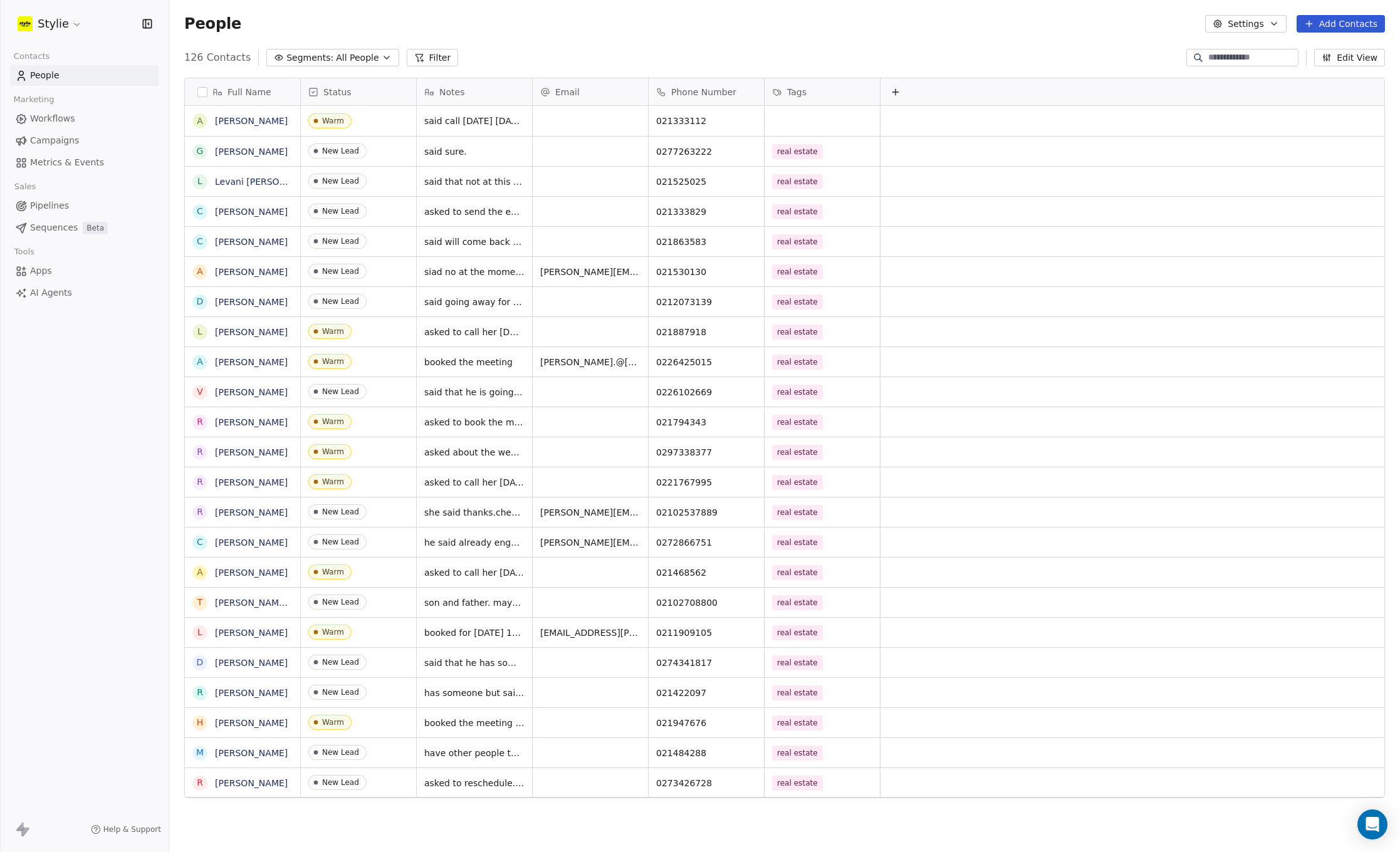
click at [819, 116] on html "Stylie Contacts People Marketing Workflows Campaigns Metrics & Events Sales Pip…" at bounding box center [700, 426] width 1400 height 852
click at [819, 116] on div "grid" at bounding box center [822, 121] width 116 height 30
click at [814, 119] on div "grid" at bounding box center [822, 121] width 116 height 30
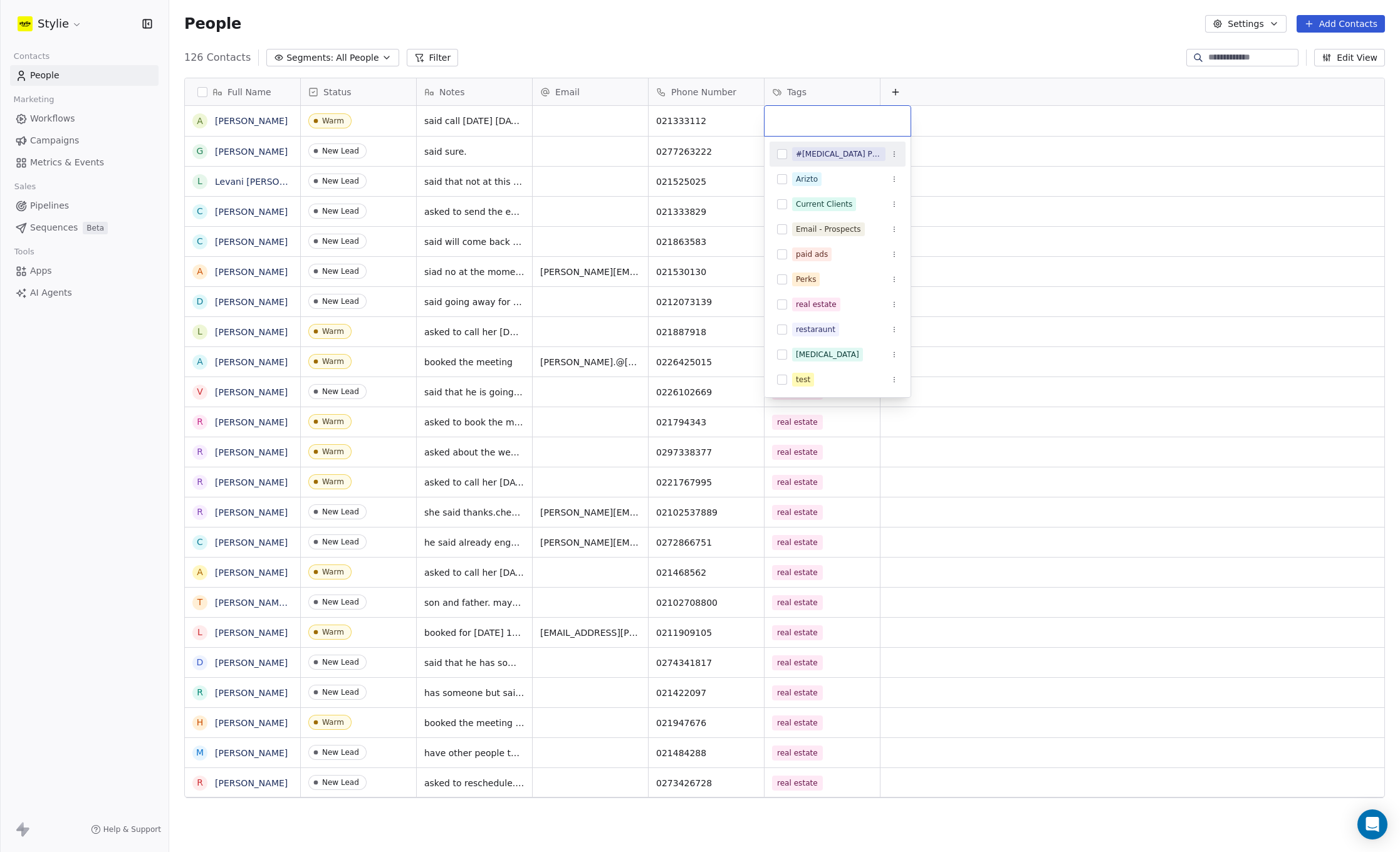
click at [812, 118] on input "text" at bounding box center [838, 121] width 131 height 14
click at [784, 117] on input "text" at bounding box center [838, 121] width 131 height 14
click at [801, 308] on div "real estate" at bounding box center [816, 304] width 41 height 11
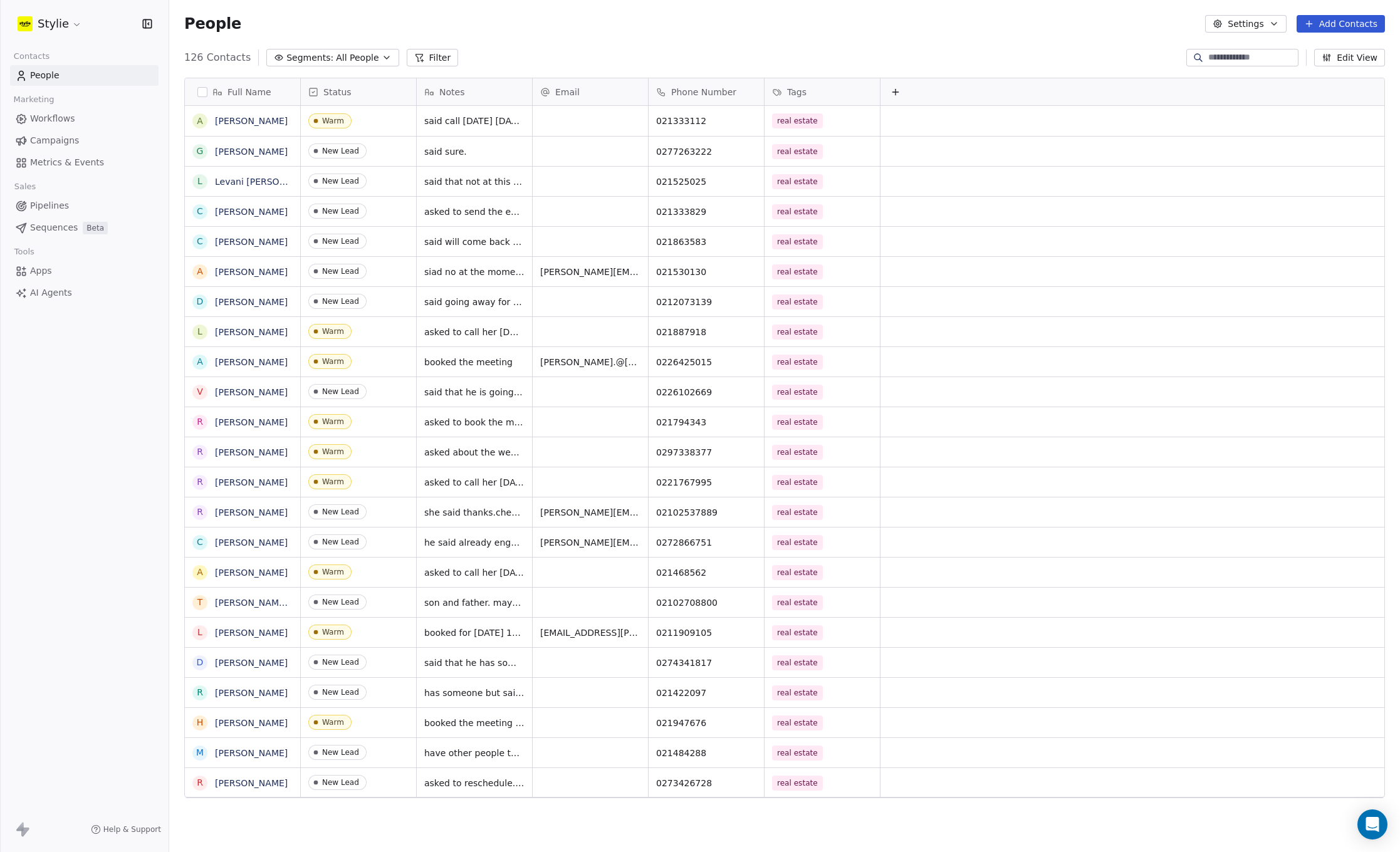
click at [594, 122] on html "Stylie Contacts People Marketing Workflows Campaigns Metrics & Events Sales Pip…" at bounding box center [700, 426] width 1400 height 852
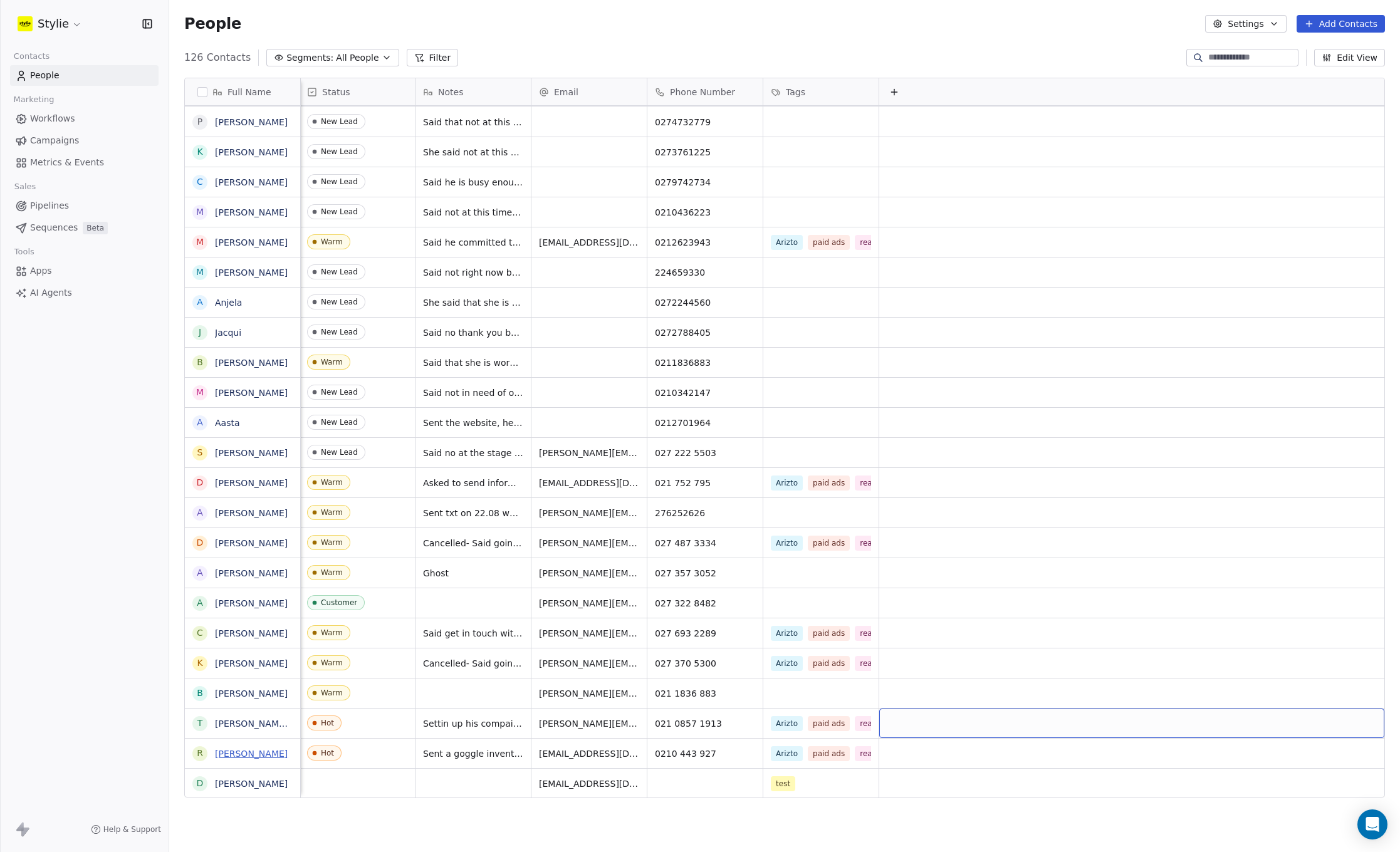
click at [227, 749] on link "[PERSON_NAME]" at bounding box center [251, 753] width 73 height 10
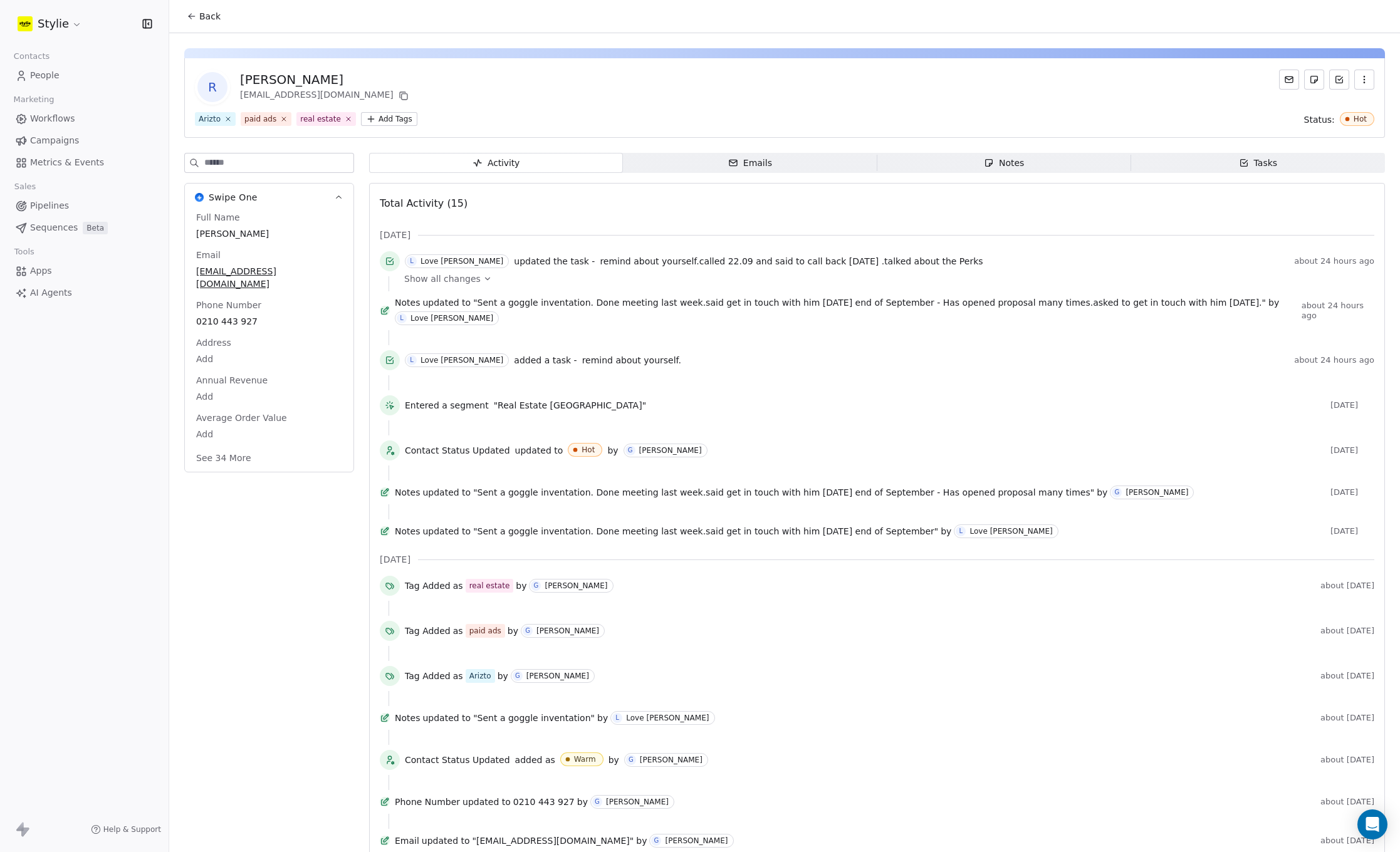
click at [1255, 160] on div "Tasks" at bounding box center [1258, 163] width 39 height 13
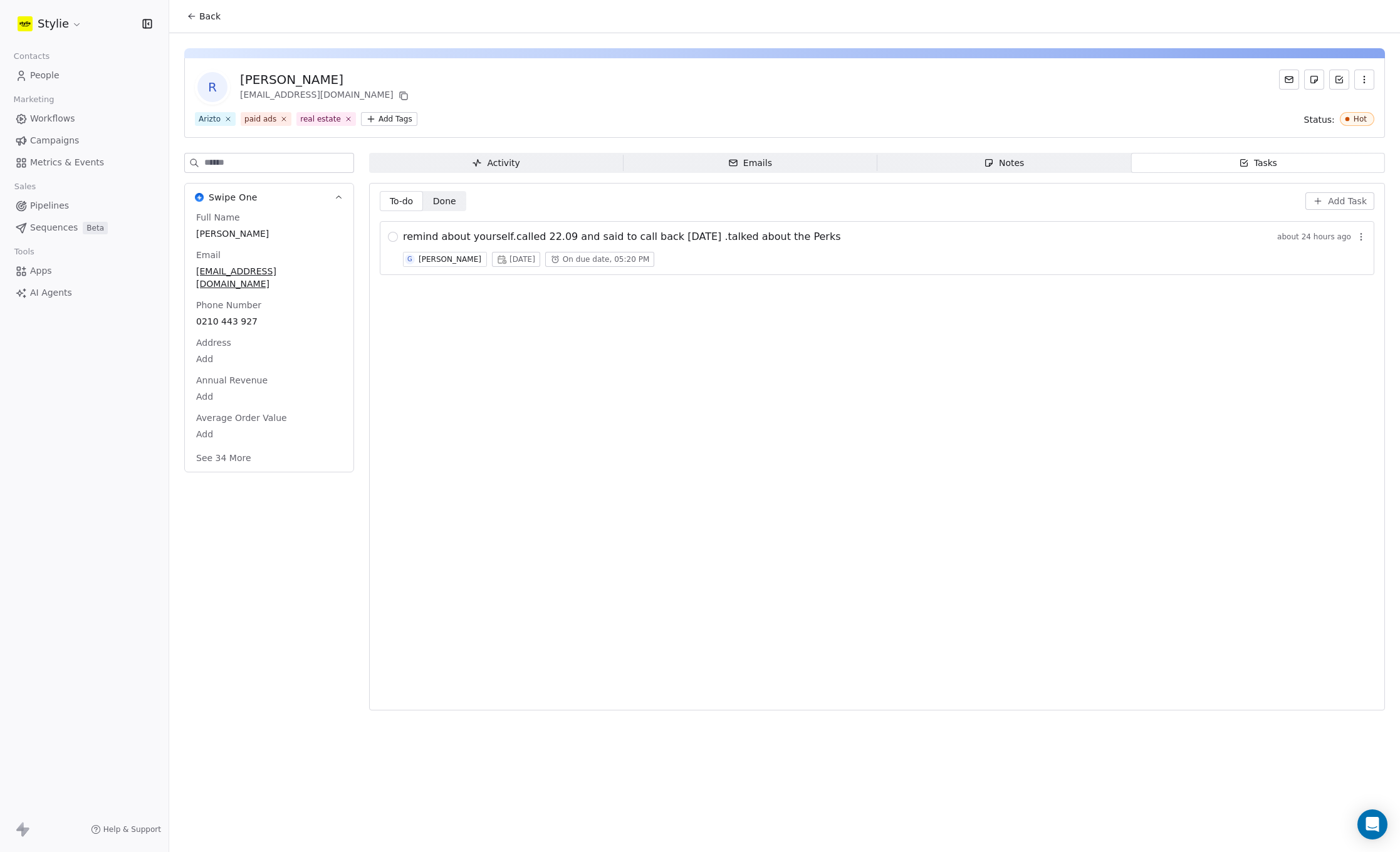
click at [53, 76] on span "People" at bounding box center [44, 75] width 29 height 13
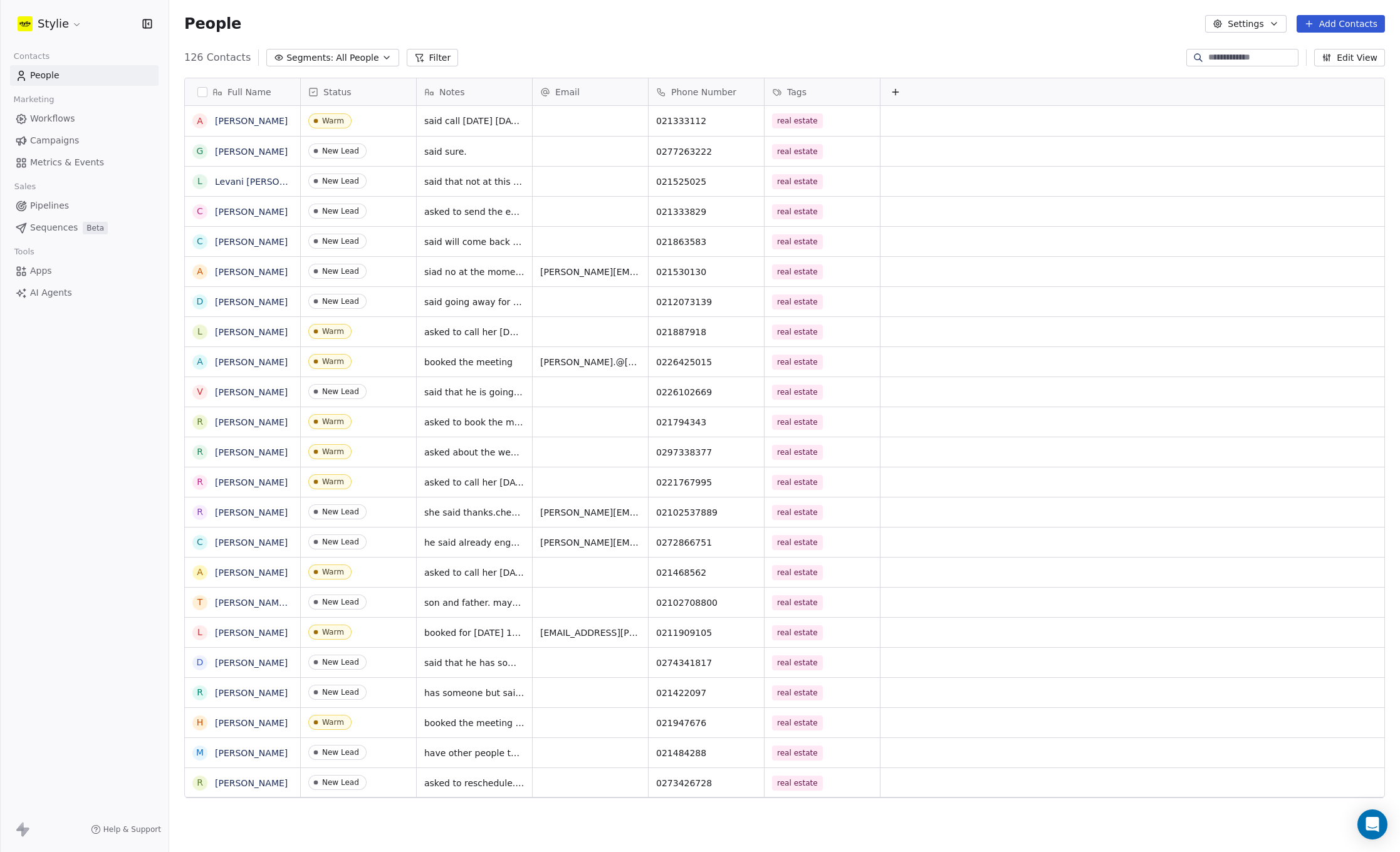
click at [1316, 27] on button "Add Contacts" at bounding box center [1340, 23] width 88 height 18
click at [1310, 47] on span "Create new contact" at bounding box center [1344, 51] width 86 height 13
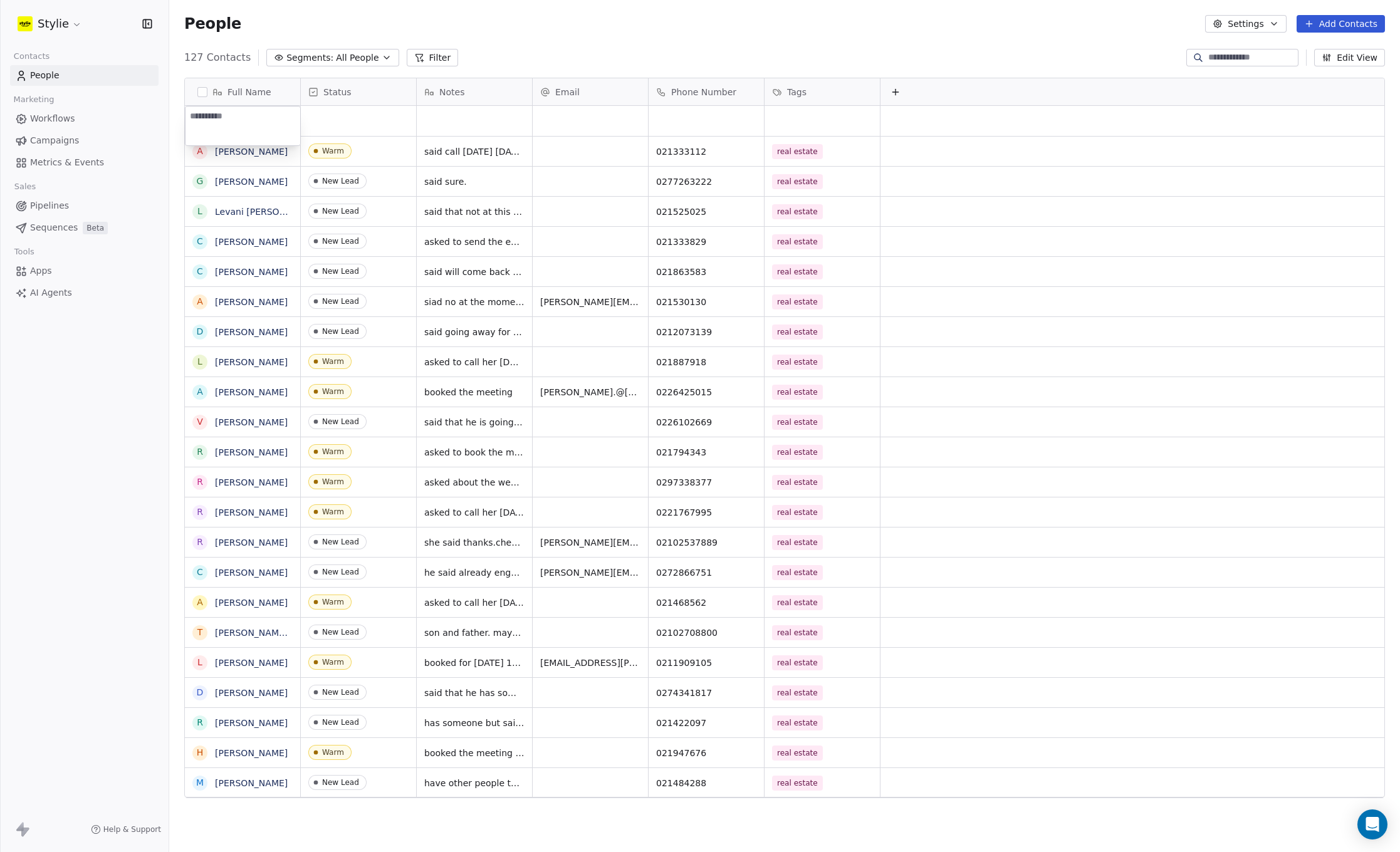
click at [237, 123] on textarea at bounding box center [243, 126] width 115 height 39
type textarea "**********"
click at [344, 116] on html "Stylie Contacts People Marketing Workflows Campaigns Metrics & Events Sales Pip…" at bounding box center [700, 426] width 1400 height 852
click at [327, 123] on div "grid" at bounding box center [358, 121] width 116 height 30
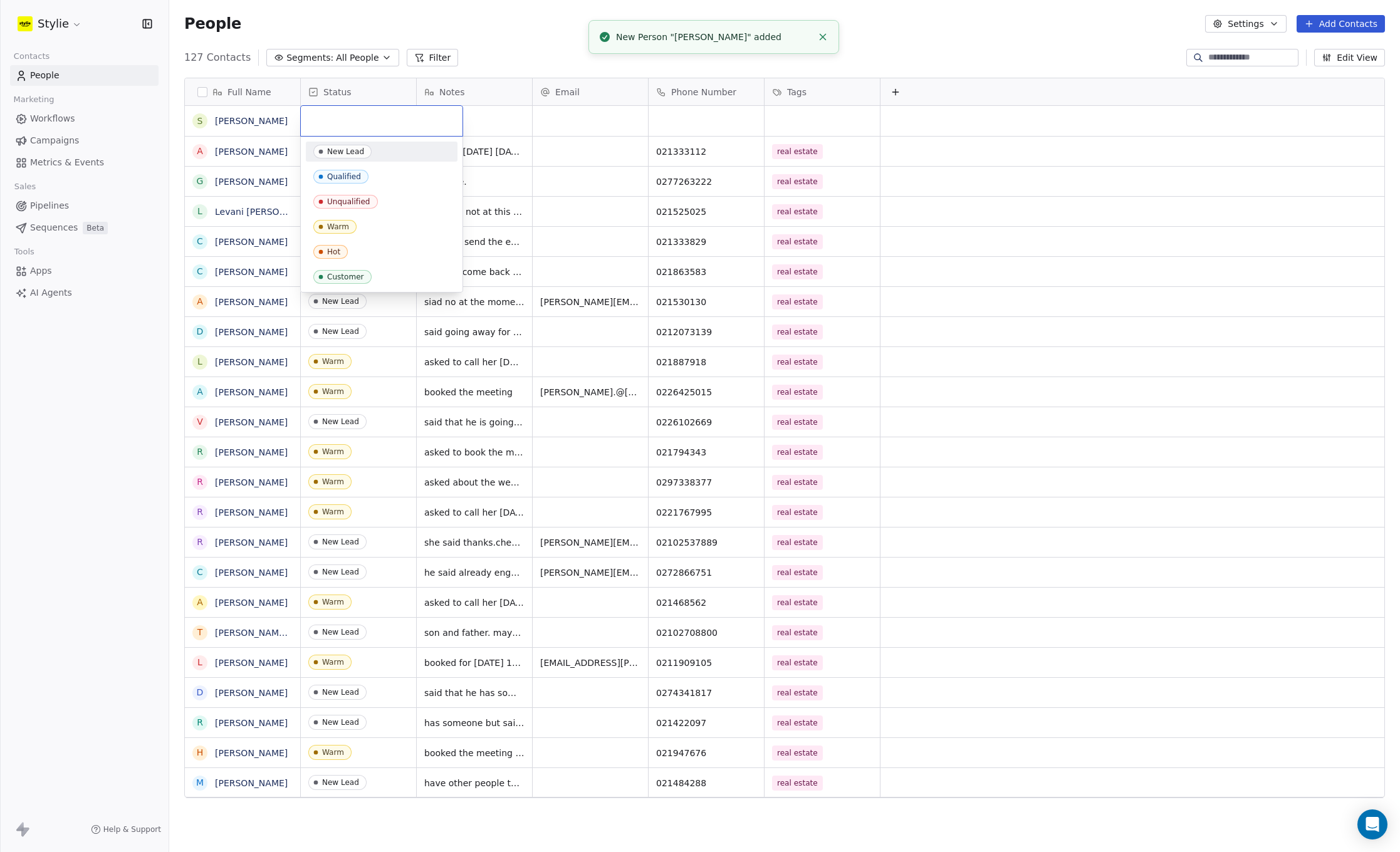
click at [327, 123] on input "text" at bounding box center [382, 121] width 147 height 14
drag, startPoint x: 338, startPoint y: 152, endPoint x: 488, endPoint y: 128, distance: 151.9
click at [338, 151] on div "New Lead" at bounding box center [345, 152] width 37 height 9
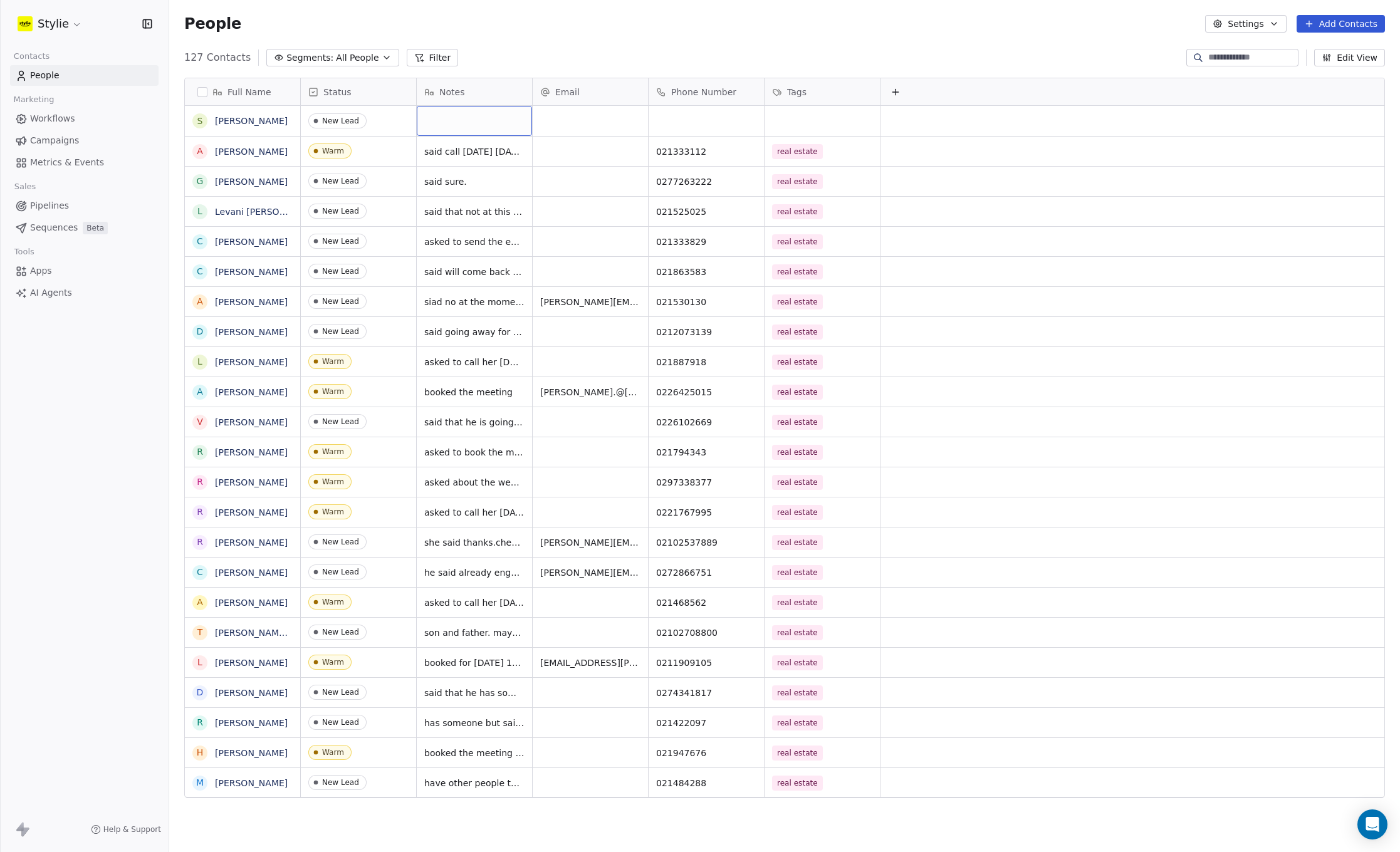
click at [475, 120] on div "grid" at bounding box center [475, 121] width 116 height 30
click at [456, 123] on textarea at bounding box center [475, 126] width 114 height 39
type textarea "**********"
click at [562, 112] on html "Stylie Contacts People Marketing Workflows Campaigns Metrics & Events Sales Pip…" at bounding box center [700, 426] width 1400 height 852
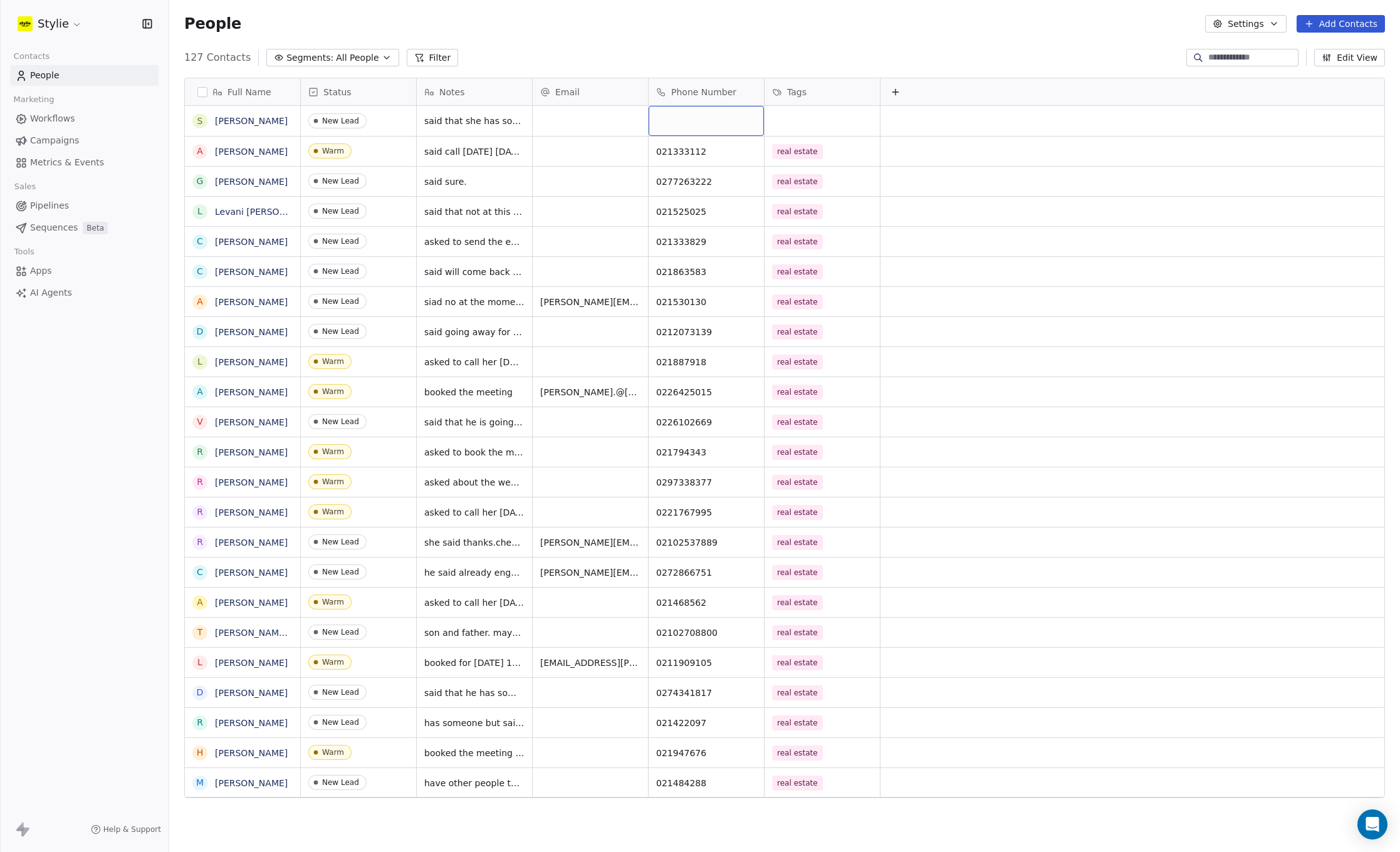
click at [699, 116] on div "grid" at bounding box center [706, 121] width 116 height 30
click at [699, 116] on input at bounding box center [706, 121] width 110 height 25
type input "**********"
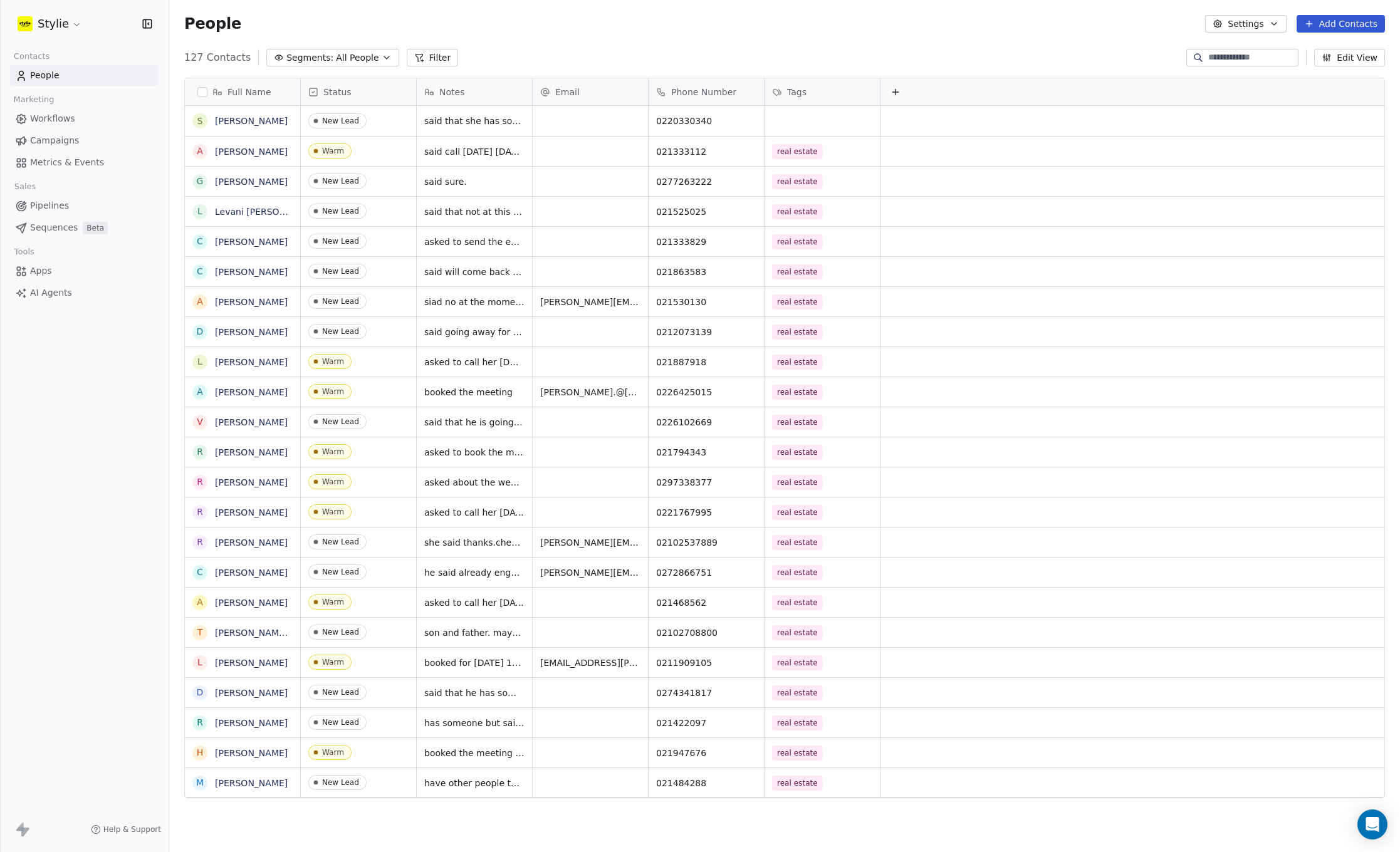
click at [805, 119] on html "Stylie Contacts People Marketing Workflows Campaigns Metrics & Events Sales Pip…" at bounding box center [700, 426] width 1400 height 852
click at [806, 119] on div "grid" at bounding box center [822, 121] width 116 height 30
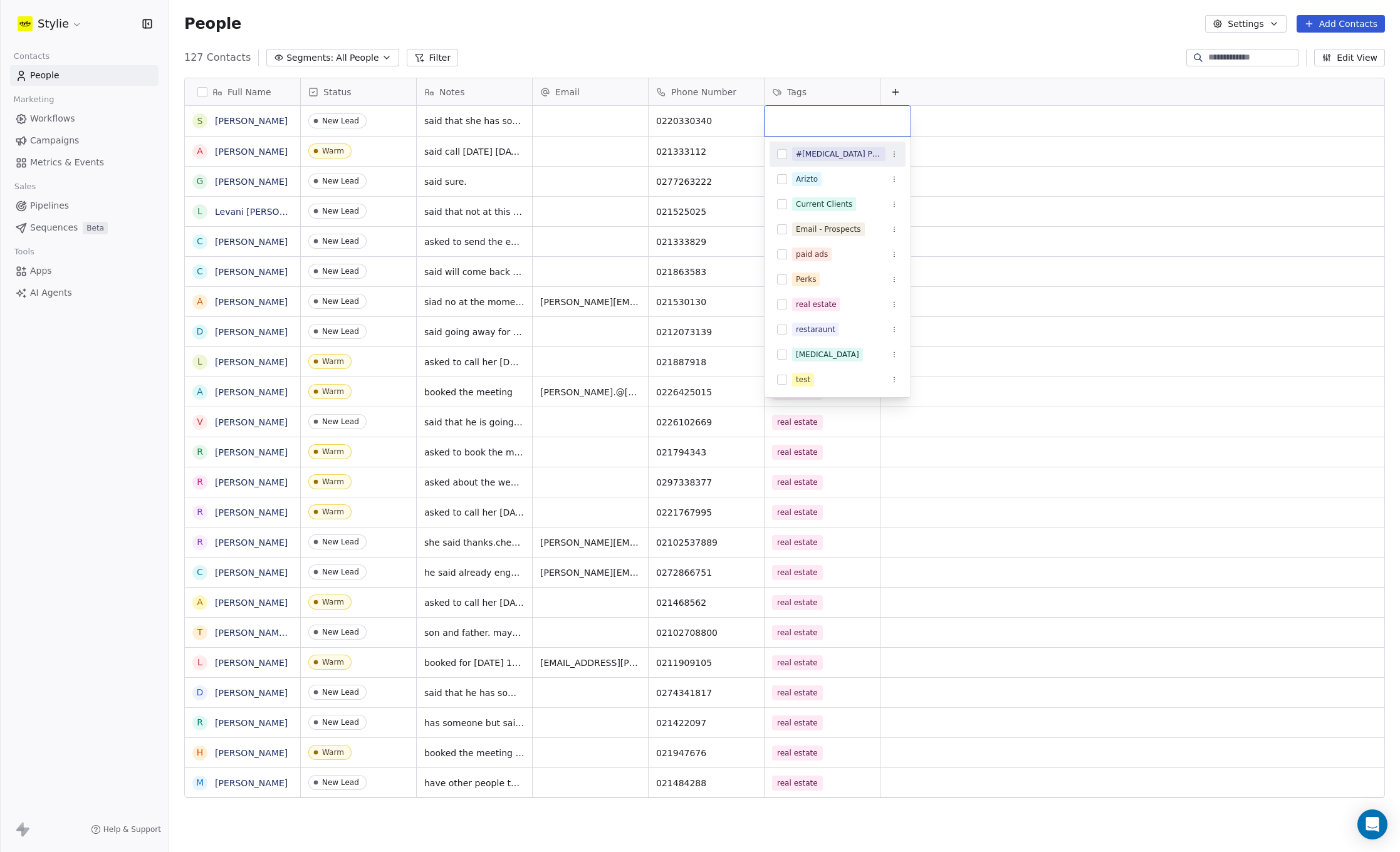
click at [806, 118] on input "text" at bounding box center [838, 121] width 131 height 14
click at [804, 310] on div "real estate" at bounding box center [816, 304] width 41 height 11
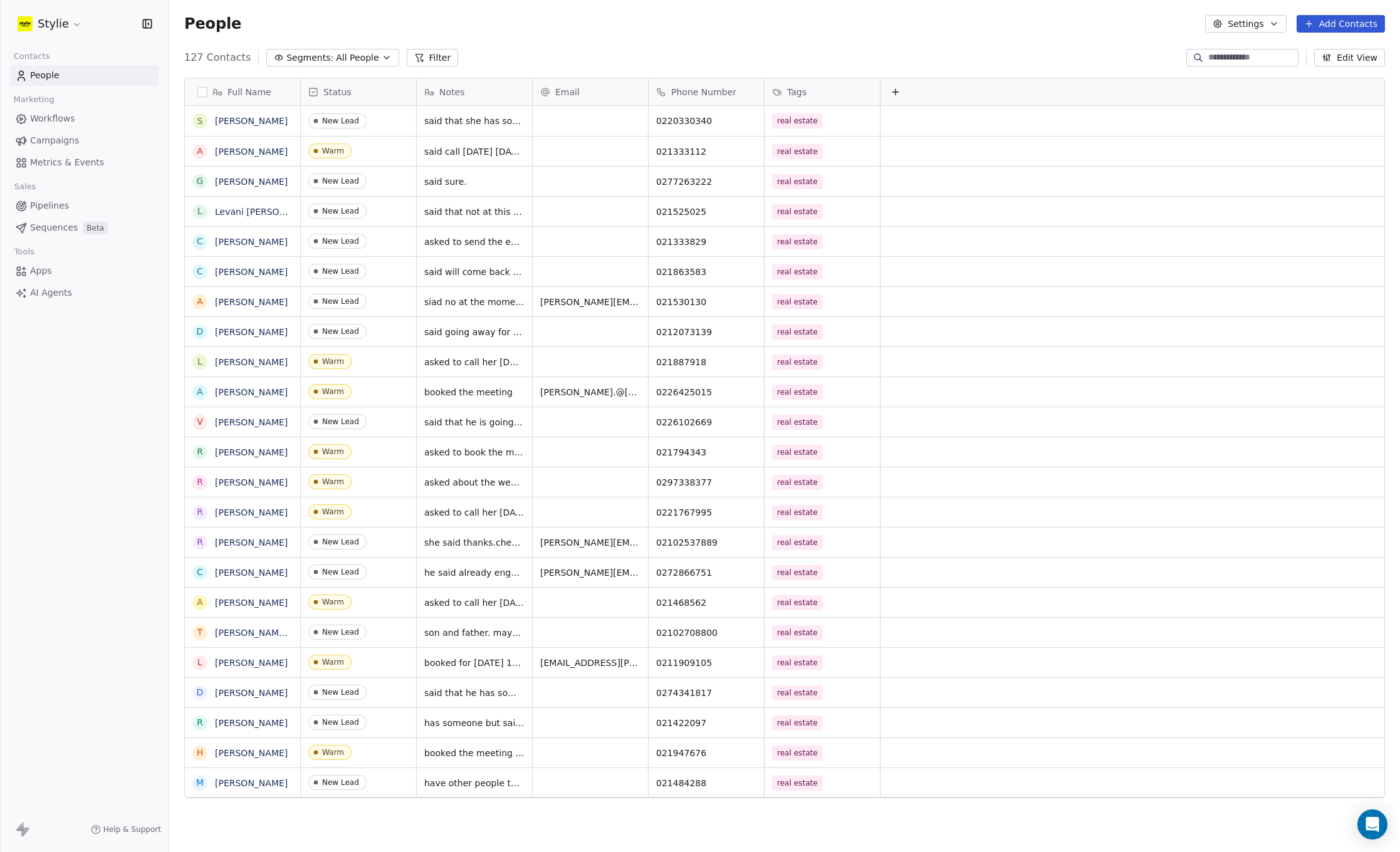
click at [812, 29] on html "Stylie Contacts People Marketing Workflows Campaigns Metrics & Events Sales Pip…" at bounding box center [700, 426] width 1400 height 852
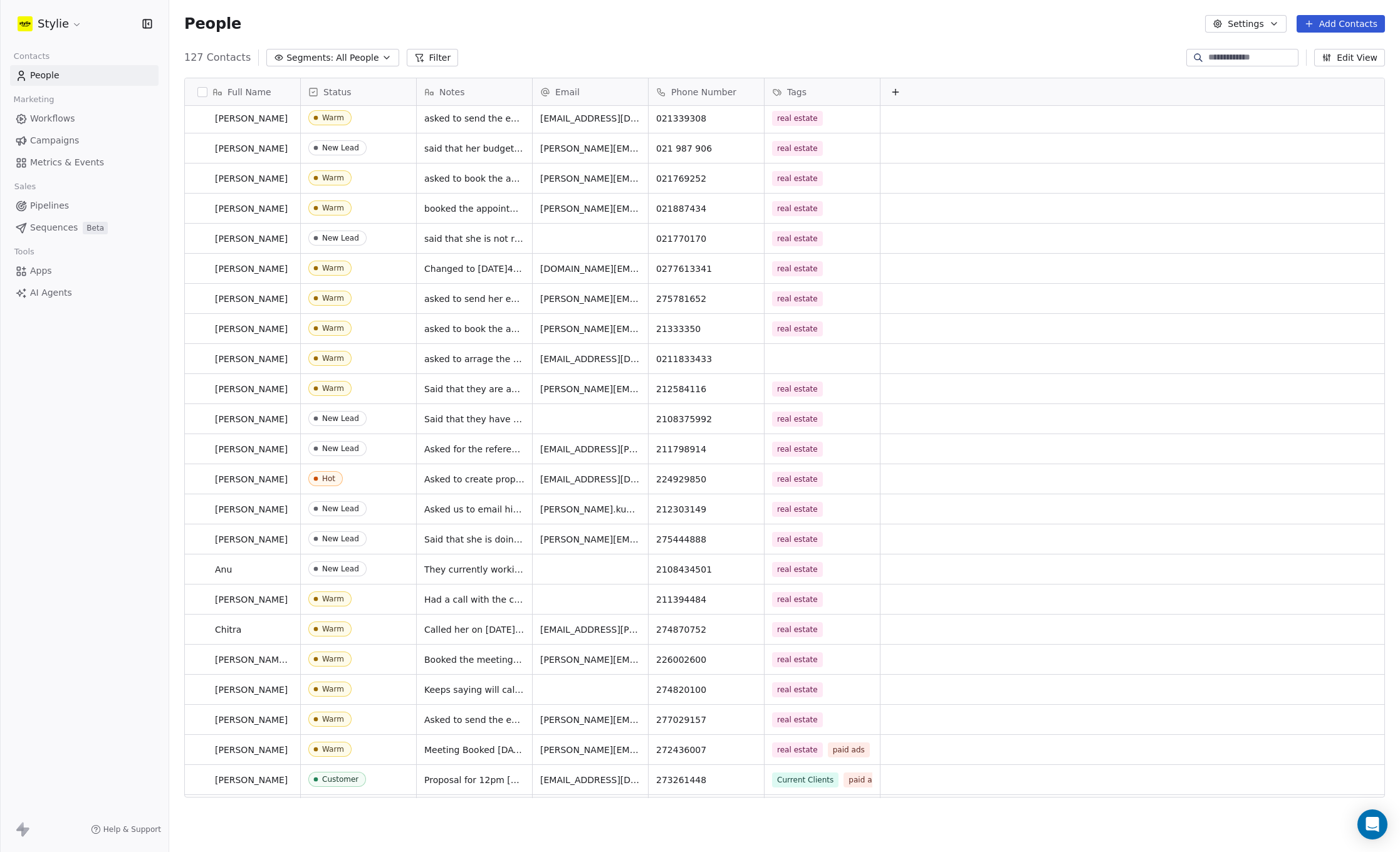
scroll to position [1357, 0]
